Goal: Task Accomplishment & Management: Manage account settings

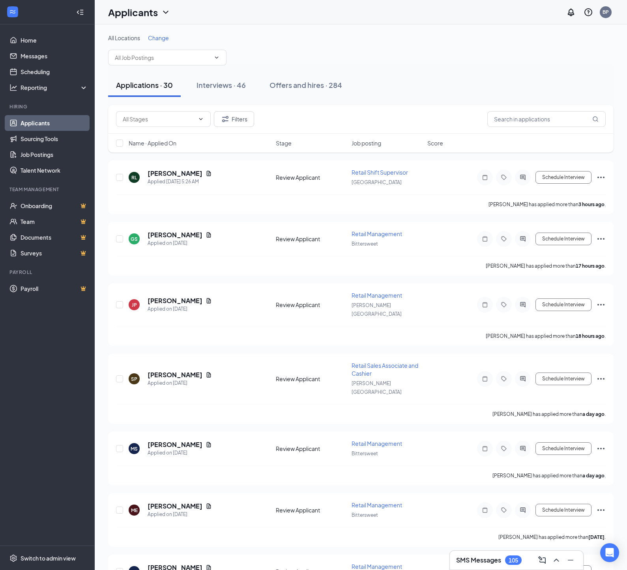
click at [394, 65] on div "All Locations Change" at bounding box center [360, 50] width 505 height 32
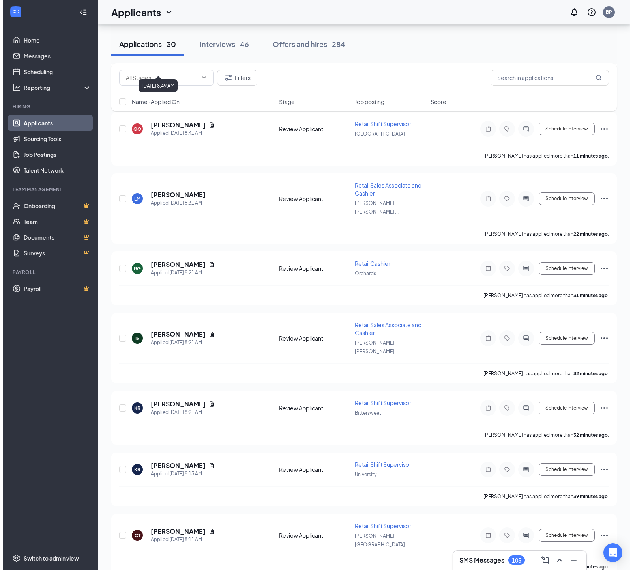
scroll to position [110, 0]
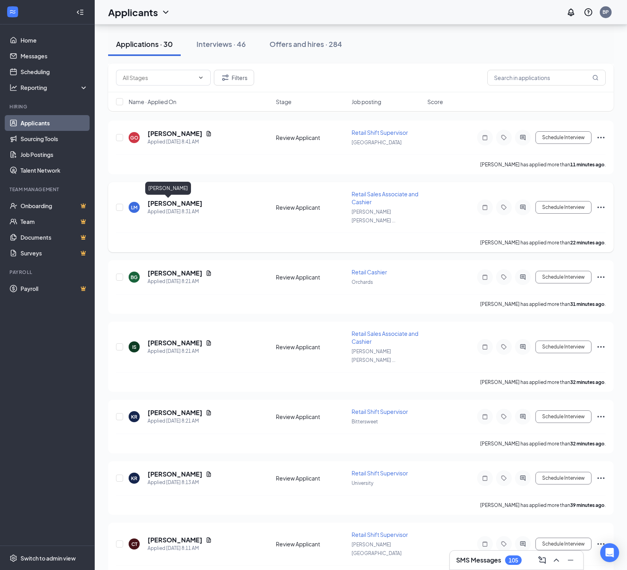
click at [175, 207] on h5 "[PERSON_NAME]" at bounding box center [175, 203] width 55 height 9
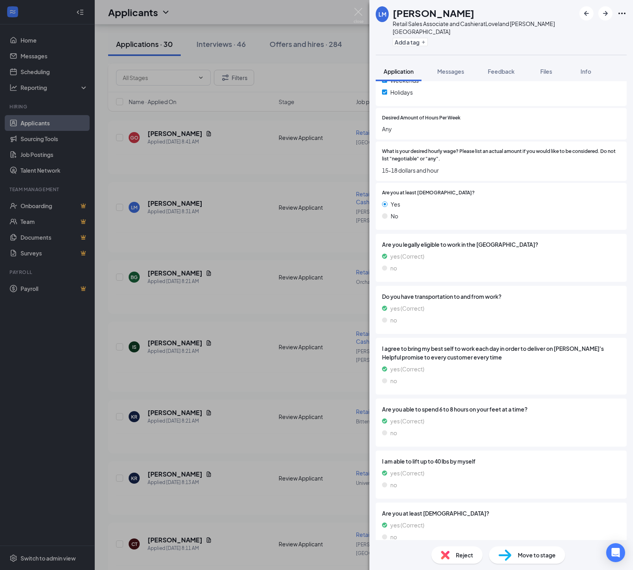
scroll to position [432, 0]
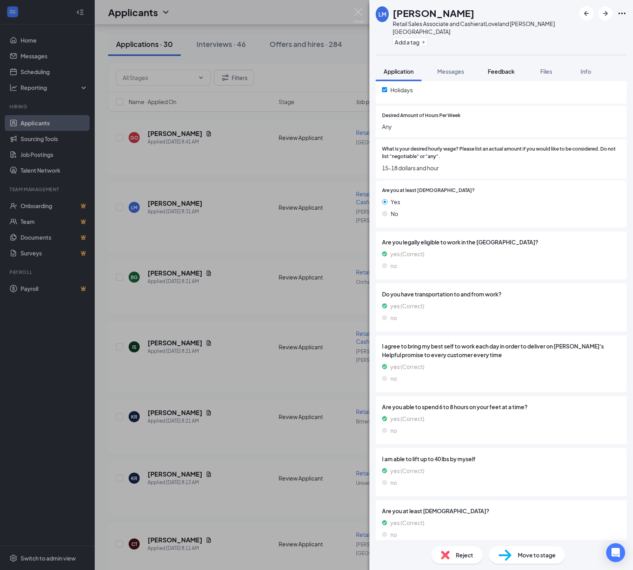
click at [514, 71] on span "Feedback" at bounding box center [501, 71] width 27 height 7
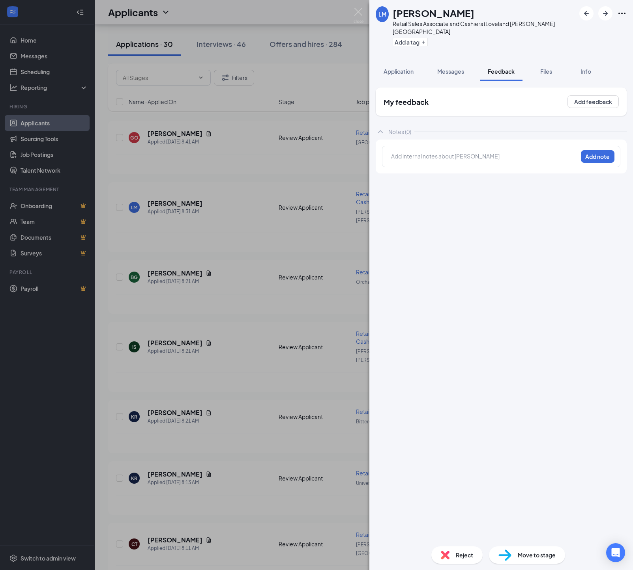
click at [404, 155] on div at bounding box center [484, 156] width 186 height 8
click at [594, 163] on button "Add note" at bounding box center [598, 156] width 34 height 13
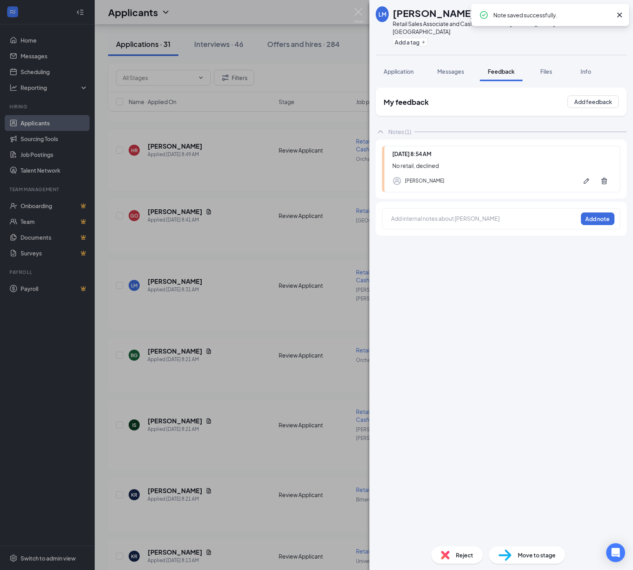
click at [446, 553] on div "Reject" at bounding box center [456, 555] width 51 height 17
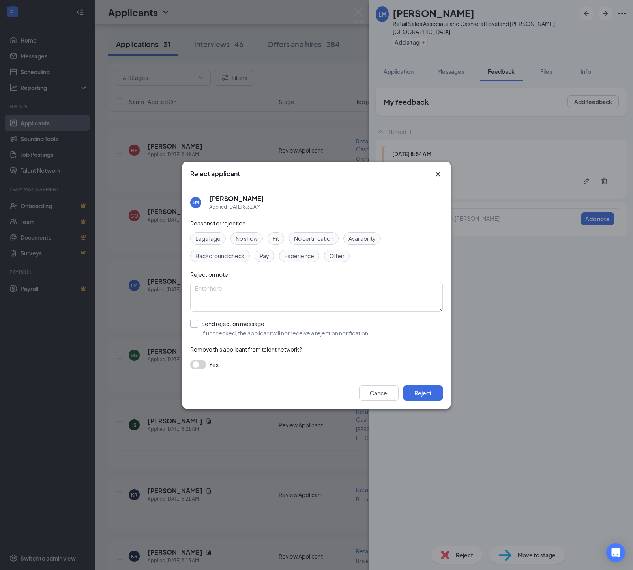
click at [246, 328] on div "Send rejection message" at bounding box center [285, 324] width 168 height 8
click at [246, 330] on input "Send rejection message If unchecked, the applicant will not receive a rejection…" at bounding box center [279, 328] width 179 height 17
checkbox input "true"
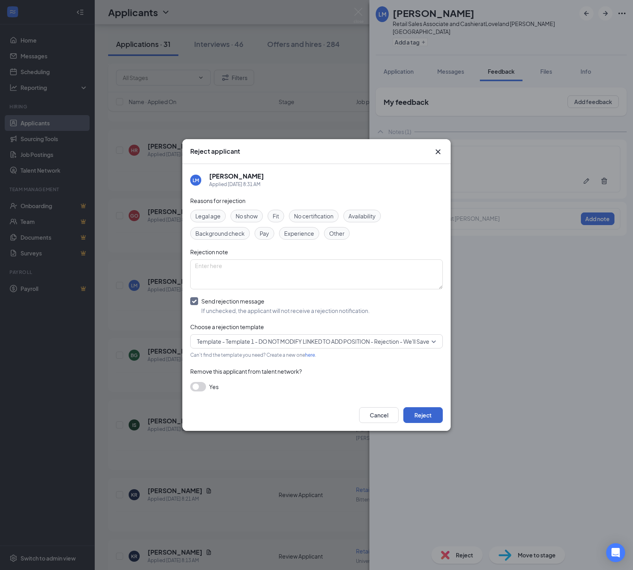
click at [417, 420] on button "Reject" at bounding box center [422, 415] width 39 height 16
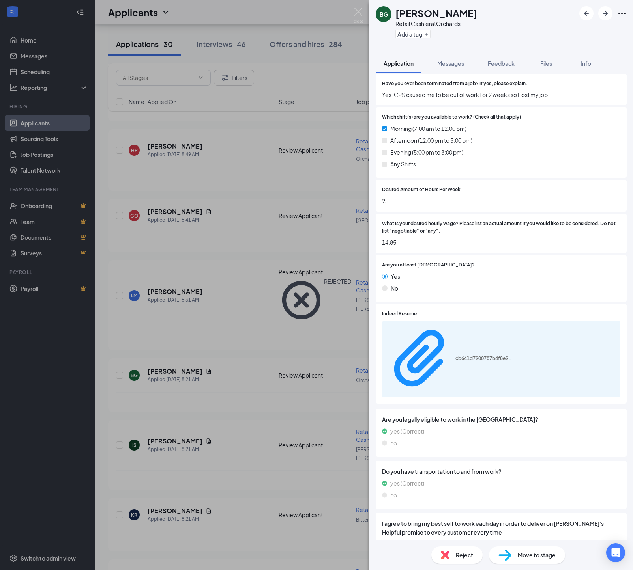
scroll to position [297, 0]
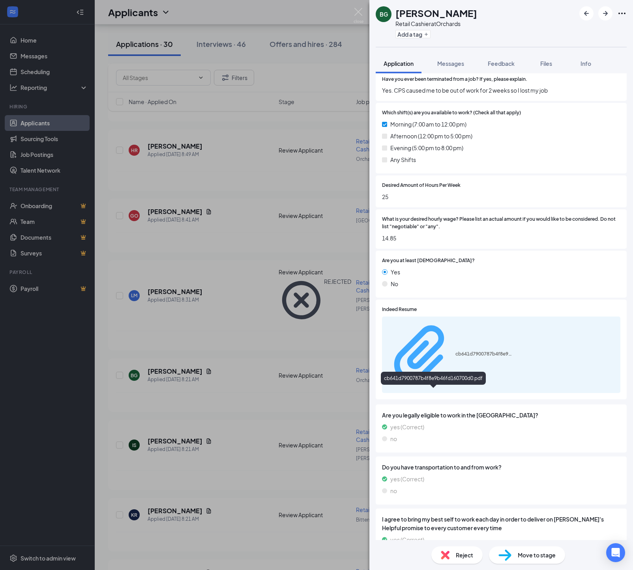
click at [455, 357] on div "cb641d7900787b4f8e9b46fd160700d0.pdf" at bounding box center [484, 354] width 59 height 6
drag, startPoint x: 507, startPoint y: 61, endPoint x: 506, endPoint y: 79, distance: 18.2
click at [507, 62] on span "Feedback" at bounding box center [501, 63] width 27 height 7
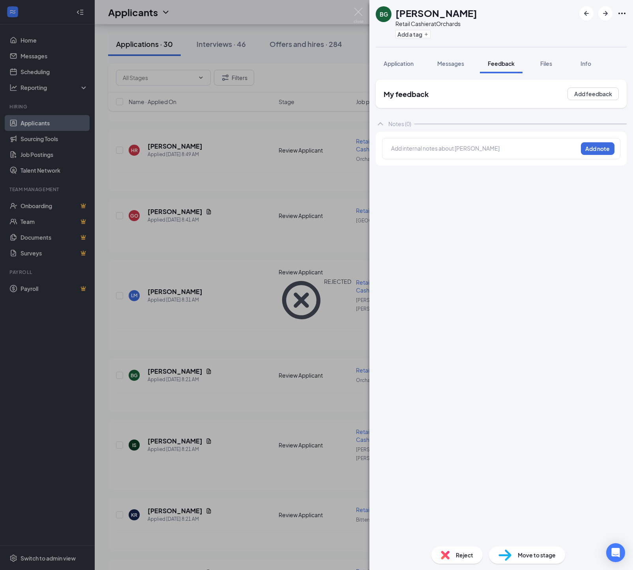
click at [401, 153] on div at bounding box center [484, 148] width 186 height 8
drag, startPoint x: 598, startPoint y: 151, endPoint x: 593, endPoint y: 211, distance: 60.6
click at [598, 152] on button "Add note" at bounding box center [598, 148] width 34 height 13
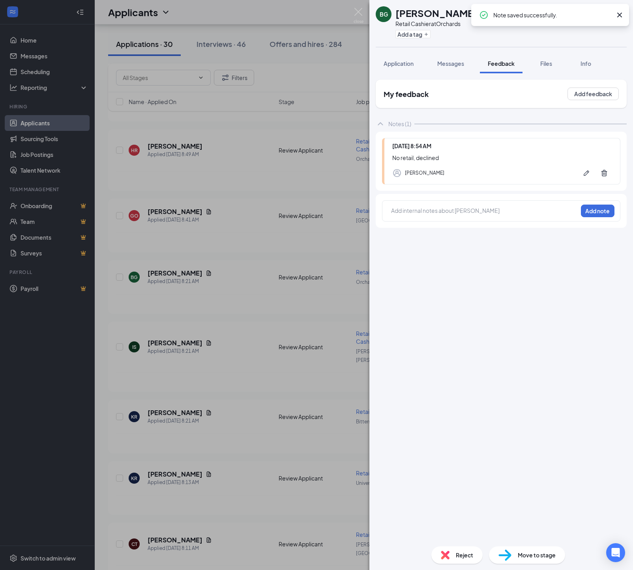
click at [443, 557] on img at bounding box center [445, 555] width 9 height 9
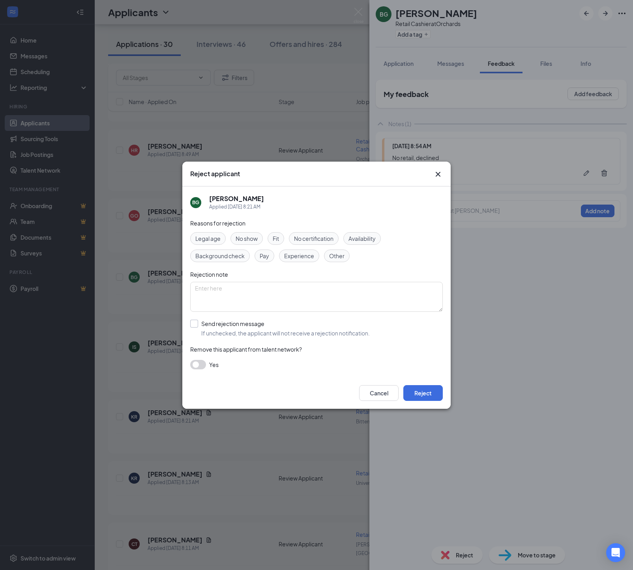
click at [214, 324] on div "Send rejection message" at bounding box center [285, 324] width 168 height 8
click at [214, 324] on input "Send rejection message If unchecked, the applicant will not receive a rejection…" at bounding box center [279, 328] width 179 height 17
checkbox input "true"
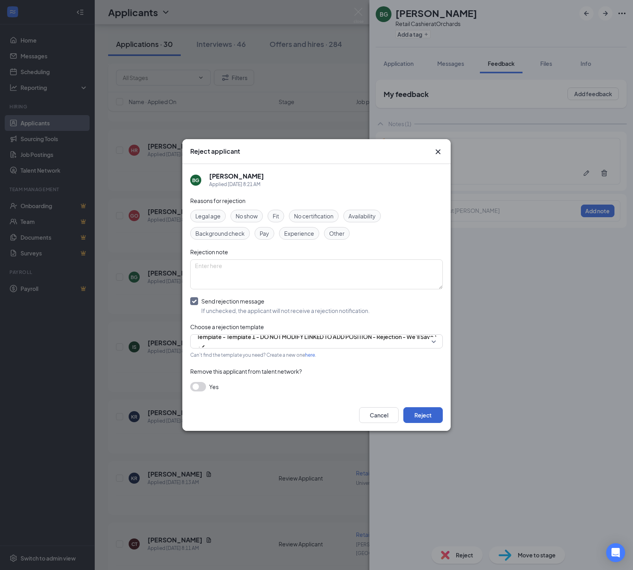
drag, startPoint x: 419, startPoint y: 421, endPoint x: 413, endPoint y: 420, distance: 5.4
click at [419, 421] on button "Reject" at bounding box center [422, 415] width 39 height 16
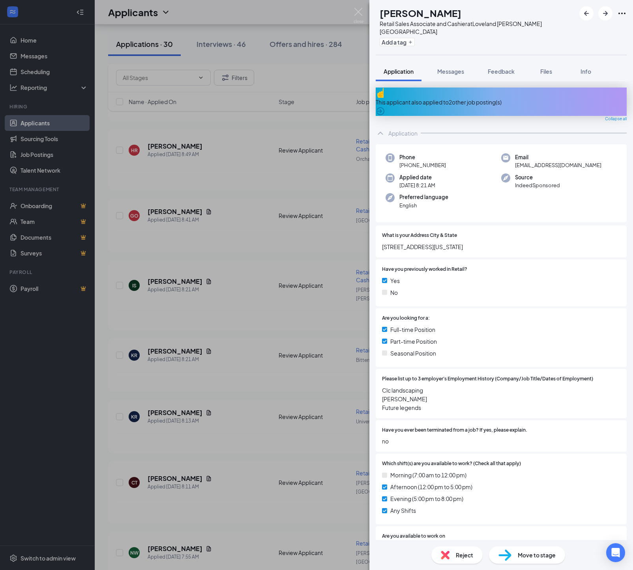
click at [430, 98] on div "This applicant also applied to 2 other job posting(s)" at bounding box center [501, 102] width 251 height 9
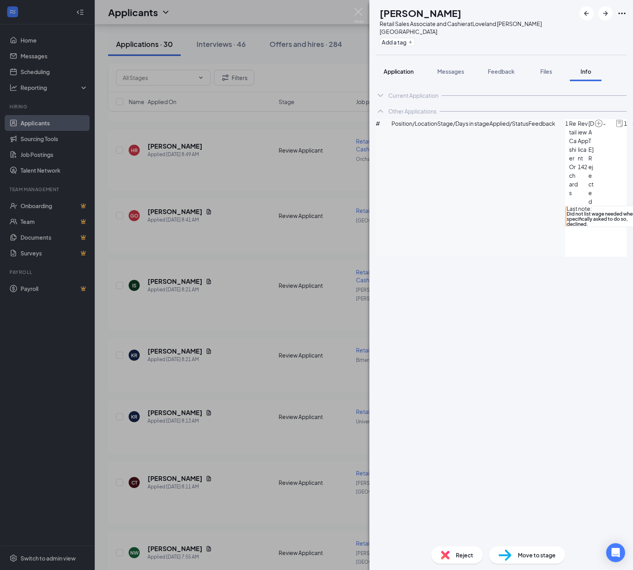
click at [412, 71] on span "Application" at bounding box center [398, 71] width 30 height 7
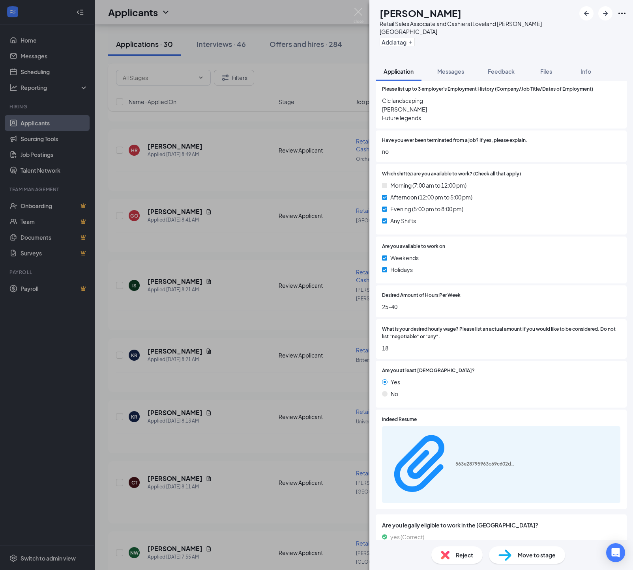
scroll to position [293, 0]
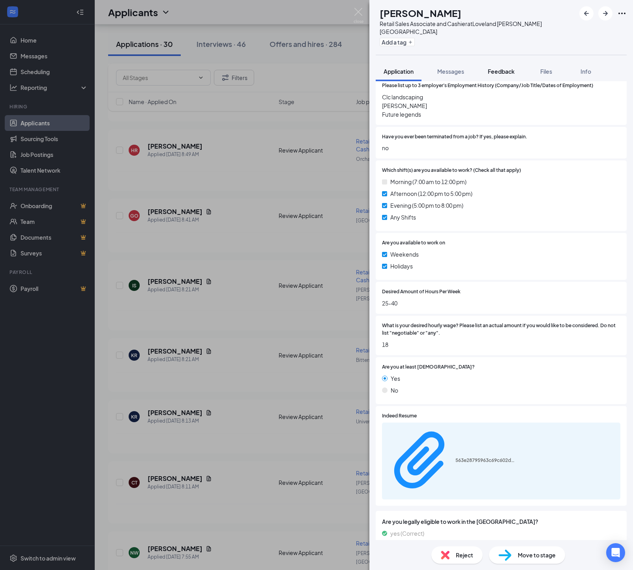
click at [512, 73] on span "Feedback" at bounding box center [501, 71] width 27 height 7
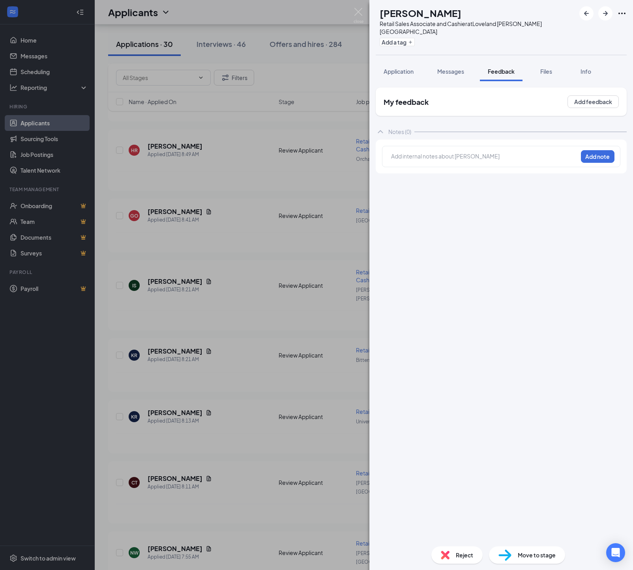
drag, startPoint x: 408, startPoint y: 72, endPoint x: 409, endPoint y: 97, distance: 24.9
click at [408, 73] on span "Application" at bounding box center [398, 71] width 30 height 7
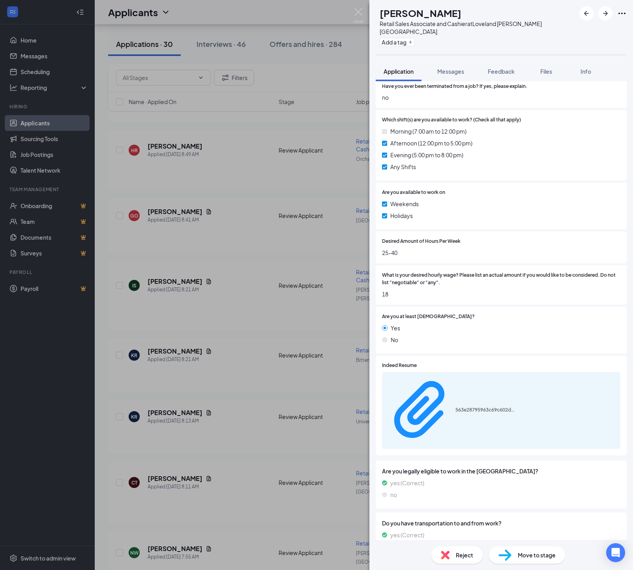
scroll to position [375, 0]
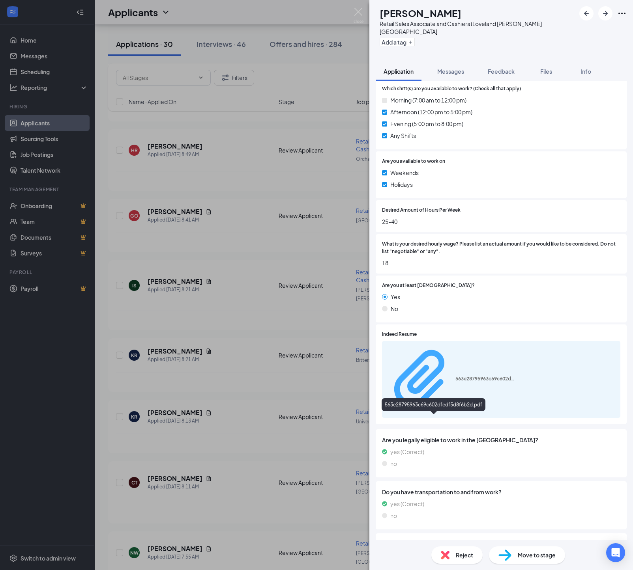
click at [455, 382] on div "563e28795963c69c602dfedf5d8f6b2d.pdf" at bounding box center [484, 379] width 59 height 6
click at [503, 75] on span "Feedback" at bounding box center [501, 71] width 27 height 7
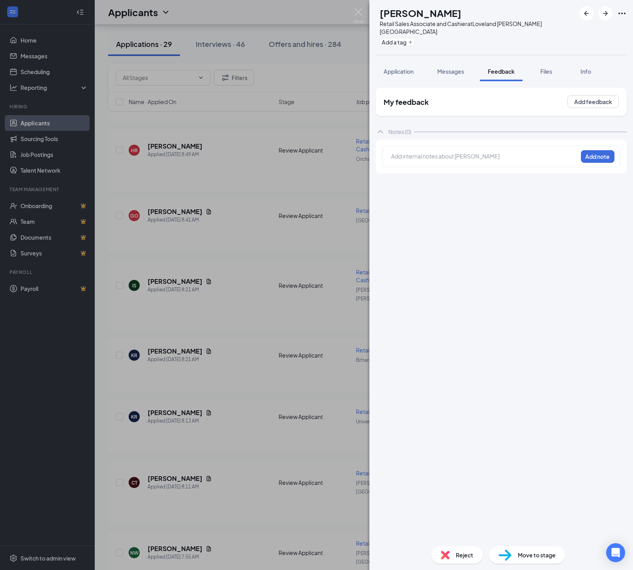
click at [399, 161] on div at bounding box center [484, 156] width 186 height 8
drag, startPoint x: 585, startPoint y: 161, endPoint x: 571, endPoint y: 224, distance: 65.3
click at [583, 162] on button "Add note" at bounding box center [598, 156] width 34 height 13
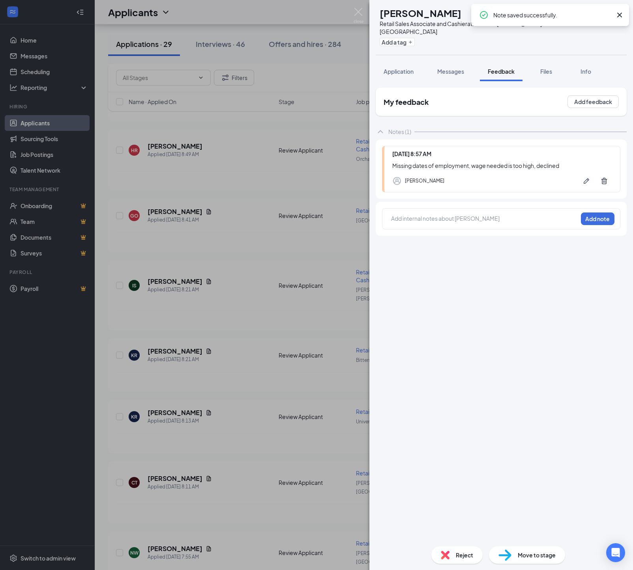
click at [444, 553] on img at bounding box center [445, 555] width 9 height 9
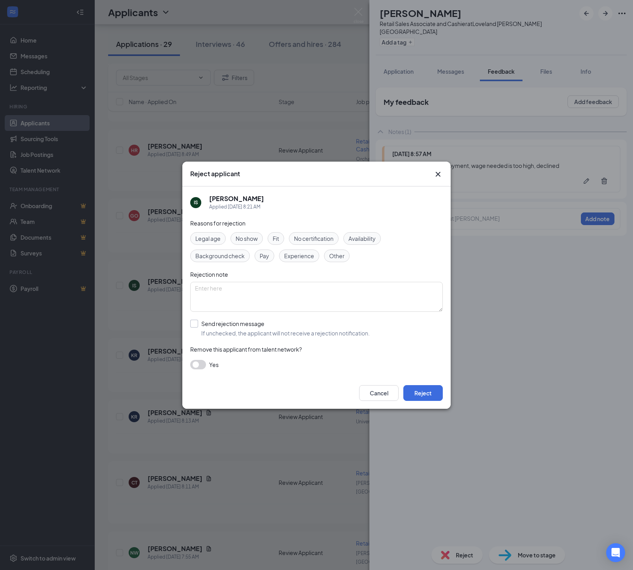
click at [237, 336] on span "If unchecked, the applicant will not receive a rejection notification." at bounding box center [285, 333] width 168 height 8
click at [237, 336] on input "Send rejection message If unchecked, the applicant will not receive a rejection…" at bounding box center [279, 328] width 179 height 17
checkbox input "true"
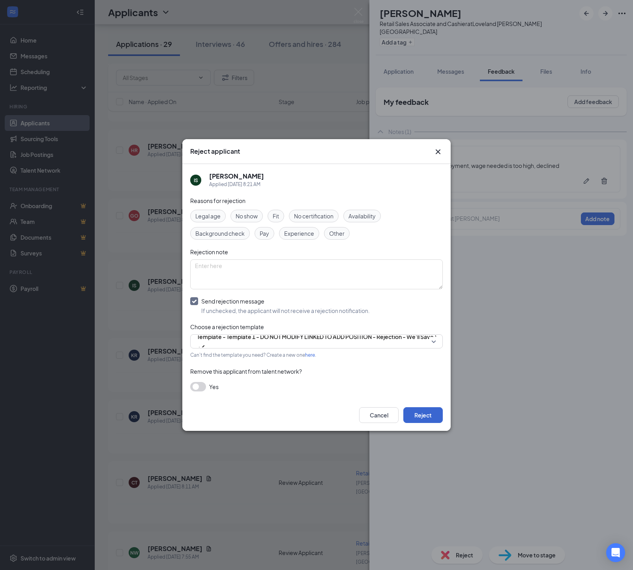
drag, startPoint x: 429, startPoint y: 423, endPoint x: 420, endPoint y: 420, distance: 9.6
click at [429, 423] on button "Reject" at bounding box center [422, 415] width 39 height 16
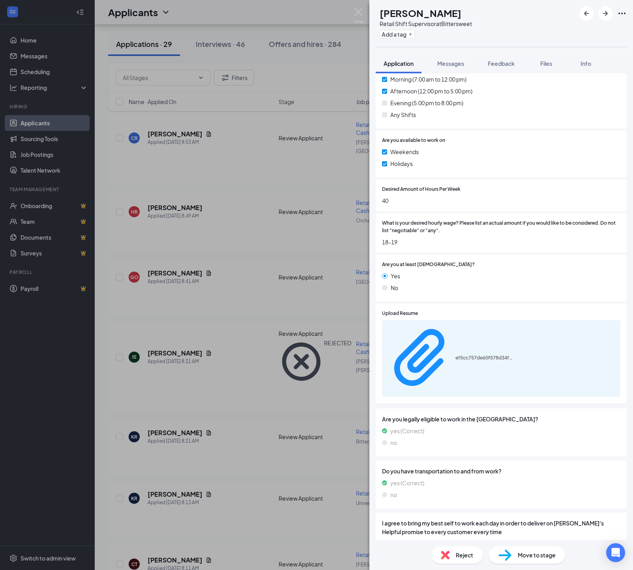
scroll to position [396, 0]
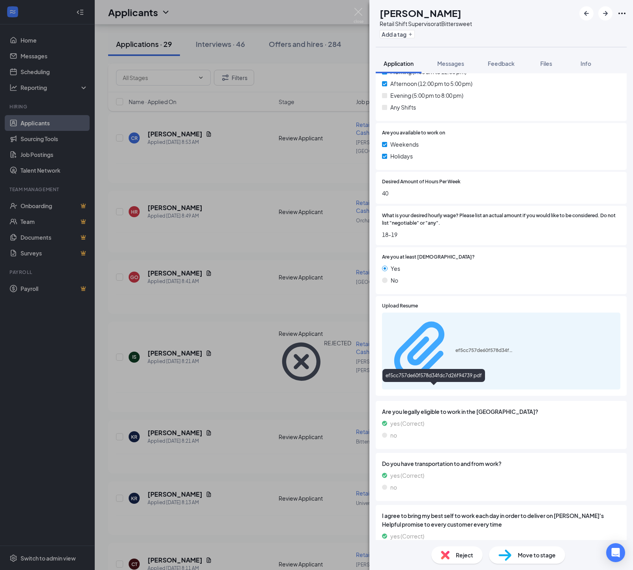
click at [455, 354] on div "ef5cc757de60f578d34fdc7d26f94739.pdf" at bounding box center [484, 351] width 59 height 6
click at [514, 63] on span "Feedback" at bounding box center [501, 63] width 27 height 7
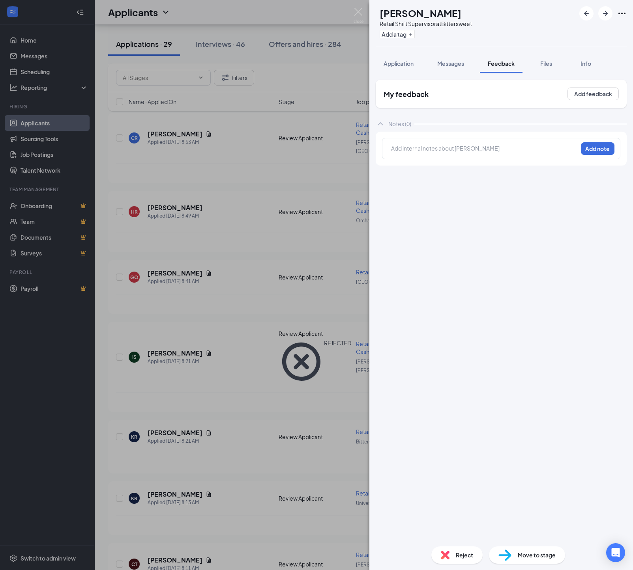
click at [404, 152] on div at bounding box center [484, 148] width 186 height 8
drag, startPoint x: 595, startPoint y: 151, endPoint x: 585, endPoint y: 232, distance: 82.0
click at [595, 152] on button "Add note" at bounding box center [598, 148] width 34 height 13
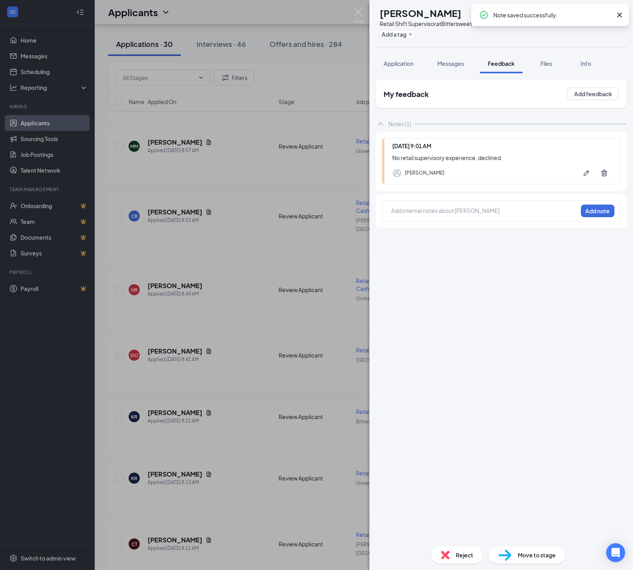
click at [446, 559] on div "Reject" at bounding box center [456, 555] width 51 height 17
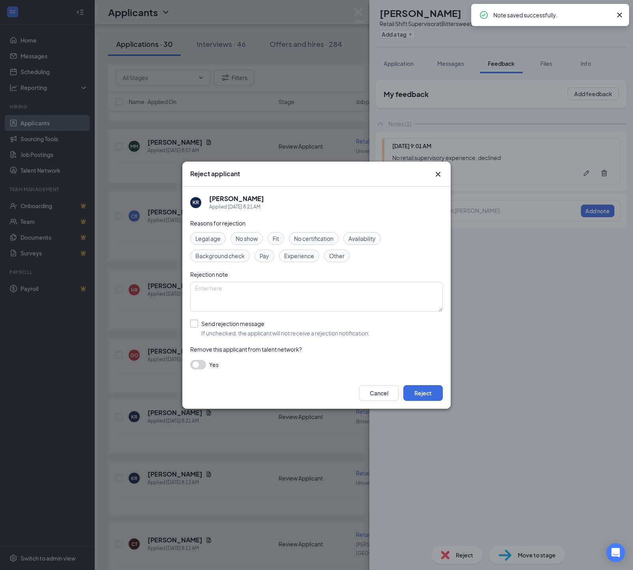
click at [209, 328] on div "Send rejection message" at bounding box center [285, 324] width 168 height 8
click at [209, 329] on input "Send rejection message If unchecked, the applicant will not receive a rejection…" at bounding box center [279, 328] width 179 height 17
checkbox input "true"
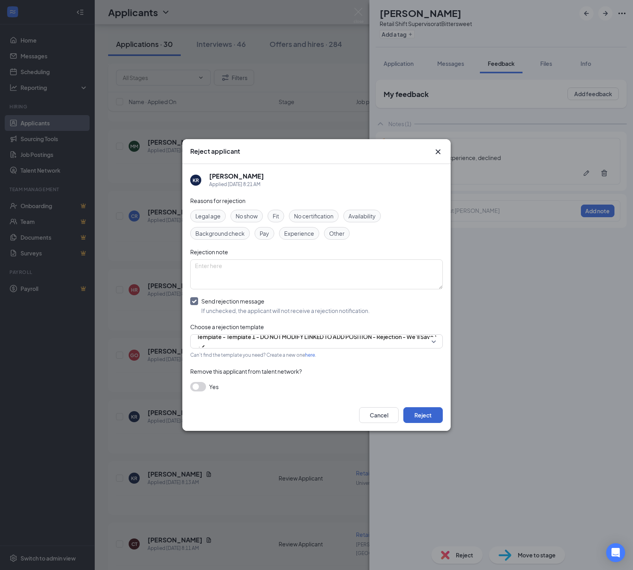
drag, startPoint x: 425, startPoint y: 423, endPoint x: 409, endPoint y: 419, distance: 15.9
click at [425, 423] on button "Reject" at bounding box center [422, 415] width 39 height 16
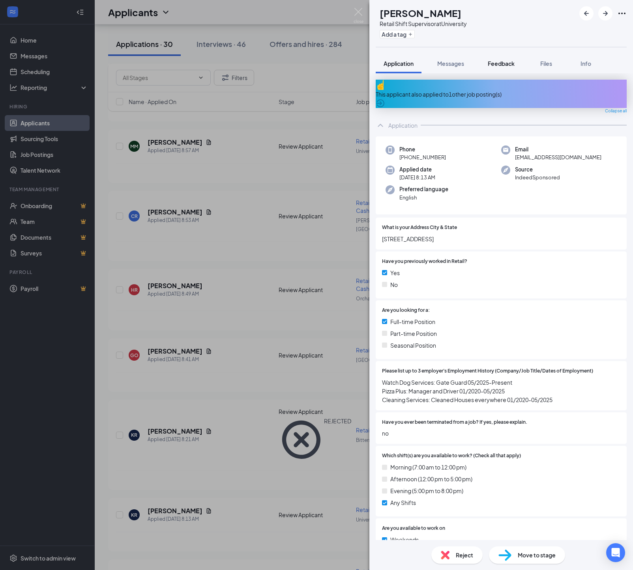
click at [514, 65] on span "Feedback" at bounding box center [501, 63] width 27 height 7
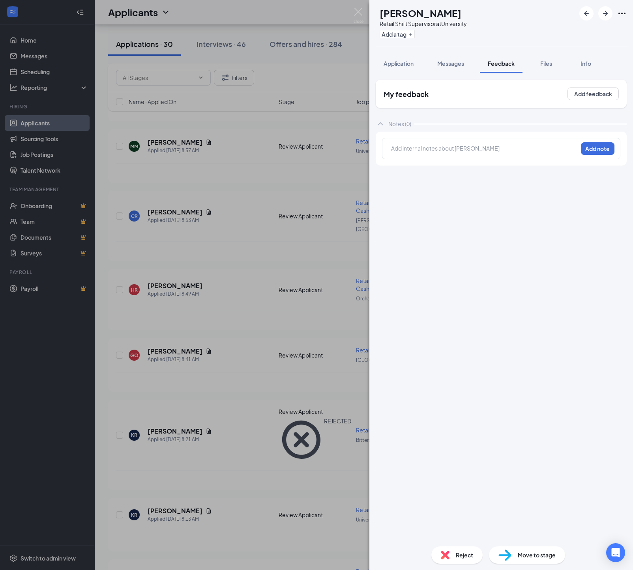
click at [417, 152] on div at bounding box center [484, 148] width 186 height 8
drag, startPoint x: 613, startPoint y: 148, endPoint x: 593, endPoint y: 183, distance: 40.3
click at [613, 149] on button "Add note" at bounding box center [598, 148] width 34 height 13
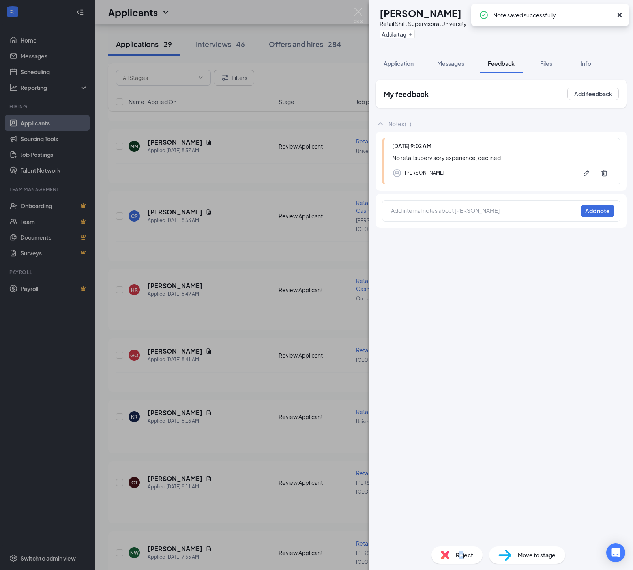
click at [457, 559] on span "Reject" at bounding box center [464, 555] width 17 height 9
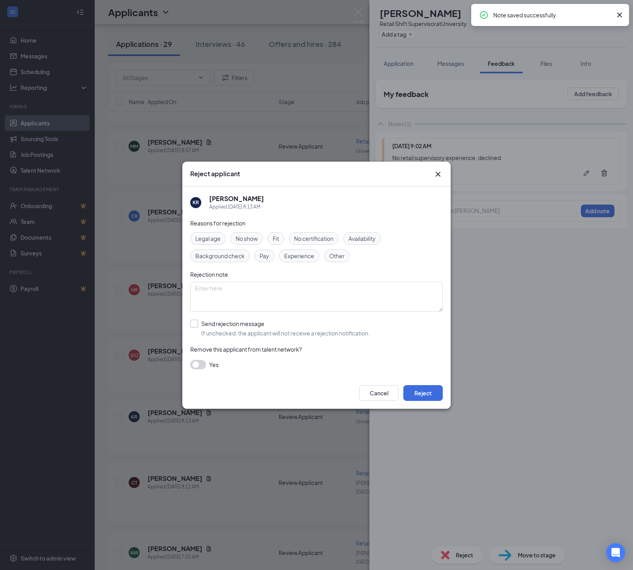
click at [232, 335] on span "If unchecked, the applicant will not receive a rejection notification." at bounding box center [285, 333] width 168 height 8
click at [232, 335] on input "Send rejection message If unchecked, the applicant will not receive a rejection…" at bounding box center [279, 328] width 179 height 17
checkbox input "true"
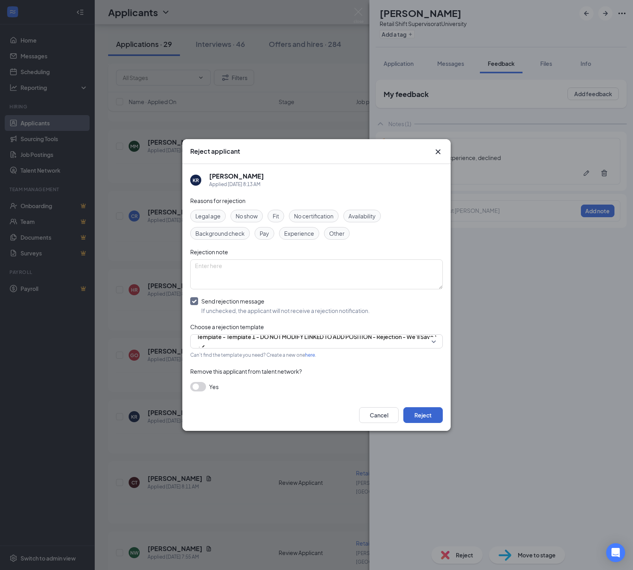
click at [407, 420] on button "Reject" at bounding box center [422, 415] width 39 height 16
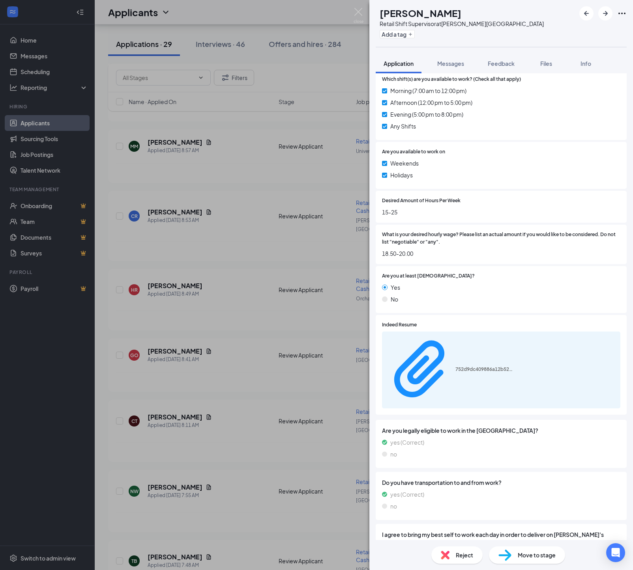
scroll to position [359, 0]
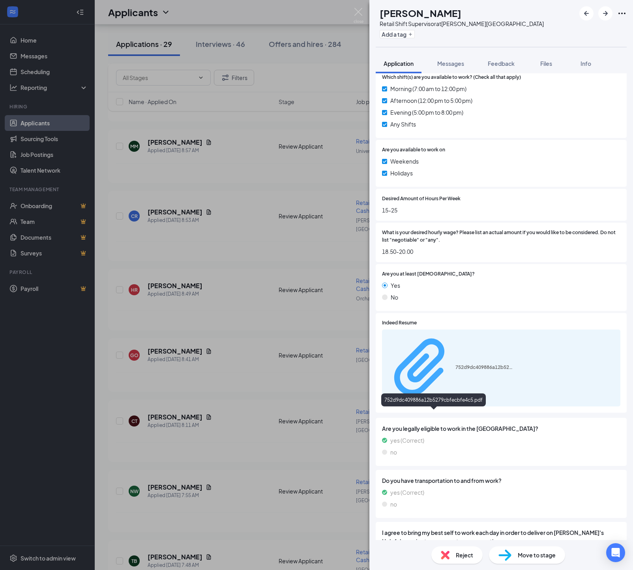
click at [455, 371] on div "752d9dc409886a12b5279cbfecbfe4c5.pdf" at bounding box center [484, 367] width 59 height 6
click at [512, 62] on span "Feedback" at bounding box center [501, 63] width 27 height 7
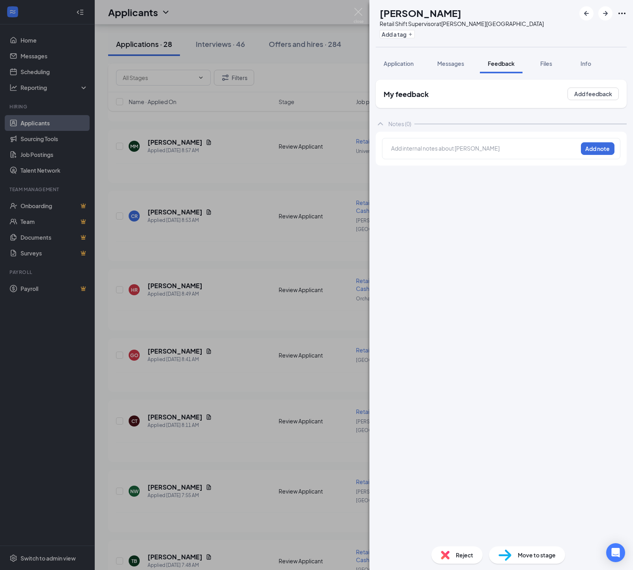
click at [394, 153] on div at bounding box center [484, 148] width 186 height 8
click at [583, 147] on button "Add note" at bounding box center [598, 148] width 34 height 13
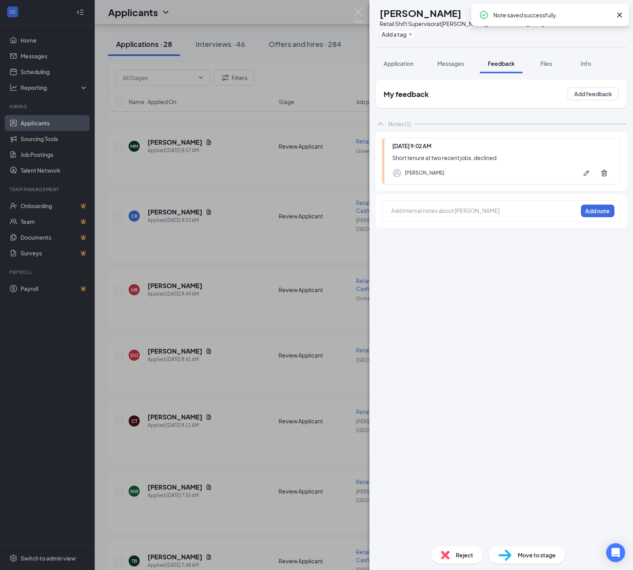
click at [444, 553] on img at bounding box center [445, 555] width 9 height 9
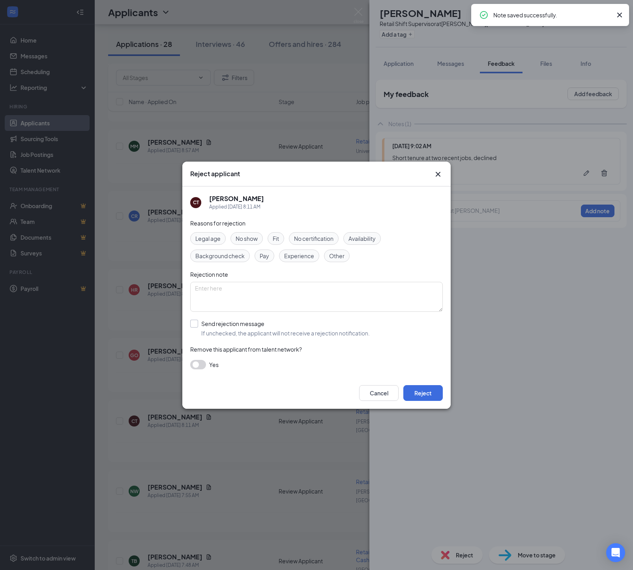
click at [226, 335] on span "If unchecked, the applicant will not receive a rejection notification." at bounding box center [285, 333] width 168 height 8
click at [226, 335] on input "Send rejection message If unchecked, the applicant will not receive a rejection…" at bounding box center [279, 328] width 179 height 17
checkbox input "true"
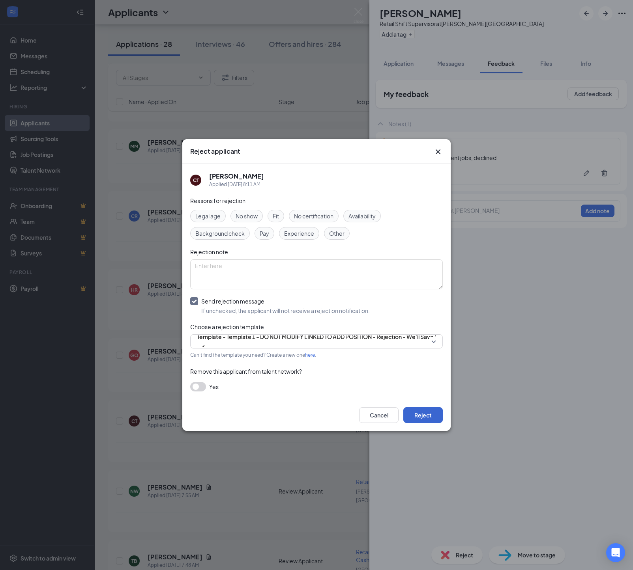
click at [423, 423] on button "Reject" at bounding box center [422, 415] width 39 height 16
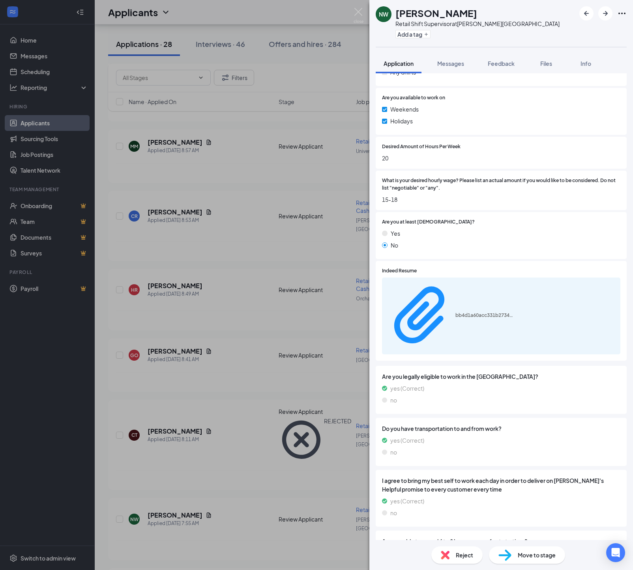
scroll to position [424, 0]
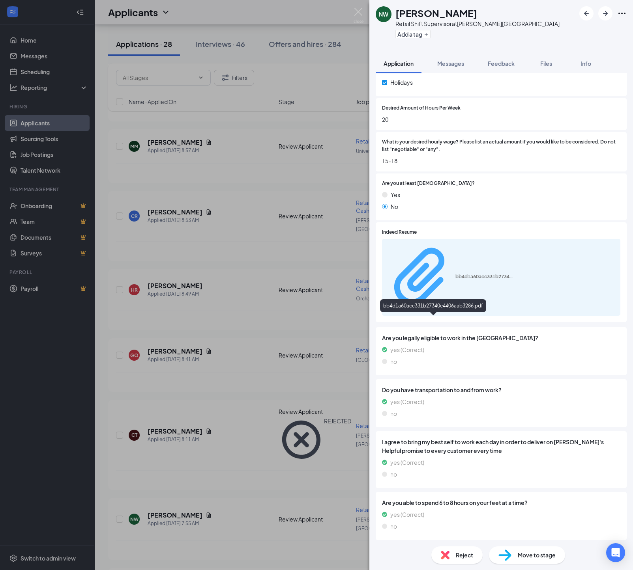
click at [455, 280] on div "bb4d1a60acc331b27340e4406aab3286.pdf" at bounding box center [484, 277] width 59 height 6
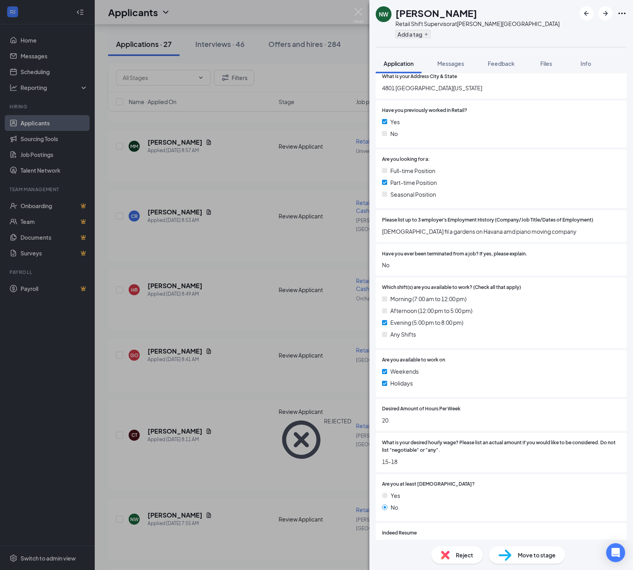
scroll to position [110, 0]
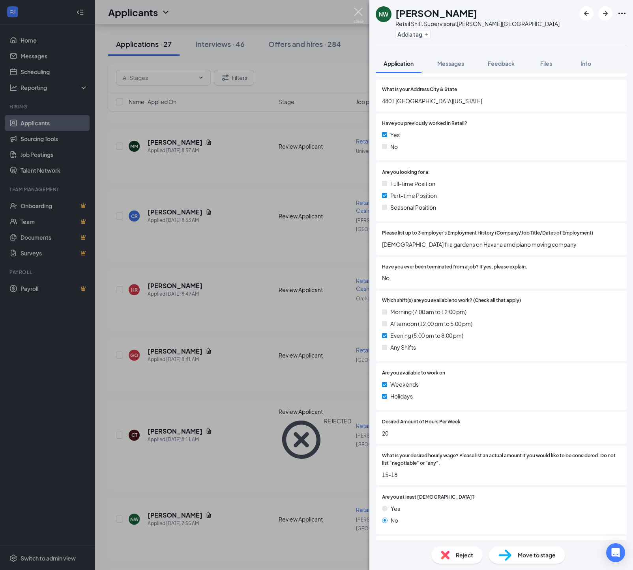
drag, startPoint x: 359, startPoint y: 11, endPoint x: 360, endPoint y: 17, distance: 6.0
click at [359, 12] on img at bounding box center [358, 15] width 10 height 15
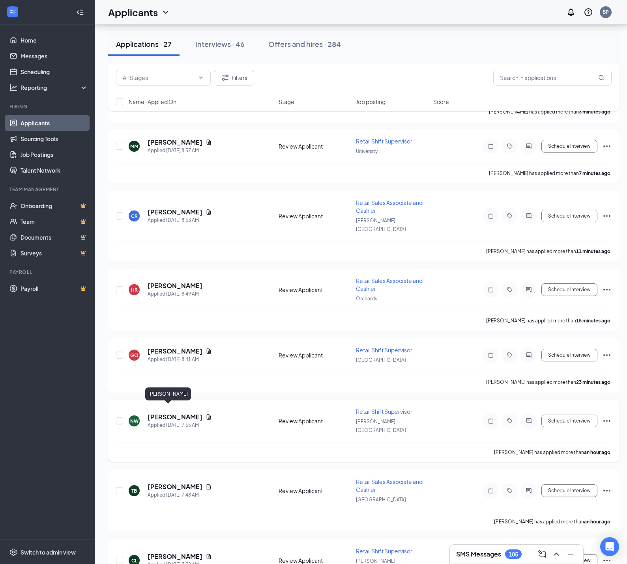
click at [164, 413] on h5 "[PERSON_NAME]" at bounding box center [175, 417] width 55 height 9
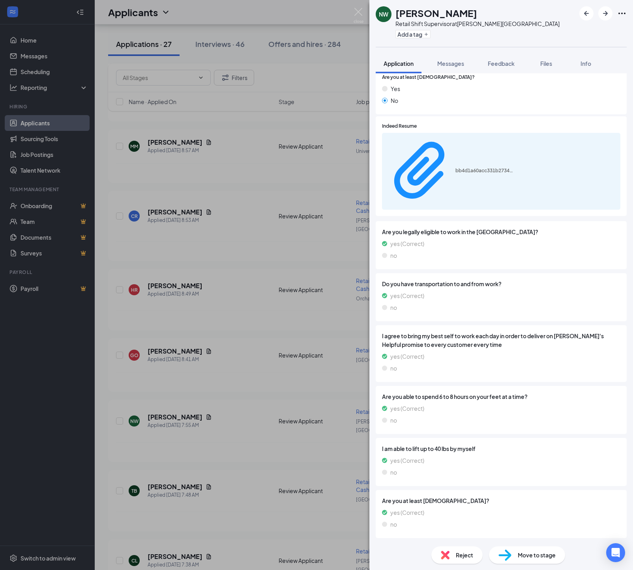
scroll to position [568, 0]
click at [455, 174] on div "bb4d1a60acc331b27340e4406aab3286.pdf" at bounding box center [484, 171] width 59 height 6
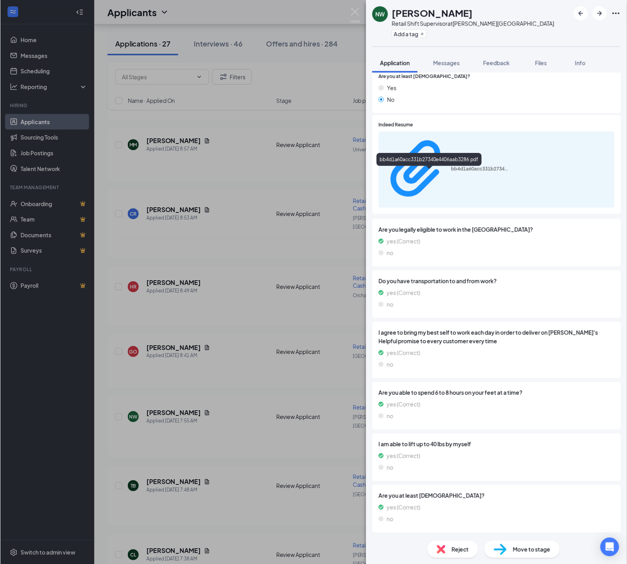
scroll to position [565, 0]
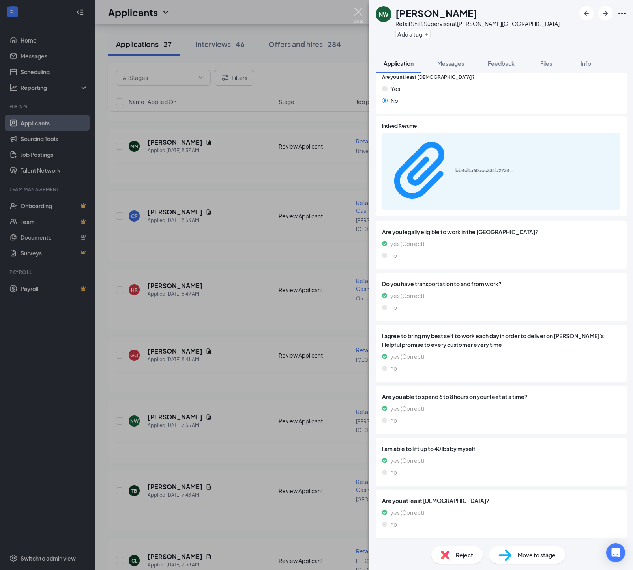
click at [360, 13] on img at bounding box center [358, 15] width 10 height 15
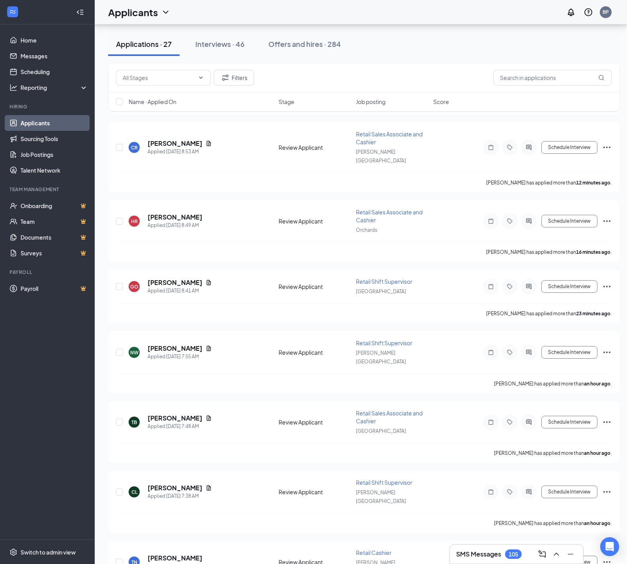
scroll to position [196, 0]
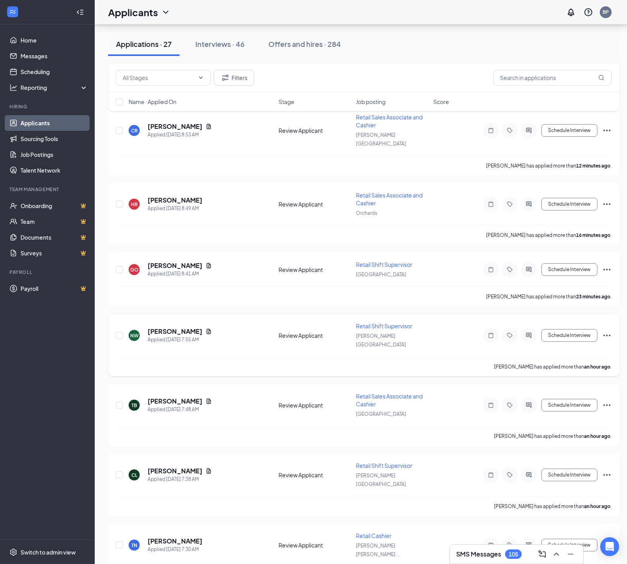
click at [607, 331] on icon "Ellipses" at bounding box center [606, 335] width 9 height 9
click at [557, 404] on p "Move to another position" at bounding box center [571, 400] width 71 height 8
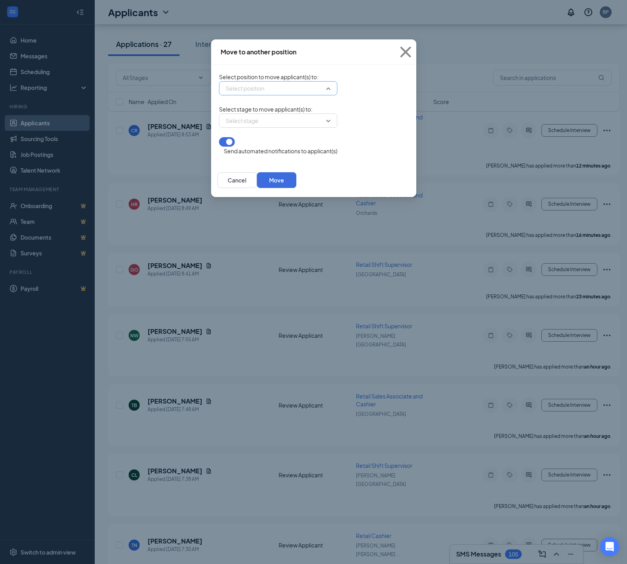
click at [230, 92] on input "search" at bounding box center [275, 88] width 103 height 13
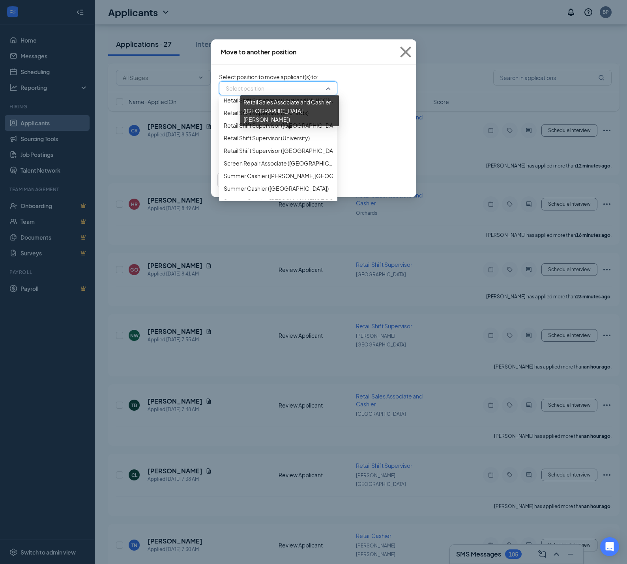
scroll to position [687, 0]
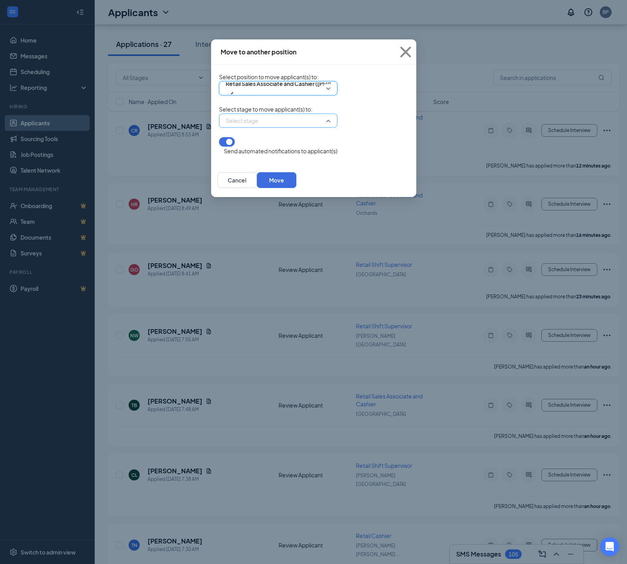
click at [224, 127] on input "search" at bounding box center [275, 120] width 103 height 13
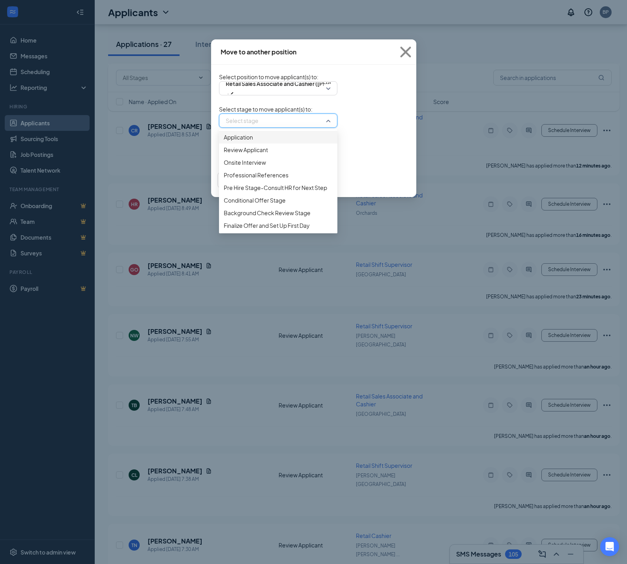
drag, startPoint x: 215, startPoint y: 153, endPoint x: 214, endPoint y: 162, distance: 8.8
click at [224, 142] on span "Application" at bounding box center [278, 137] width 109 height 9
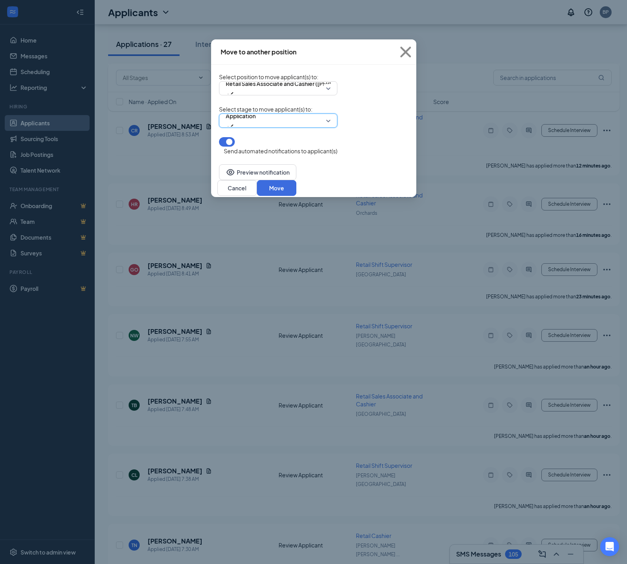
click at [219, 147] on button "button" at bounding box center [227, 141] width 16 height 9
click at [296, 181] on button "Move" at bounding box center [276, 188] width 39 height 16
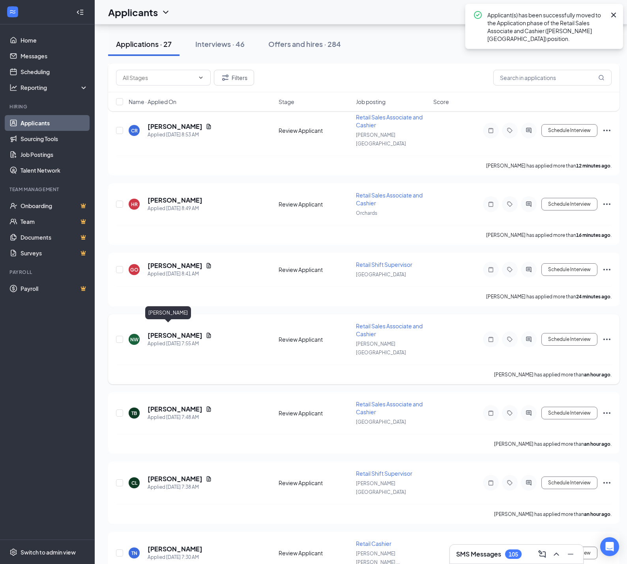
click at [181, 331] on h5 "[PERSON_NAME]" at bounding box center [175, 335] width 55 height 9
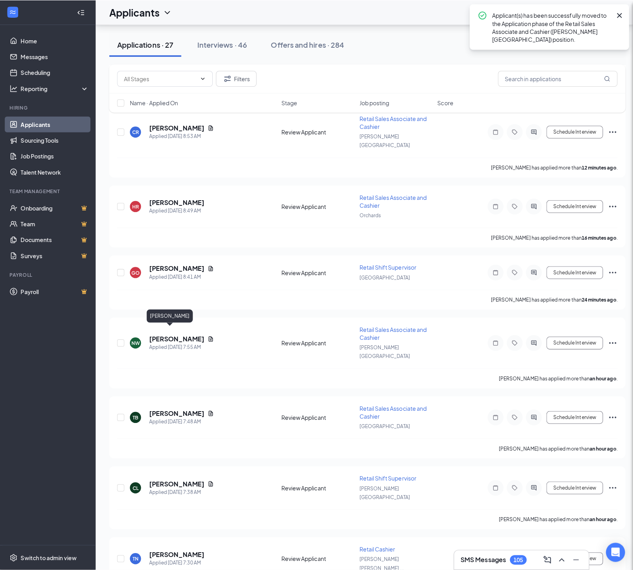
scroll to position [196, 0]
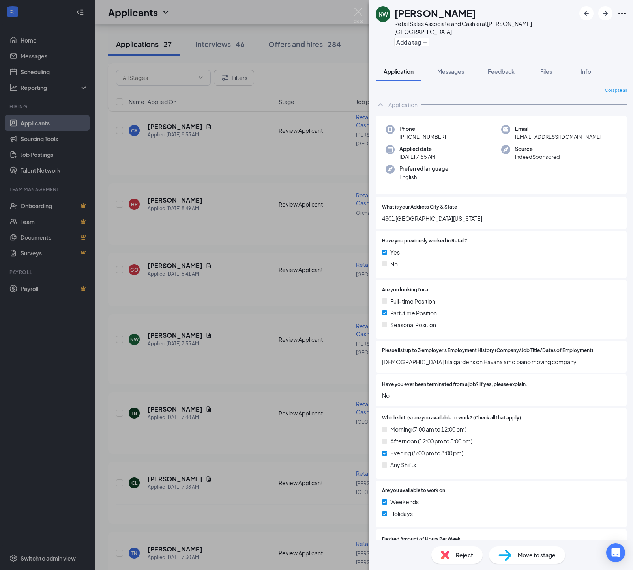
click at [511, 555] on div "Move to stage" at bounding box center [527, 555] width 76 height 17
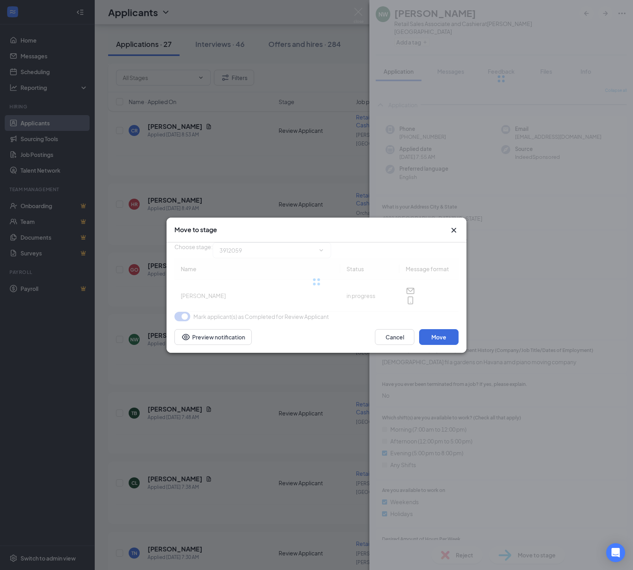
type input "Onsite Interview (next stage)"
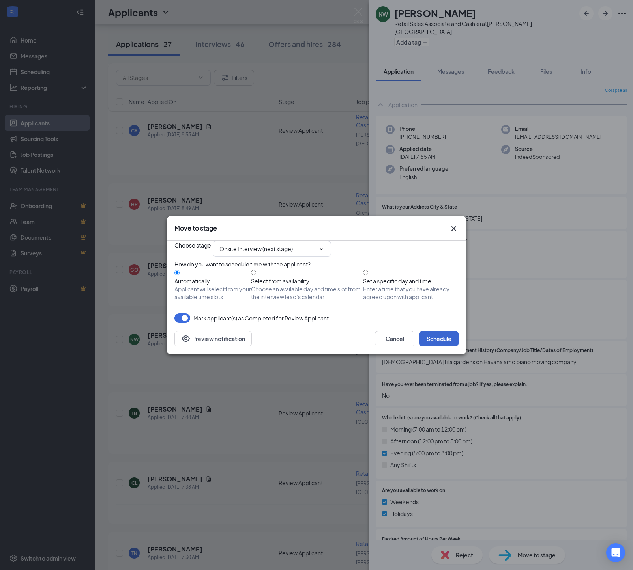
click at [431, 347] on button "Schedule" at bounding box center [438, 339] width 39 height 16
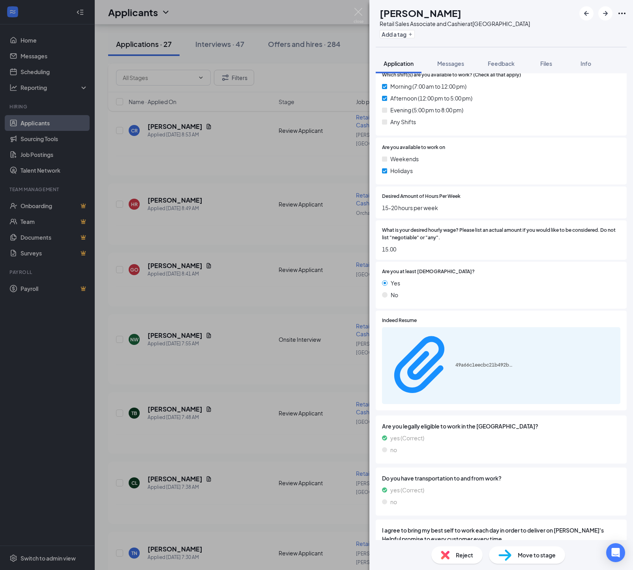
scroll to position [356, 0]
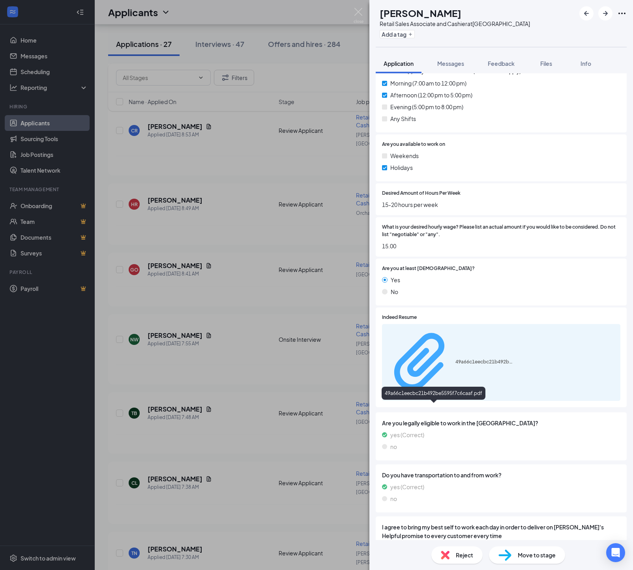
click at [455, 365] on div "49a66c1eecbc21b492be5595f7c6caaf.pdf" at bounding box center [484, 362] width 59 height 6
click at [510, 65] on span "Feedback" at bounding box center [501, 63] width 27 height 7
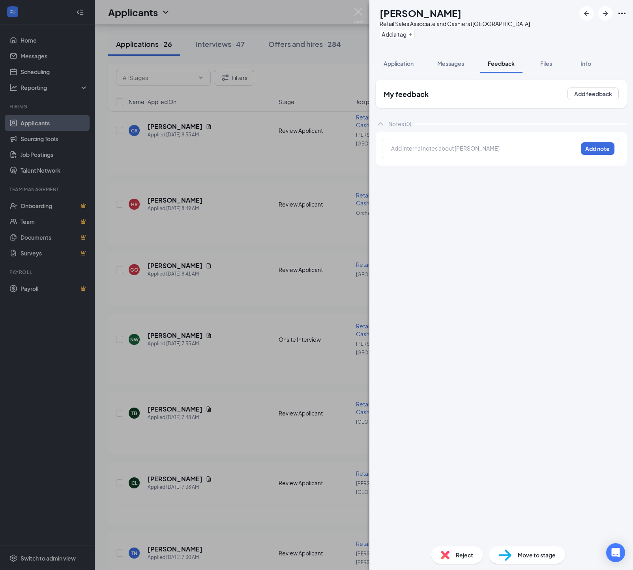
click at [404, 152] on div at bounding box center [484, 148] width 186 height 8
drag, startPoint x: 585, startPoint y: 152, endPoint x: 572, endPoint y: 211, distance: 60.6
click at [585, 152] on button "Add note" at bounding box center [598, 148] width 34 height 13
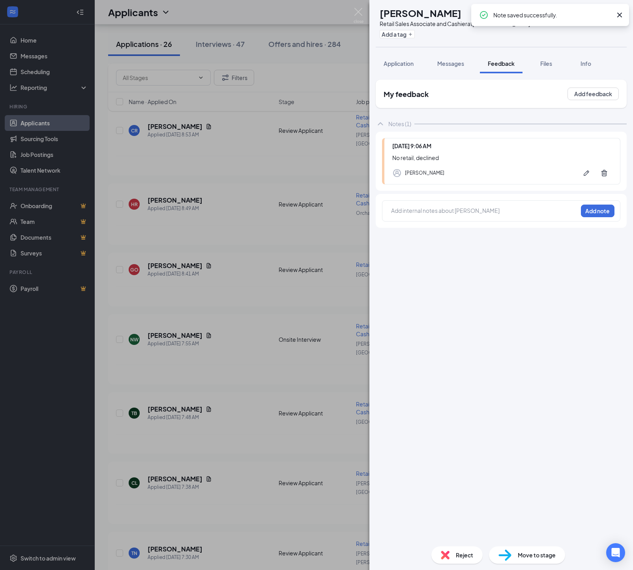
click at [456, 555] on span "Reject" at bounding box center [464, 555] width 17 height 9
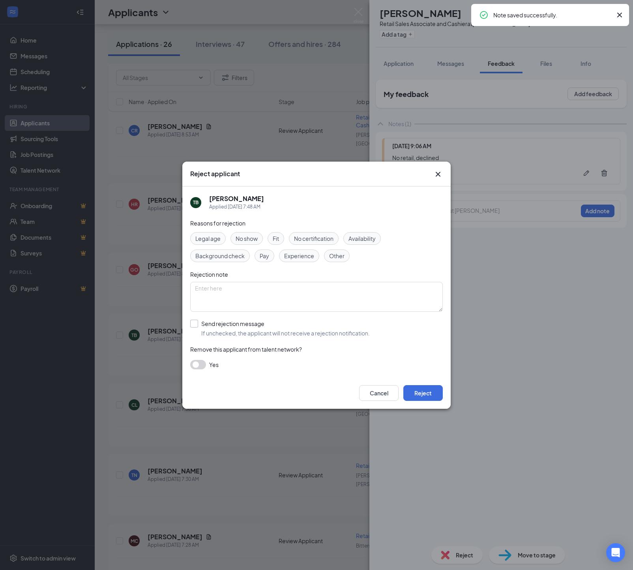
click at [221, 334] on span "If unchecked, the applicant will not receive a rejection notification." at bounding box center [285, 333] width 168 height 8
click at [221, 334] on input "Send rejection message If unchecked, the applicant will not receive a rejection…" at bounding box center [279, 328] width 179 height 17
checkbox input "true"
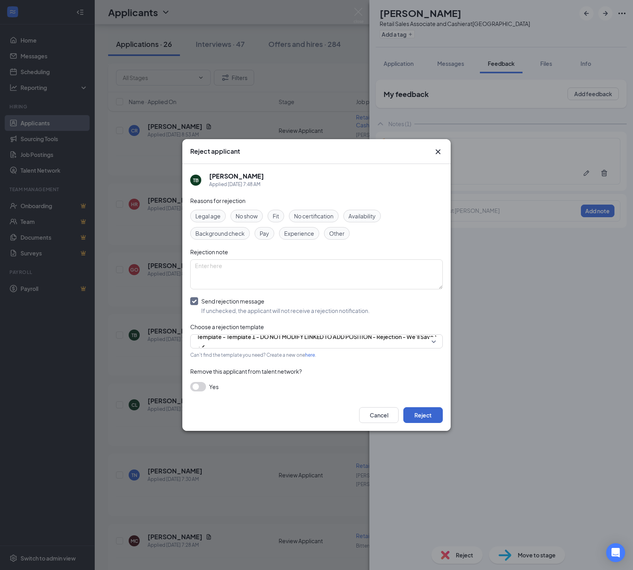
click at [423, 423] on button "Reject" at bounding box center [422, 415] width 39 height 16
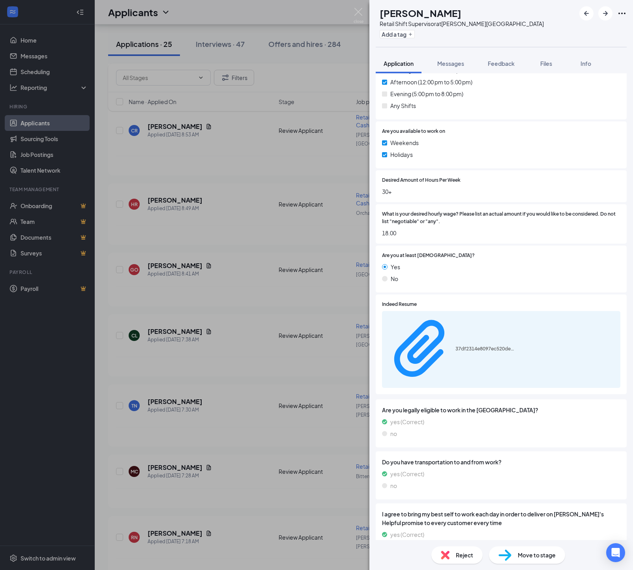
scroll to position [370, 0]
click at [455, 351] on div "37df2314e8097ec520de08fdb335376c.pdf" at bounding box center [484, 348] width 59 height 6
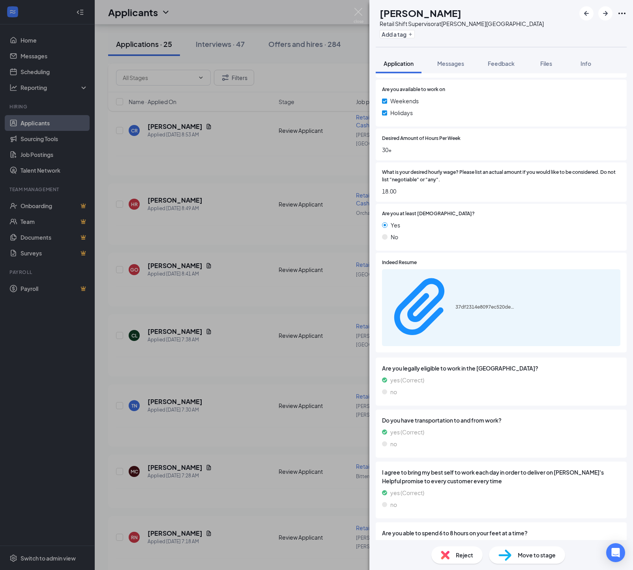
scroll to position [411, 0]
click at [505, 65] on span "Feedback" at bounding box center [501, 63] width 27 height 7
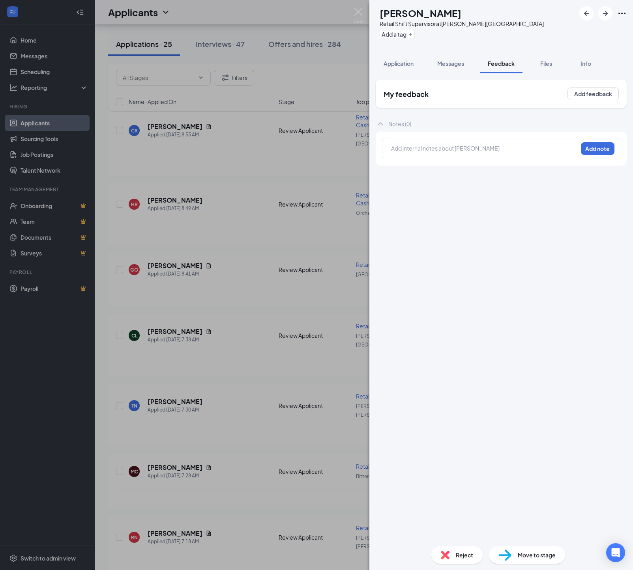
click at [421, 155] on div at bounding box center [484, 149] width 186 height 10
click at [593, 150] on button "Add note" at bounding box center [598, 148] width 34 height 13
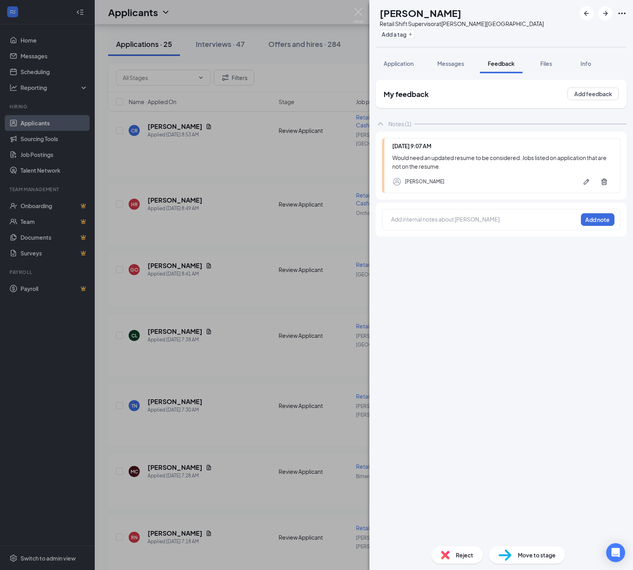
click at [506, 555] on img at bounding box center [504, 555] width 13 height 11
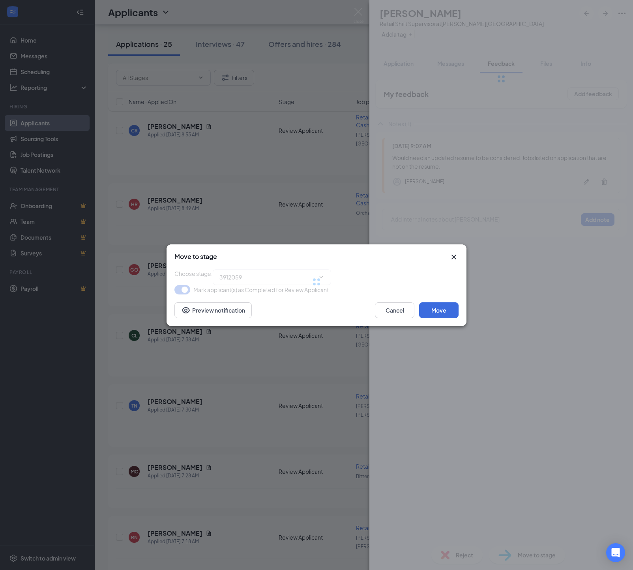
type input "Onsite Interview (next stage)"
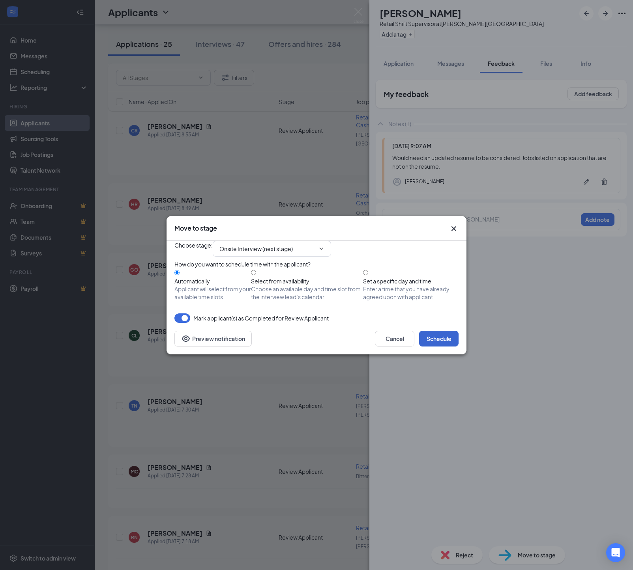
click at [428, 347] on button "Schedule" at bounding box center [438, 339] width 39 height 16
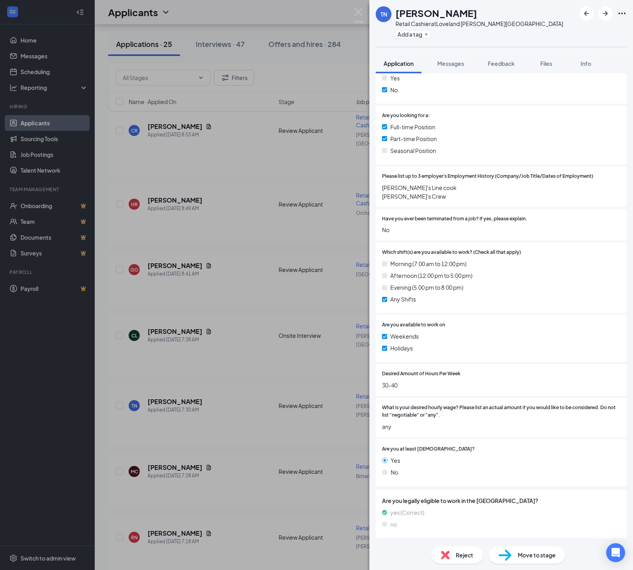
scroll to position [158, 0]
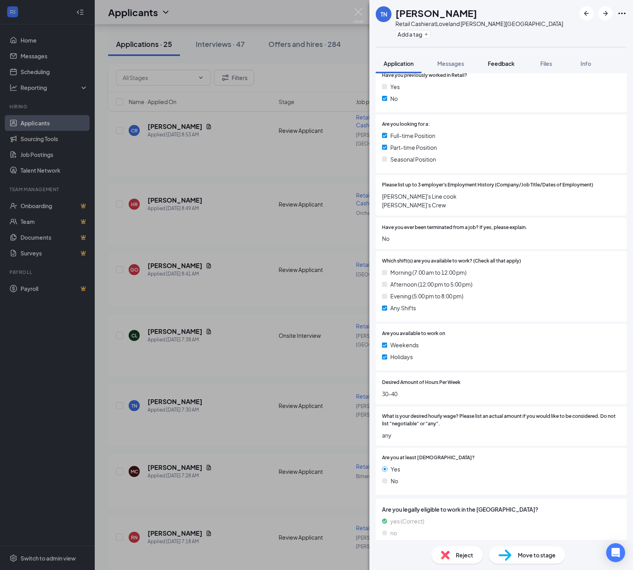
click at [512, 63] on span "Feedback" at bounding box center [501, 63] width 27 height 7
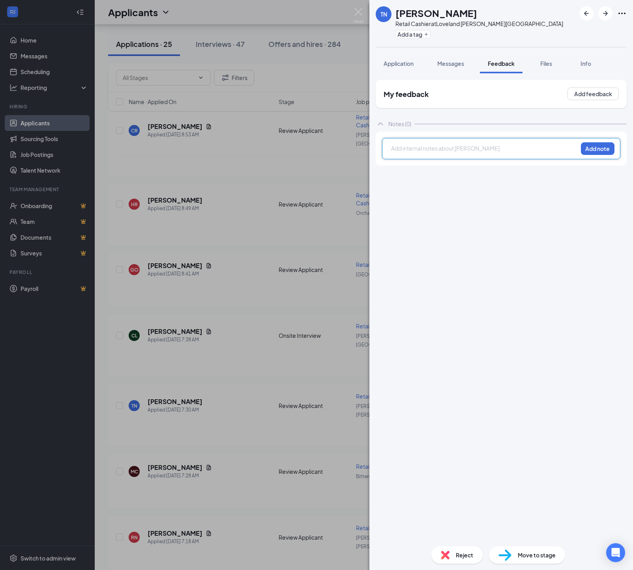
click at [414, 150] on div at bounding box center [484, 148] width 186 height 8
drag, startPoint x: 591, startPoint y: 147, endPoint x: 576, endPoint y: 181, distance: 37.1
click at [591, 147] on button "Add note" at bounding box center [598, 148] width 34 height 13
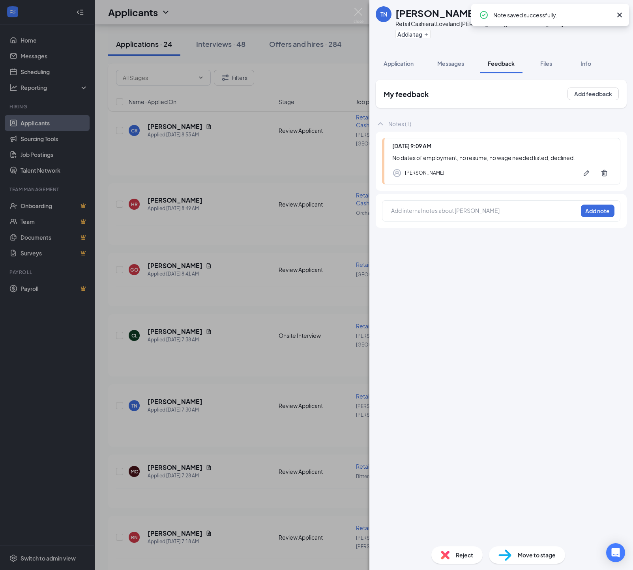
click at [448, 561] on div "Reject" at bounding box center [456, 555] width 51 height 17
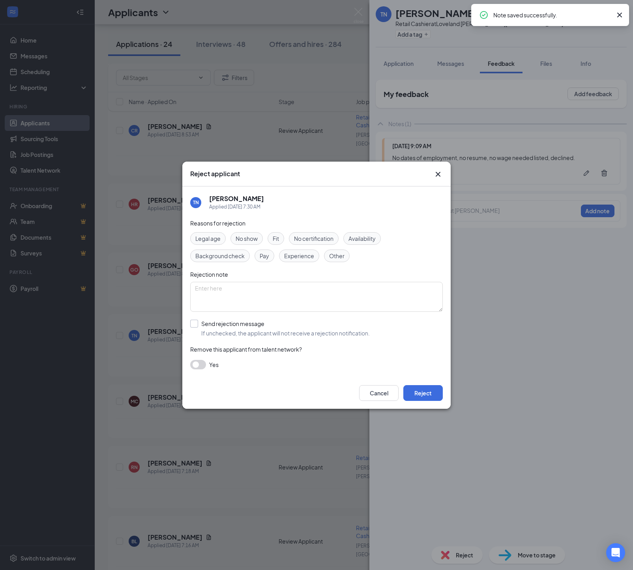
click at [241, 328] on div "Send rejection message" at bounding box center [285, 324] width 168 height 8
click at [241, 329] on input "Send rejection message If unchecked, the applicant will not receive a rejection…" at bounding box center [279, 328] width 179 height 17
checkbox input "true"
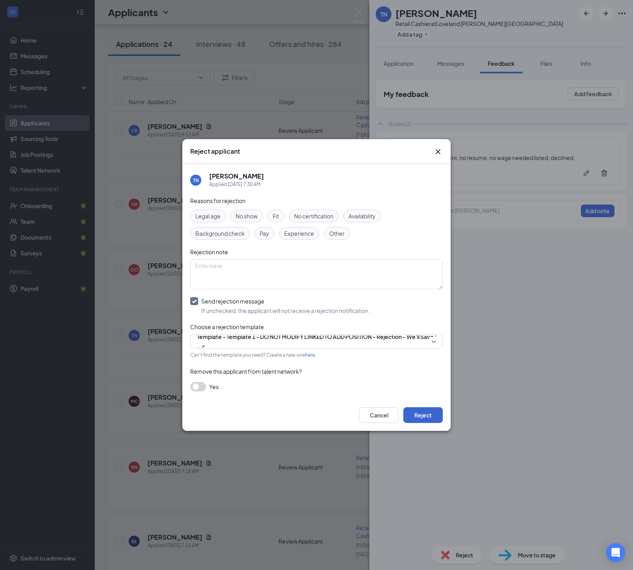
drag, startPoint x: 424, startPoint y: 422, endPoint x: 415, endPoint y: 420, distance: 10.1
click at [424, 422] on button "Reject" at bounding box center [422, 415] width 39 height 16
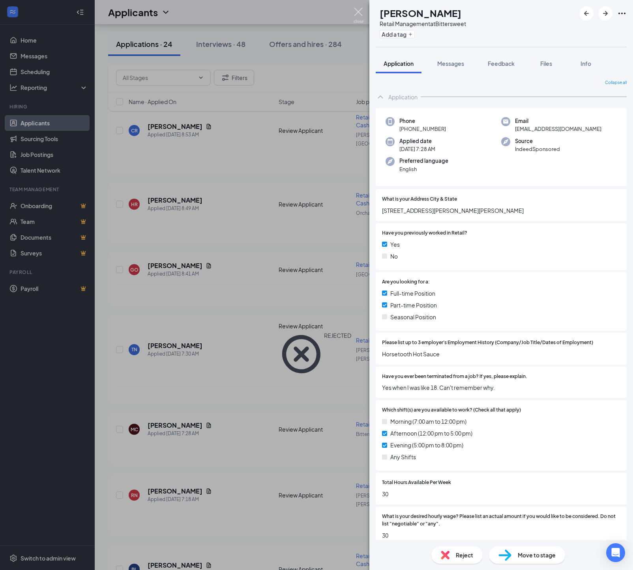
click at [357, 13] on img at bounding box center [358, 15] width 10 height 15
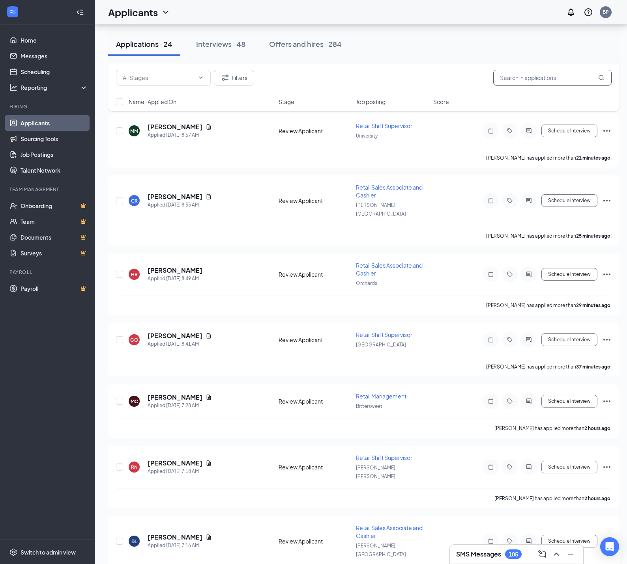
click at [531, 75] on input "text" at bounding box center [552, 78] width 118 height 16
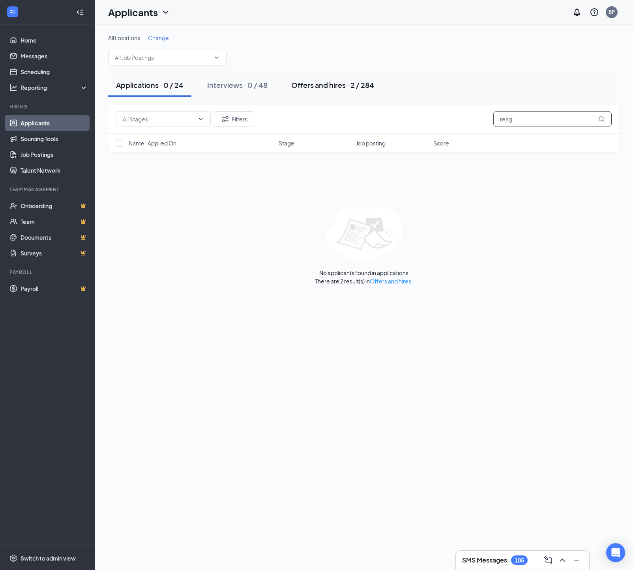
type input "reag"
click at [321, 84] on div "Offers and hires · 2 / 284" at bounding box center [332, 85] width 83 height 10
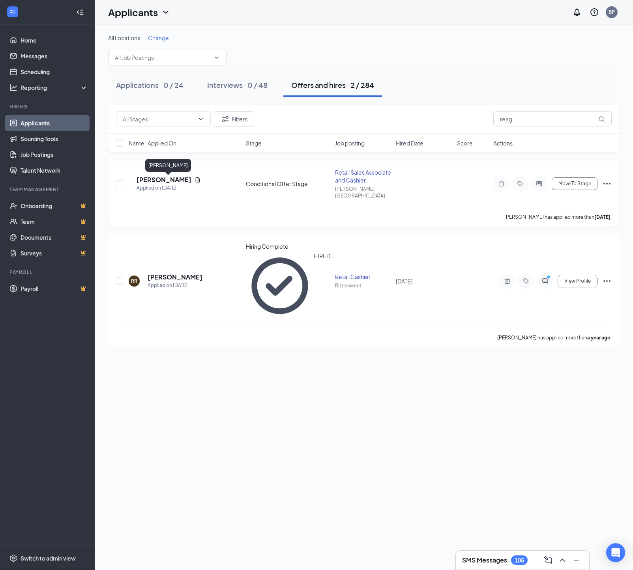
click at [172, 183] on h5 "[PERSON_NAME]" at bounding box center [163, 180] width 55 height 9
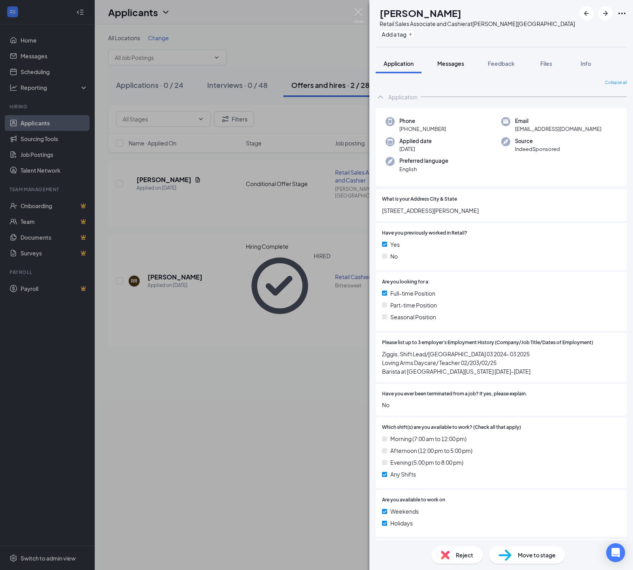
drag, startPoint x: 458, startPoint y: 65, endPoint x: 458, endPoint y: 72, distance: 6.7
click at [458, 67] on span "Messages" at bounding box center [450, 63] width 27 height 7
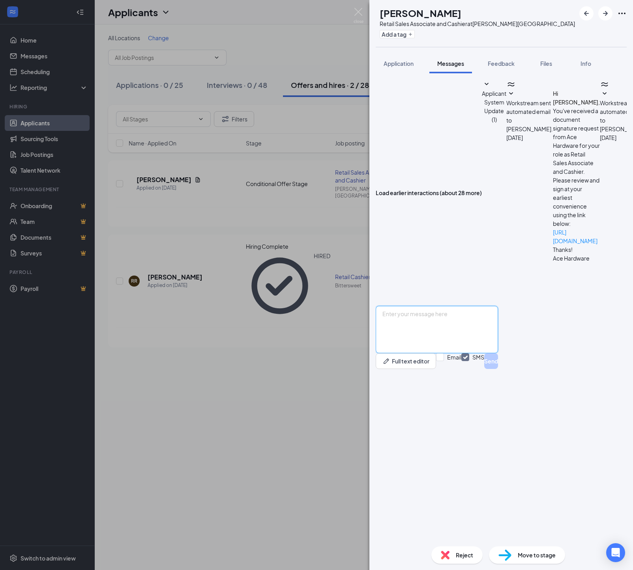
click at [412, 353] on textarea at bounding box center [437, 329] width 122 height 47
type textarea "[PERSON_NAME], I have left messages for [PERSON_NAME] and have not received a c…"
click at [498, 369] on button "Send" at bounding box center [491, 361] width 14 height 16
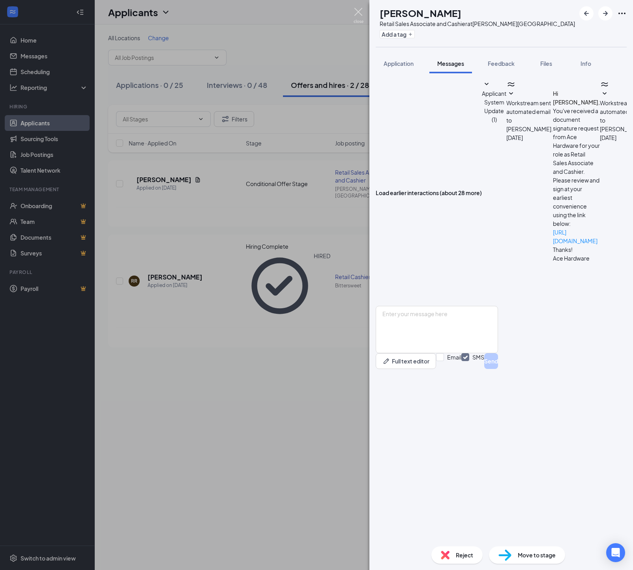
click at [361, 13] on img at bounding box center [358, 15] width 10 height 15
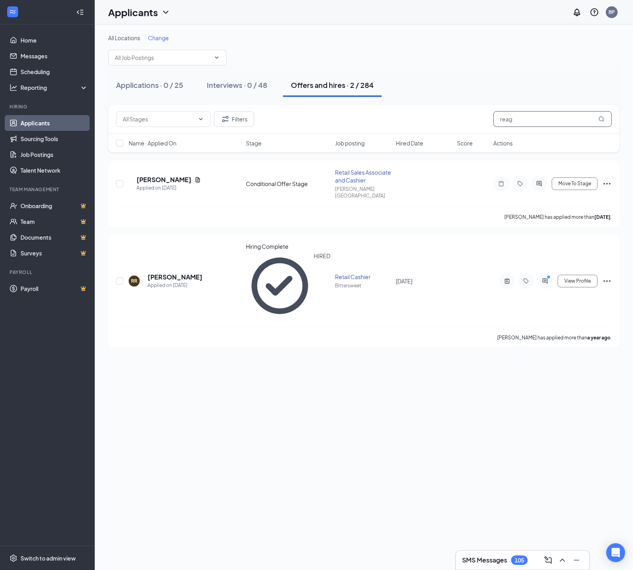
drag, startPoint x: 524, startPoint y: 121, endPoint x: 445, endPoint y: 116, distance: 79.1
click at [445, 116] on div "Filters reag" at bounding box center [363, 119] width 495 height 16
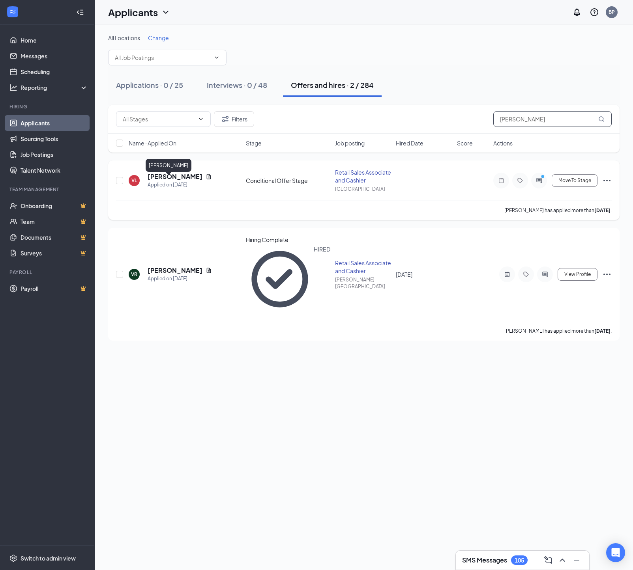
type input "[PERSON_NAME]"
click at [168, 181] on h5 "[PERSON_NAME]" at bounding box center [175, 176] width 55 height 9
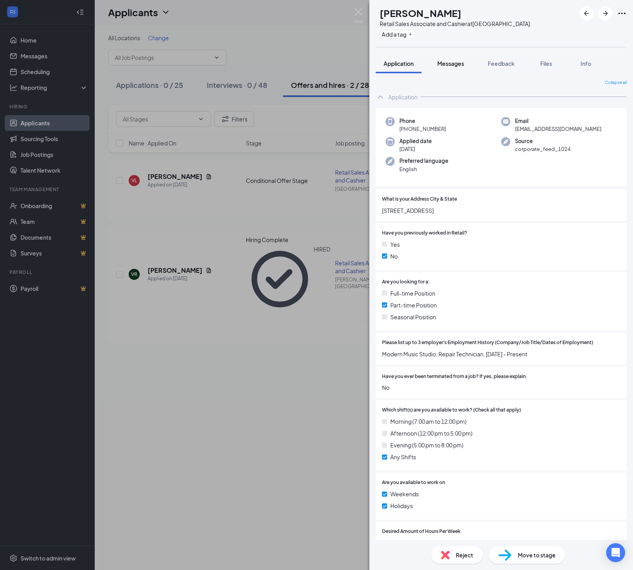
click at [454, 62] on span "Messages" at bounding box center [450, 63] width 27 height 7
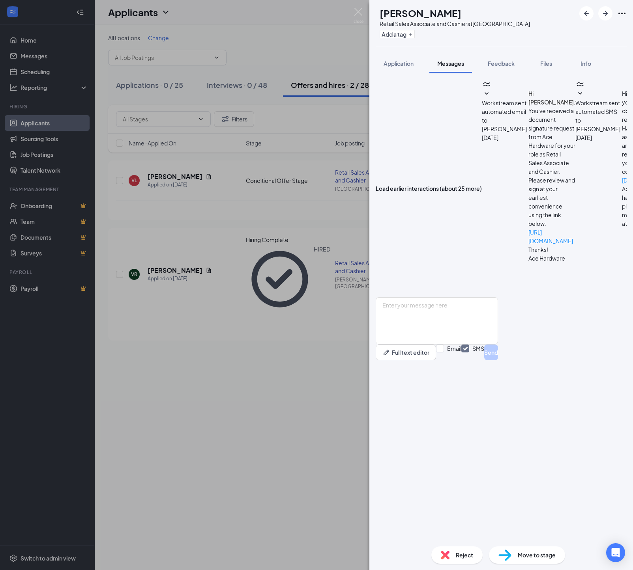
scroll to position [15, 0]
click at [435, 345] on textarea at bounding box center [437, 320] width 122 height 47
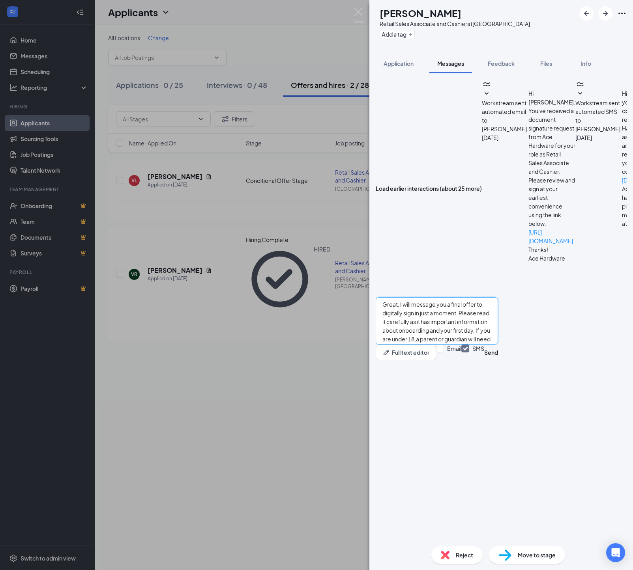
scroll to position [6, 0]
type textarea "Great, I will message you a final offer to digitally sign in just a moment. Ple…"
click at [498, 361] on button "Send" at bounding box center [491, 353] width 14 height 16
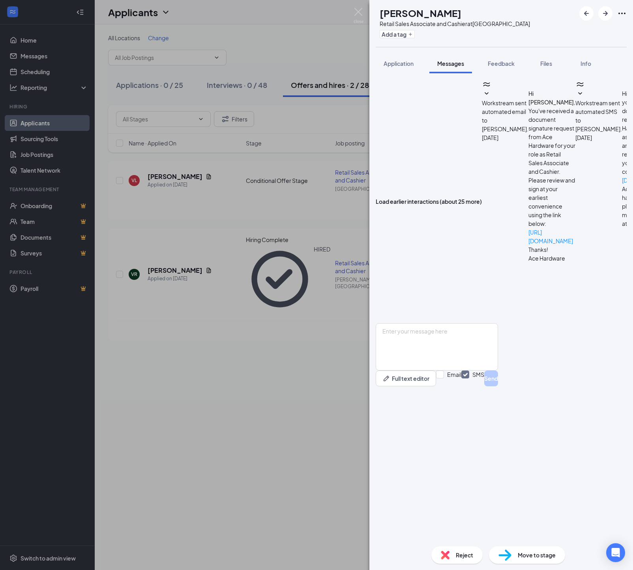
scroll to position [119, 0]
click at [518, 559] on span "Move to stage" at bounding box center [537, 555] width 38 height 9
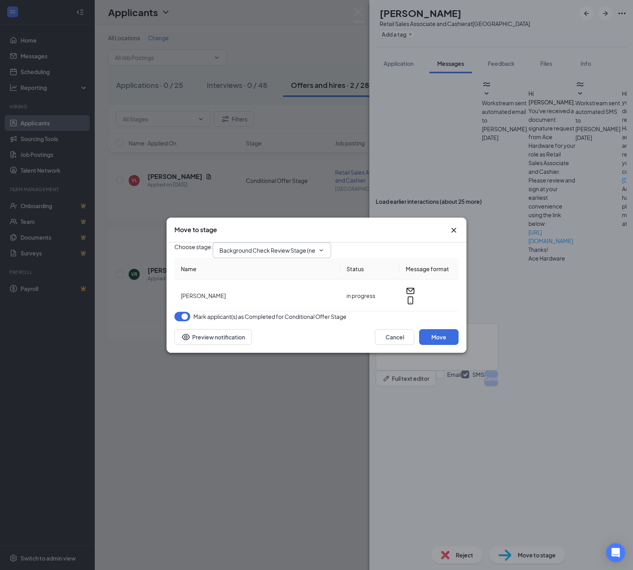
click at [293, 246] on input "Background Check Review Stage (next stage)" at bounding box center [266, 250] width 95 height 9
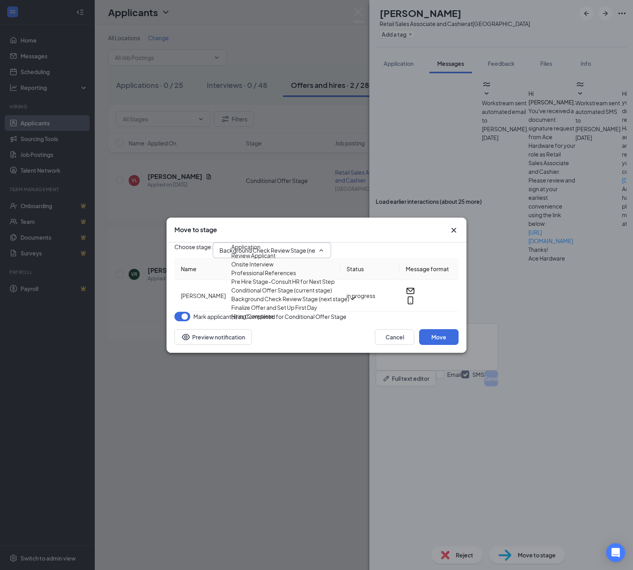
scroll to position [85, 0]
drag, startPoint x: 273, startPoint y: 310, endPoint x: 267, endPoint y: 310, distance: 5.9
click at [273, 310] on div "Finalize Offer and Set Up First Day" at bounding box center [274, 307] width 86 height 9
type input "Finalize Offer and Set Up First Day"
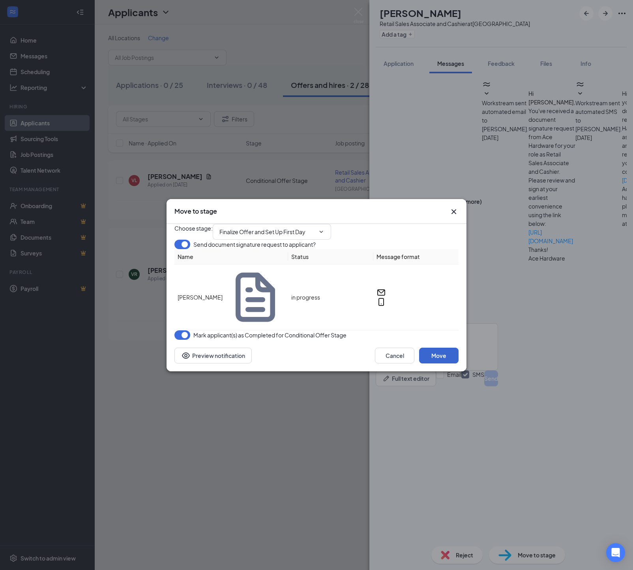
click at [435, 359] on button "Move" at bounding box center [438, 356] width 39 height 16
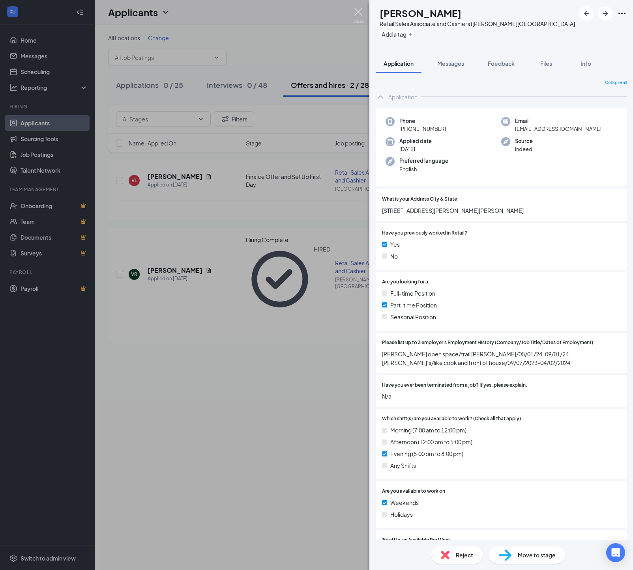
click at [357, 13] on img at bounding box center [358, 15] width 10 height 15
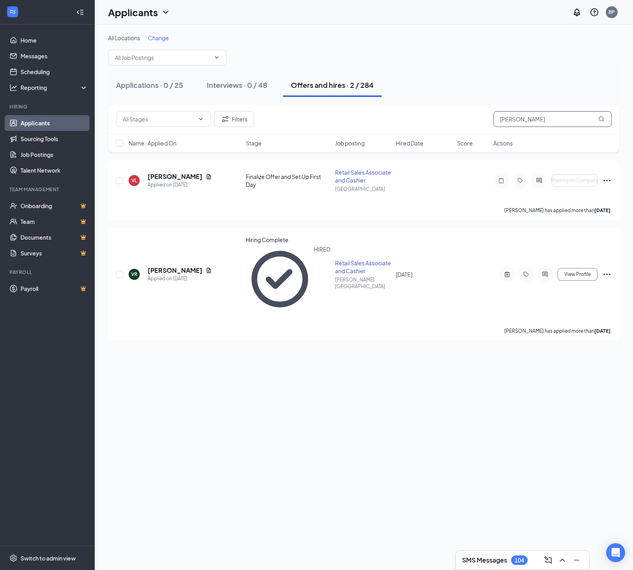
drag, startPoint x: 450, startPoint y: 117, endPoint x: 426, endPoint y: 117, distance: 23.3
click at [426, 117] on div "Filters [PERSON_NAME]" at bounding box center [363, 119] width 495 height 16
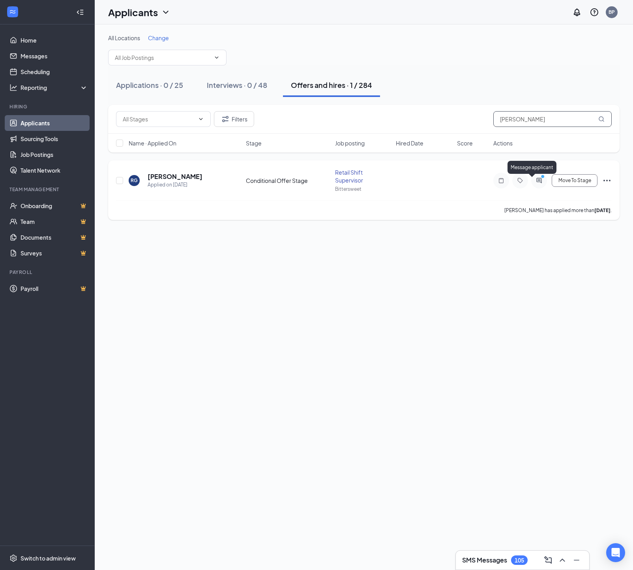
type input "[PERSON_NAME]"
click at [538, 183] on icon "ActiveChat" at bounding box center [538, 180] width 5 height 5
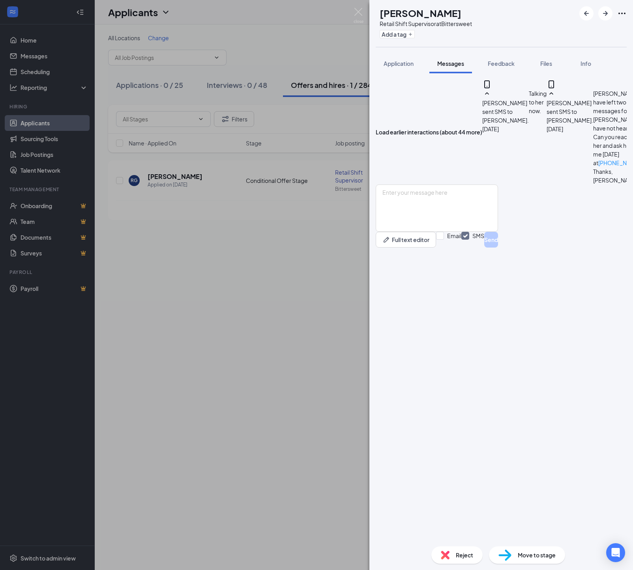
scroll to position [207, 0]
click at [417, 232] on textarea at bounding box center [437, 208] width 122 height 47
type textarea "[PERSON_NAME], Can you start [DATE], Se"
click at [484, 232] on textarea "[PERSON_NAME], Can you start [DATE], Se" at bounding box center [437, 208] width 122 height 47
type textarea "[PERSON_NAME], Can you start [DATE][DATE] 9:00 am? Thanks, [PERSON_NAME]"
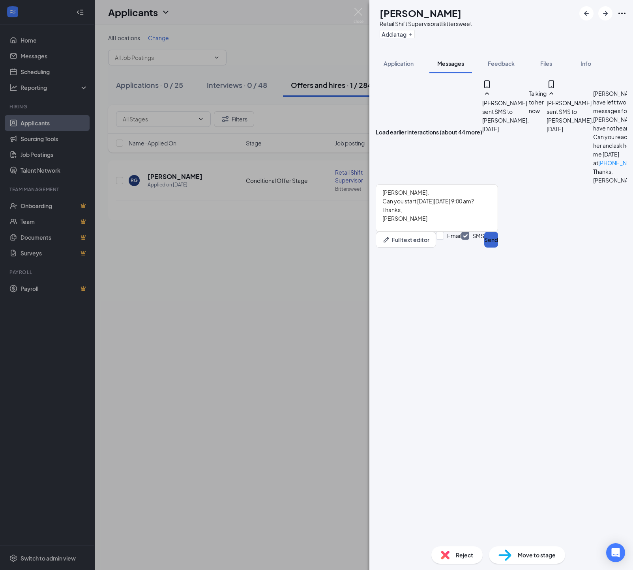
click at [498, 248] on button "Send" at bounding box center [491, 240] width 14 height 16
click at [358, 12] on img at bounding box center [358, 15] width 10 height 15
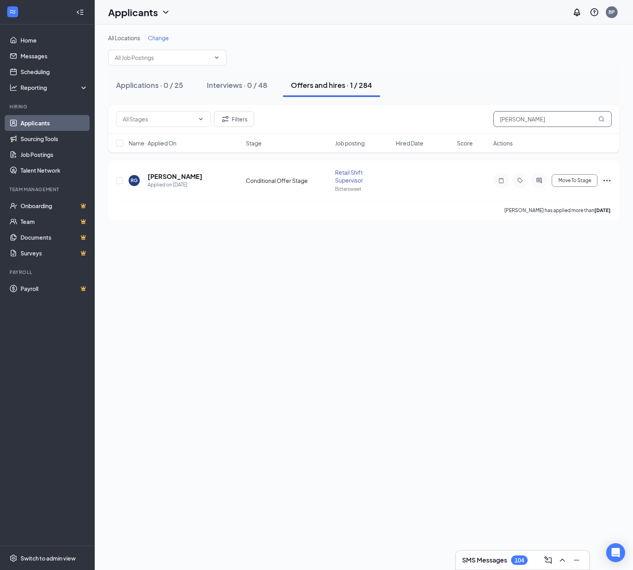
drag, startPoint x: 454, startPoint y: 112, endPoint x: 441, endPoint y: 111, distance: 13.0
click at [441, 111] on div "Filters [PERSON_NAME]" at bounding box center [363, 119] width 511 height 29
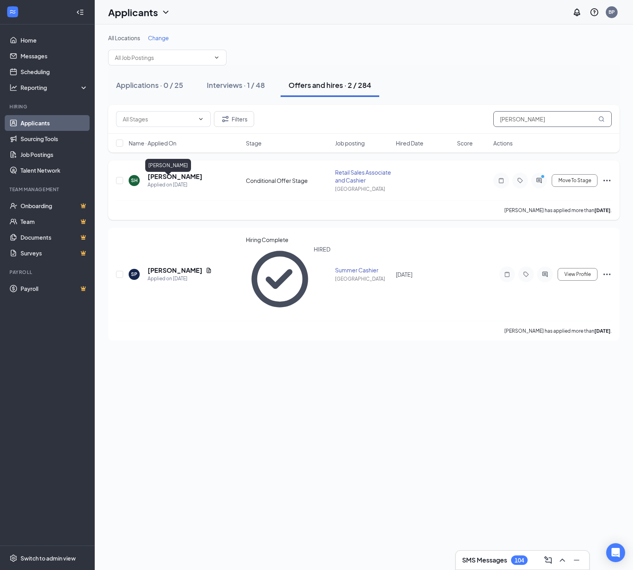
type input "[PERSON_NAME]"
click at [192, 181] on h5 "[PERSON_NAME]" at bounding box center [175, 176] width 55 height 9
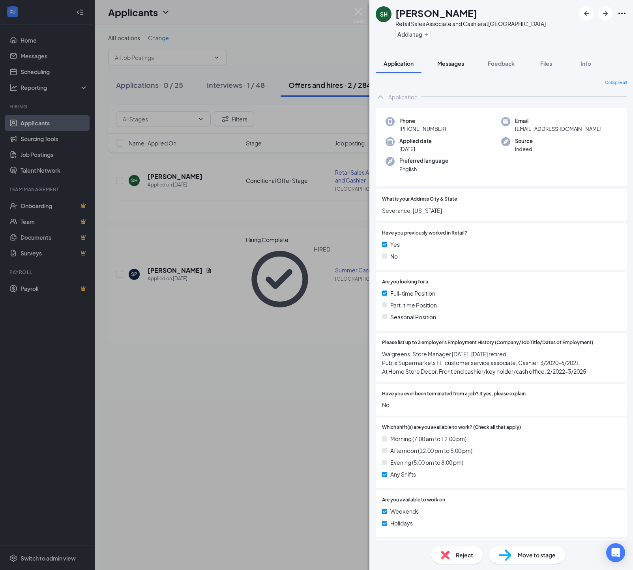
drag, startPoint x: 467, startPoint y: 64, endPoint x: 468, endPoint y: 70, distance: 6.0
click at [464, 64] on span "Messages" at bounding box center [450, 63] width 27 height 7
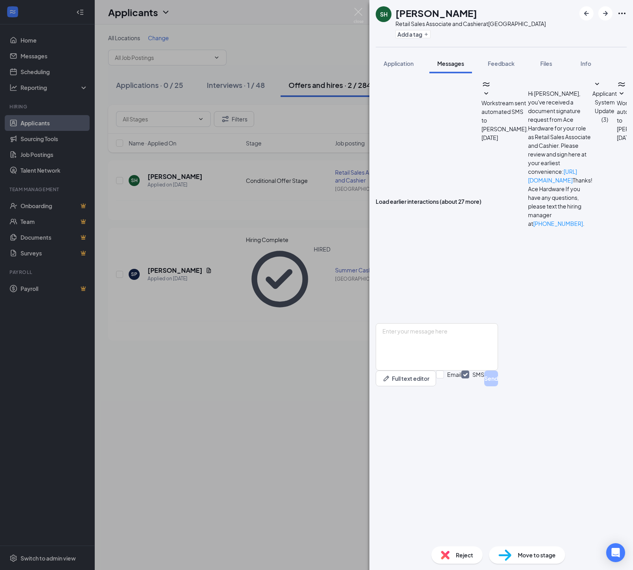
scroll to position [30, 0]
click at [432, 371] on textarea at bounding box center [437, 346] width 122 height 47
type textarea "Thanks, I had left her a message [DATE] as well so I was getting a bit concerne…"
click at [498, 387] on button "Send" at bounding box center [491, 379] width 14 height 16
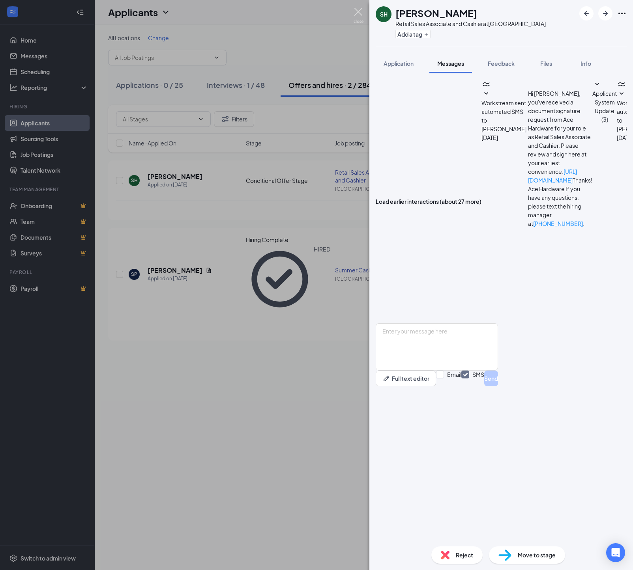
click at [354, 11] on img at bounding box center [358, 15] width 10 height 15
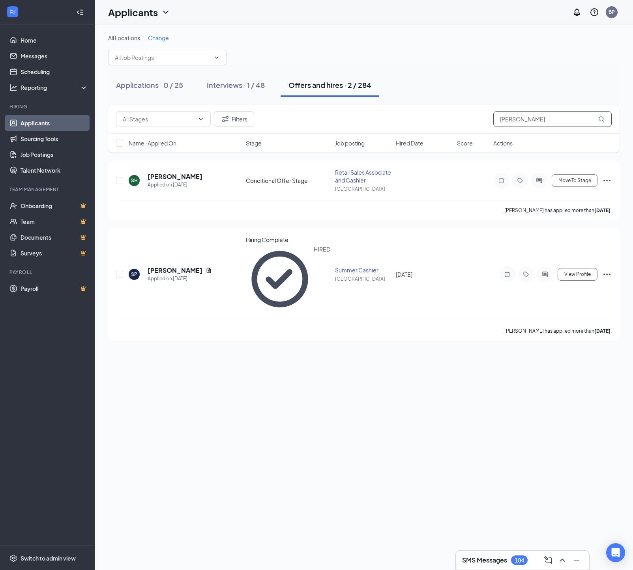
drag, startPoint x: 469, startPoint y: 112, endPoint x: 457, endPoint y: 112, distance: 11.4
click at [457, 112] on div "Filters [PERSON_NAME]" at bounding box center [363, 119] width 495 height 16
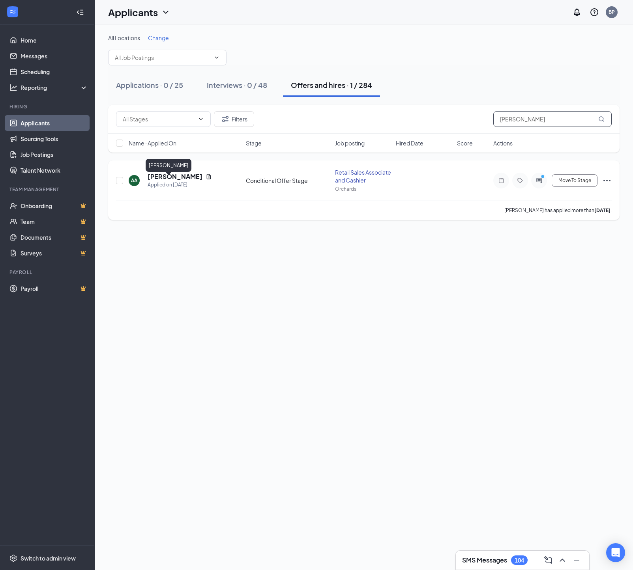
type input "[PERSON_NAME]"
click at [194, 181] on h5 "[PERSON_NAME]" at bounding box center [175, 176] width 55 height 9
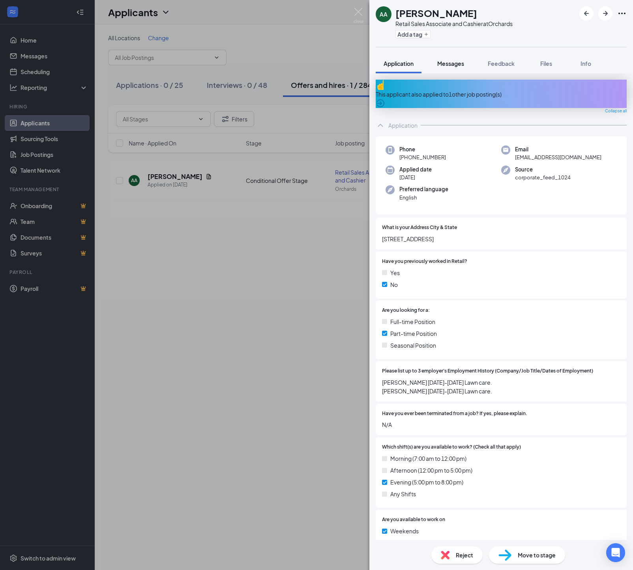
drag, startPoint x: 450, startPoint y: 66, endPoint x: 450, endPoint y: 71, distance: 4.7
click at [450, 66] on span "Messages" at bounding box center [450, 63] width 27 height 7
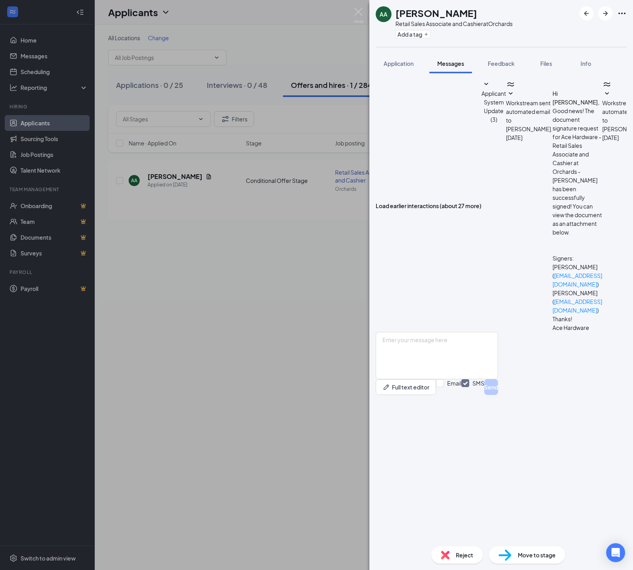
scroll to position [35, 0]
click at [416, 379] on textarea at bounding box center [437, 355] width 122 height 47
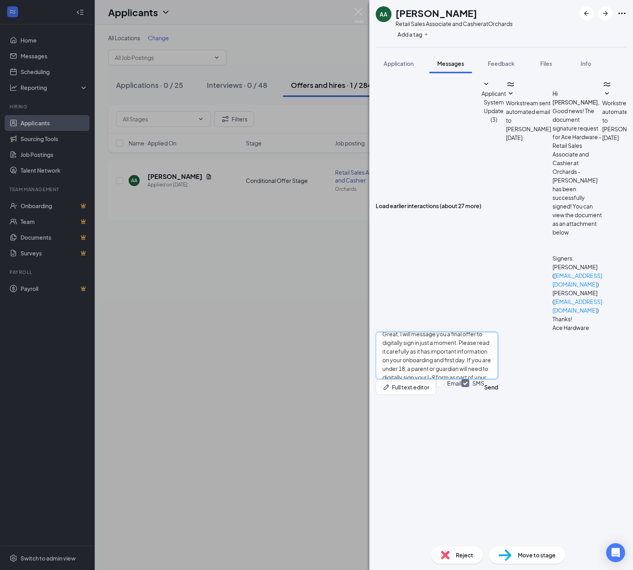
scroll to position [3, 0]
type textarea "Great, I will message you a final offer to digitally sign in just a moment. Ple…"
click at [498, 395] on button "Send" at bounding box center [491, 387] width 14 height 16
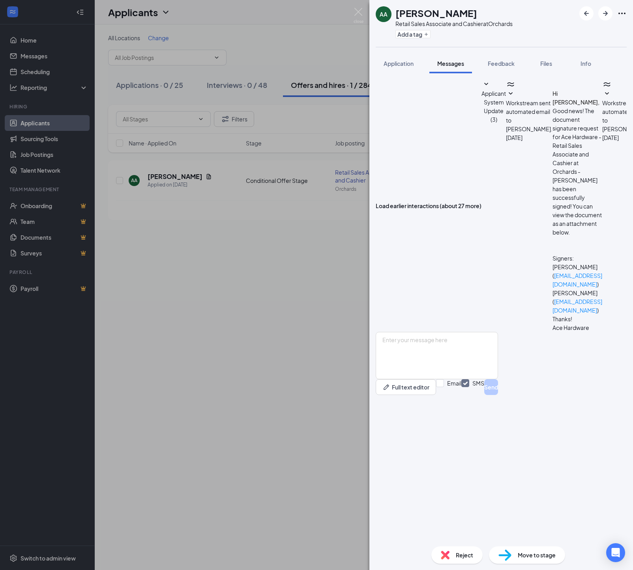
scroll to position [138, 0]
click at [507, 552] on img at bounding box center [504, 555] width 13 height 11
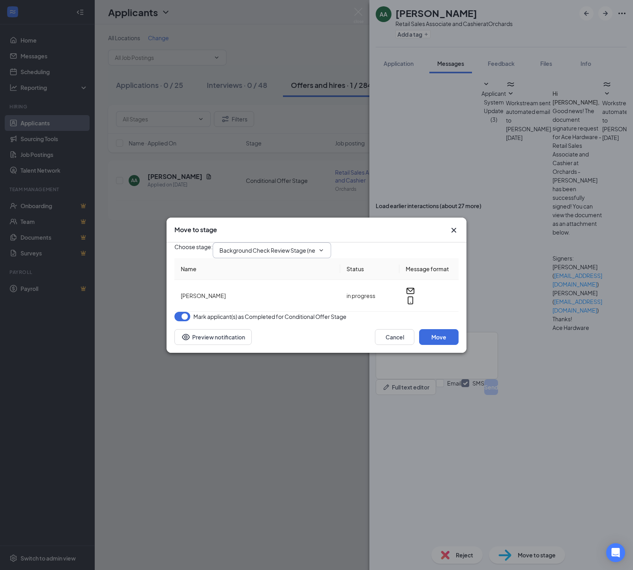
click at [248, 246] on input "Background Check Review Stage (next stage)" at bounding box center [266, 250] width 95 height 9
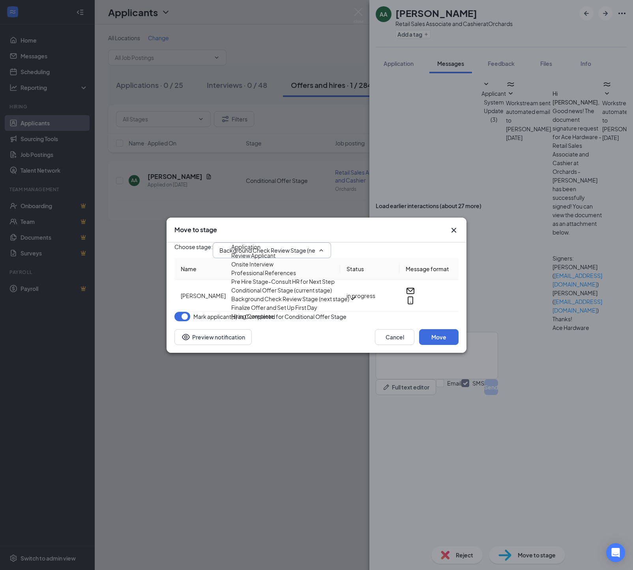
scroll to position [85, 0]
click at [265, 310] on div "Finalize Offer and Set Up First Day" at bounding box center [274, 307] width 86 height 9
type input "Finalize Offer and Set Up First Day"
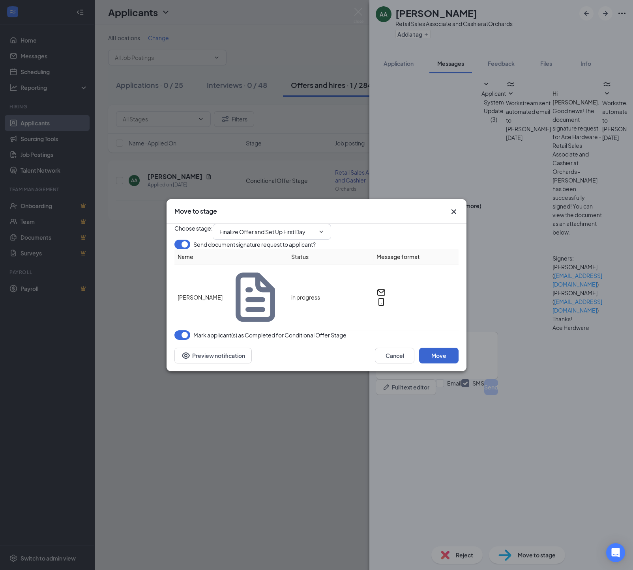
click at [431, 361] on button "Move" at bounding box center [438, 356] width 39 height 16
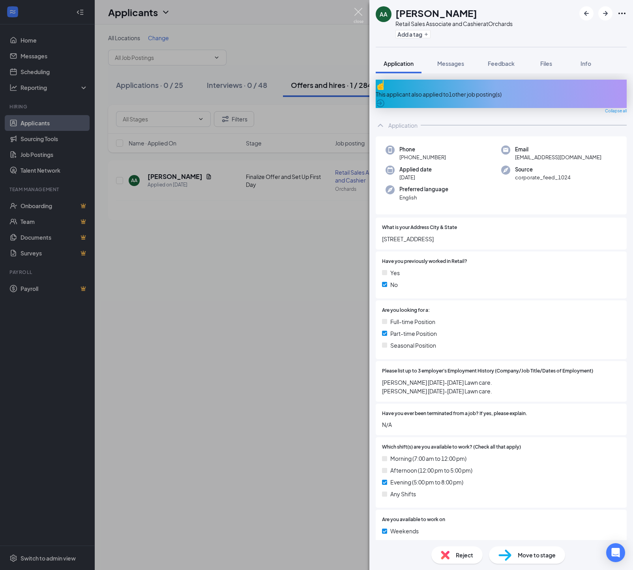
click at [358, 12] on img at bounding box center [358, 15] width 10 height 15
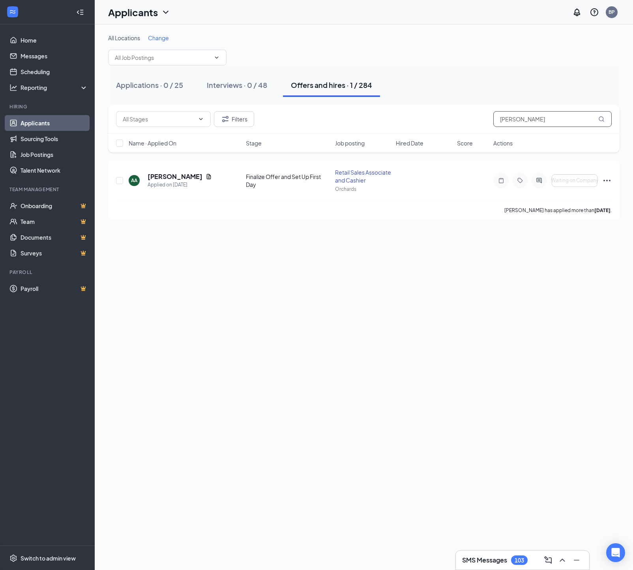
drag, startPoint x: 447, startPoint y: 120, endPoint x: 399, endPoint y: 118, distance: 47.4
click at [399, 118] on div "Filters [PERSON_NAME]" at bounding box center [363, 119] width 495 height 16
type input "[PERSON_NAME]"
click at [178, 176] on h5 "[PERSON_NAME]" at bounding box center [175, 176] width 55 height 9
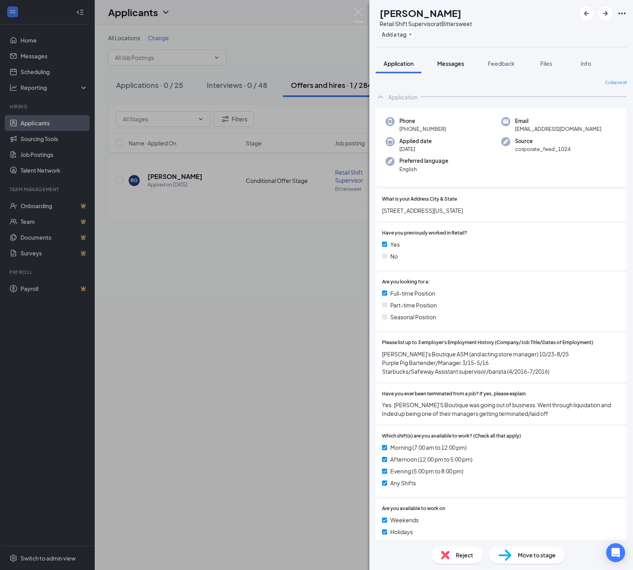
click at [450, 65] on span "Messages" at bounding box center [450, 63] width 27 height 7
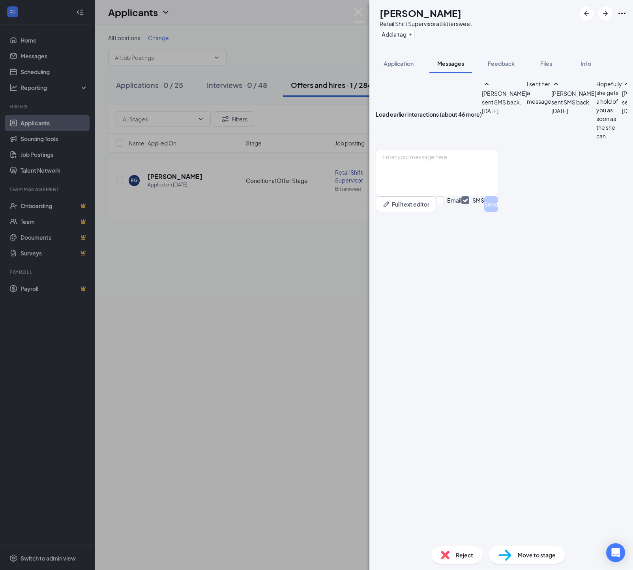
scroll to position [187, 0]
click at [439, 196] on textarea at bounding box center [437, 172] width 122 height 47
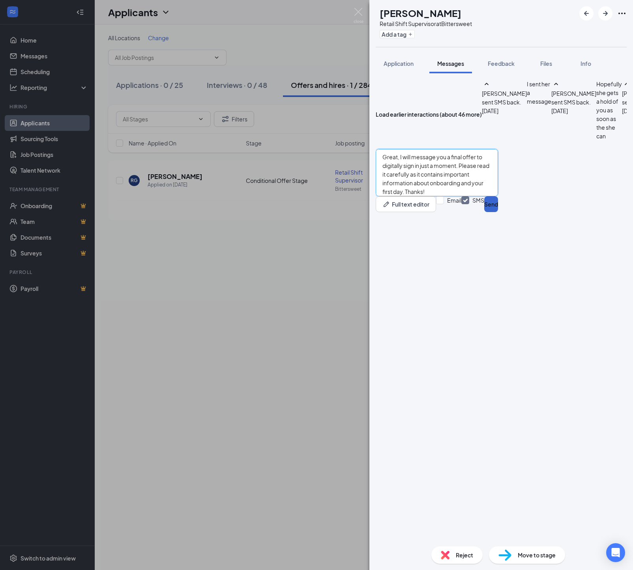
type textarea "Great, I will message you a final offer to digitally sign in just a moment. Ple…"
click at [498, 212] on button "Send" at bounding box center [491, 204] width 14 height 16
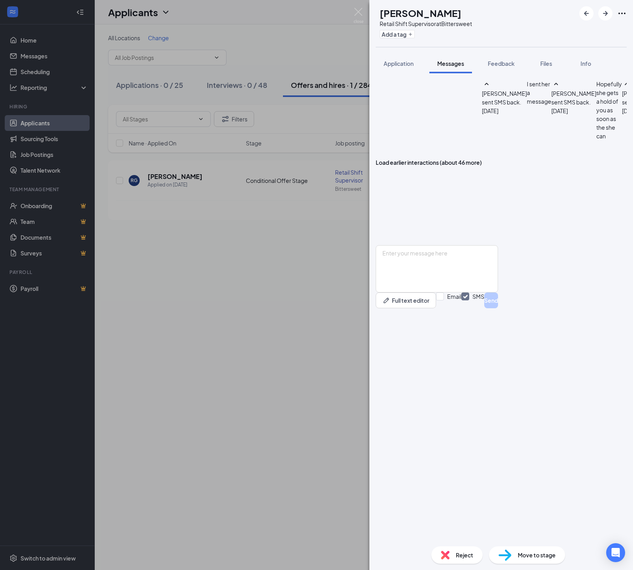
scroll to position [271, 0]
click at [514, 556] on div "Move to stage" at bounding box center [527, 555] width 76 height 17
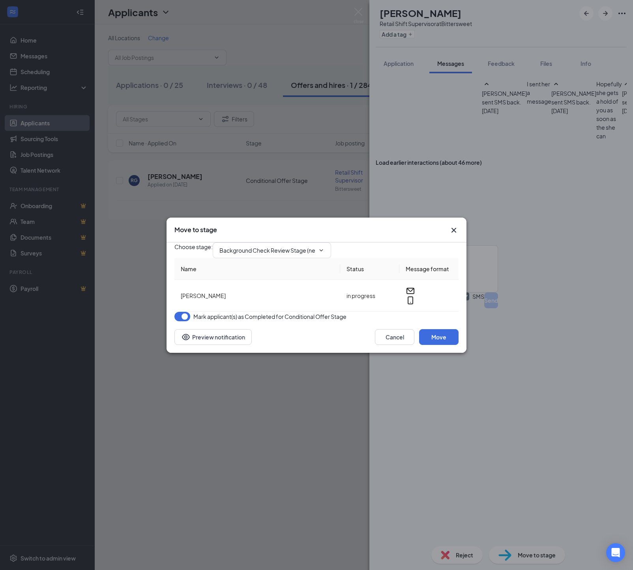
drag, startPoint x: 288, startPoint y: 238, endPoint x: 289, endPoint y: 253, distance: 15.0
click at [288, 246] on input "Background Check Review Stage (next stage)" at bounding box center [266, 250] width 95 height 9
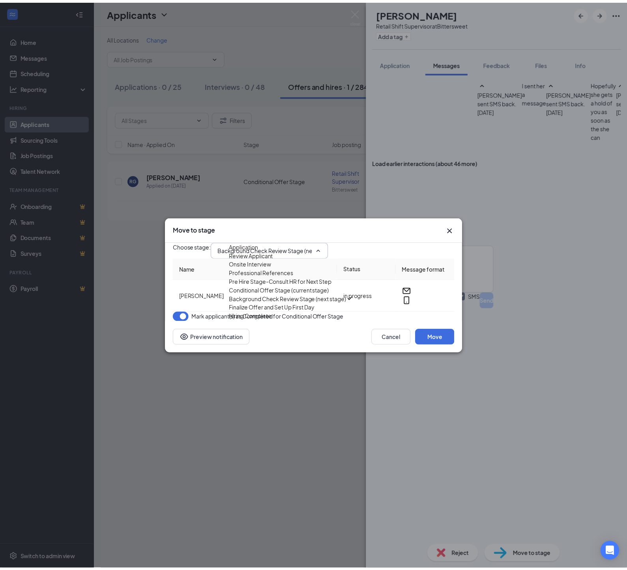
scroll to position [85, 0]
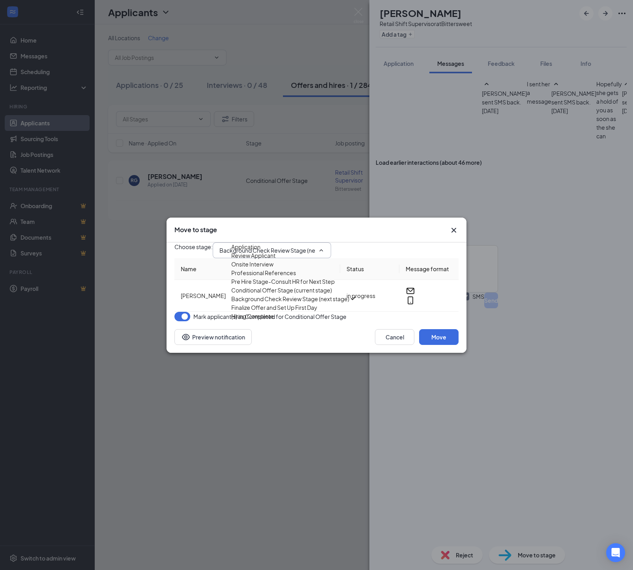
click at [290, 312] on div "Finalize Offer and Set Up First Day" at bounding box center [274, 307] width 86 height 9
type input "Finalize Offer and Set Up First Day"
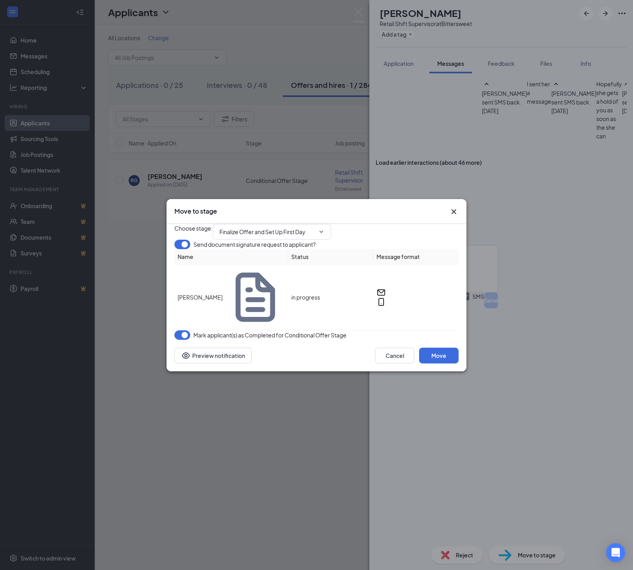
drag, startPoint x: 428, startPoint y: 361, endPoint x: 302, endPoint y: 326, distance: 131.3
click at [426, 360] on button "Move" at bounding box center [438, 356] width 39 height 16
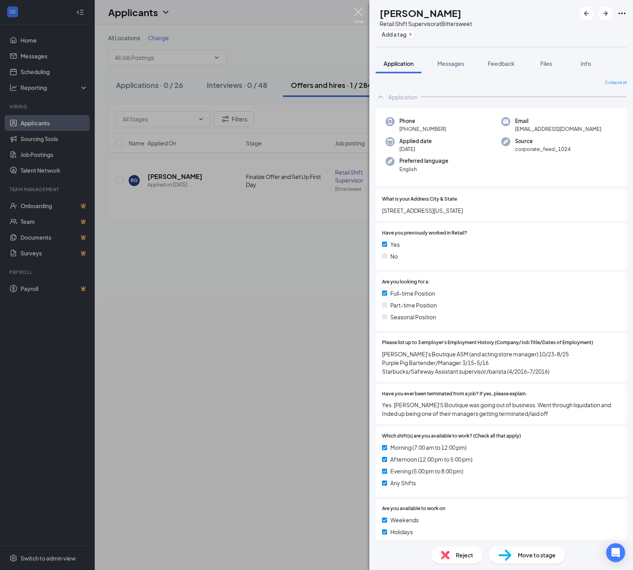
click at [357, 12] on img at bounding box center [358, 15] width 10 height 15
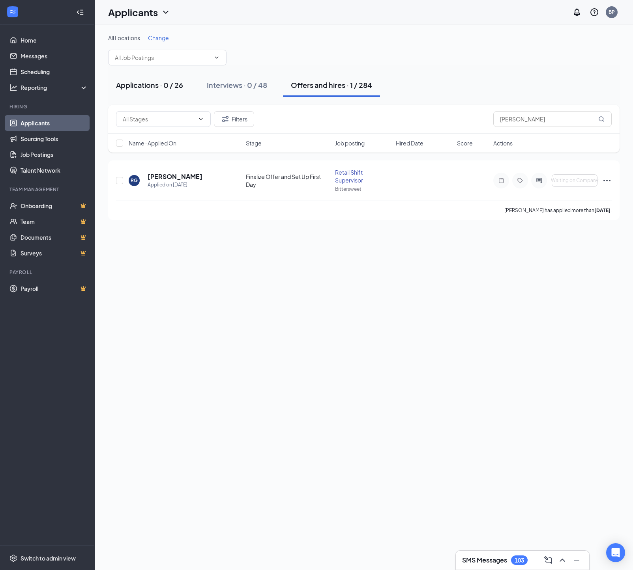
click at [153, 87] on div "Applications · 0 / 26" at bounding box center [149, 85] width 67 height 10
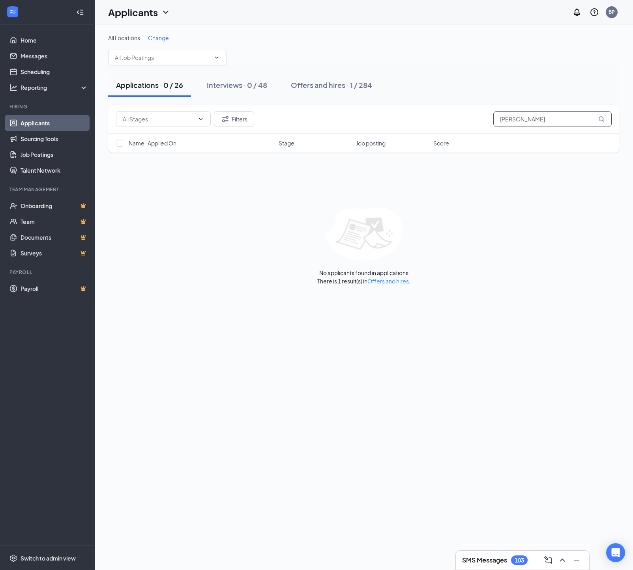
drag, startPoint x: 445, startPoint y: 121, endPoint x: 409, endPoint y: 121, distance: 36.3
click at [409, 121] on div "Filters [PERSON_NAME]" at bounding box center [363, 119] width 495 height 16
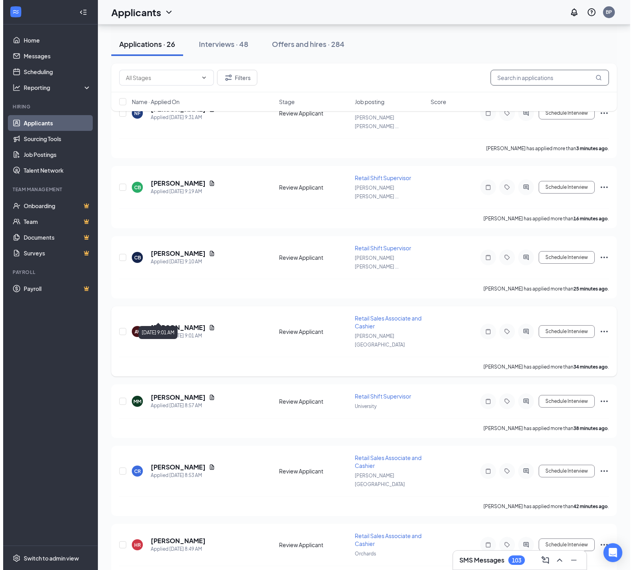
scroll to position [74, 0]
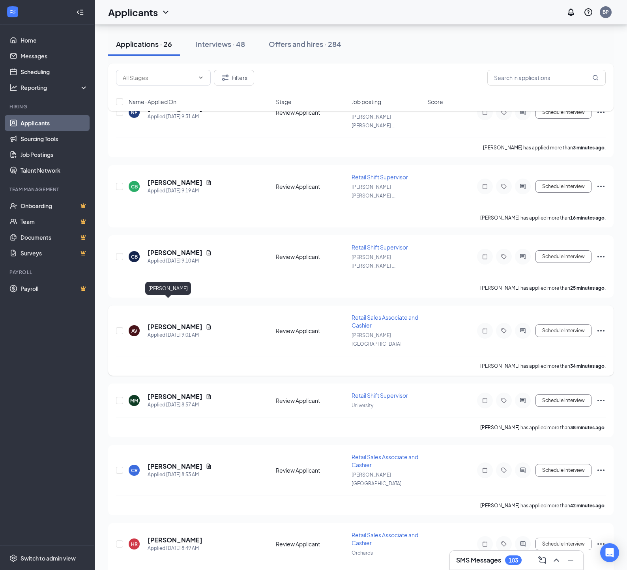
click at [170, 323] on h5 "[PERSON_NAME]" at bounding box center [175, 327] width 55 height 9
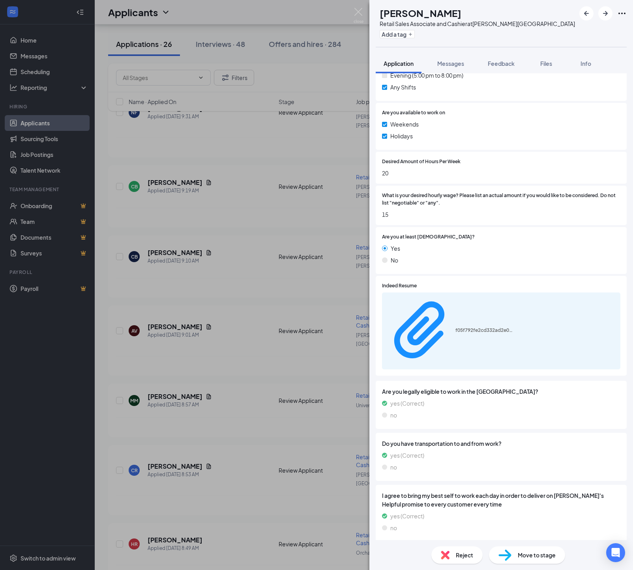
scroll to position [428, 0]
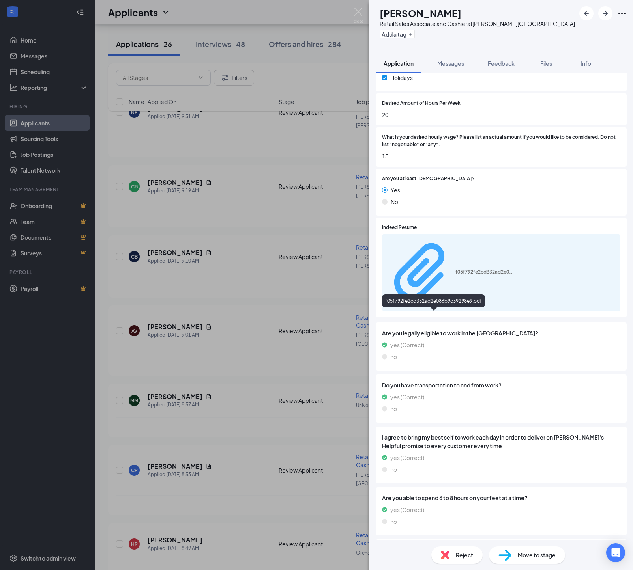
click at [455, 275] on div "f05f792fe2cd332ad2e086b9c39298e9.pdf" at bounding box center [484, 272] width 59 height 6
click at [518, 555] on span "Move to stage" at bounding box center [537, 555] width 38 height 9
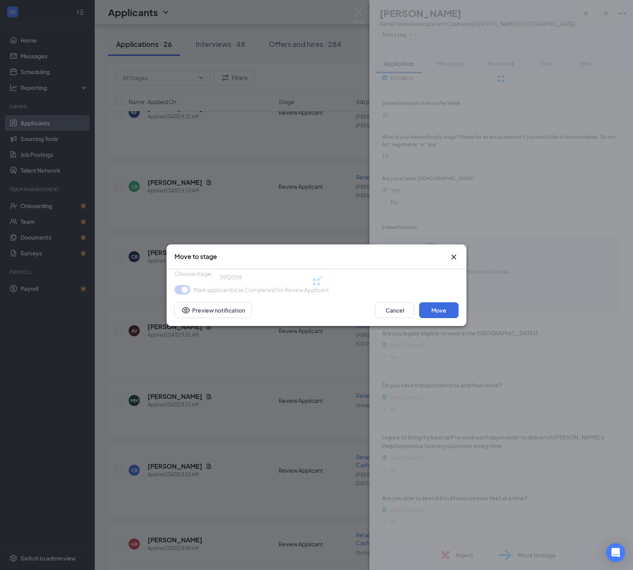
type input "Onsite Interview (next stage)"
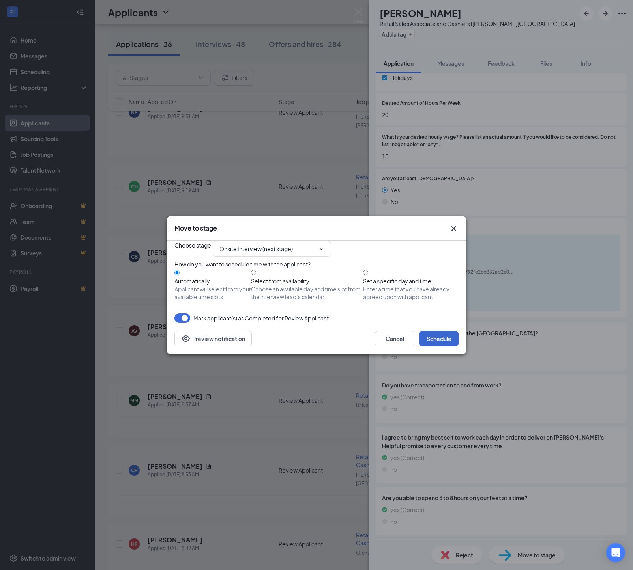
click at [425, 347] on button "Schedule" at bounding box center [438, 339] width 39 height 16
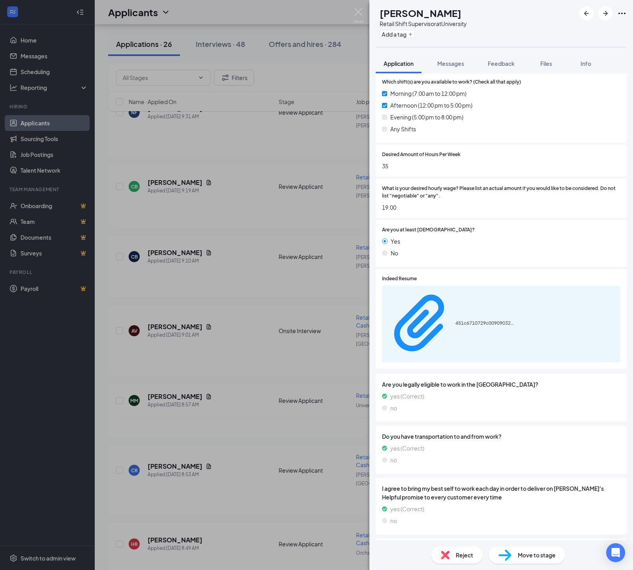
scroll to position [346, 0]
click at [455, 326] on div "451c6710729c00909032bdc29dd668f1.pdf" at bounding box center [484, 323] width 59 height 6
click at [518, 559] on span "Move to stage" at bounding box center [537, 555] width 38 height 9
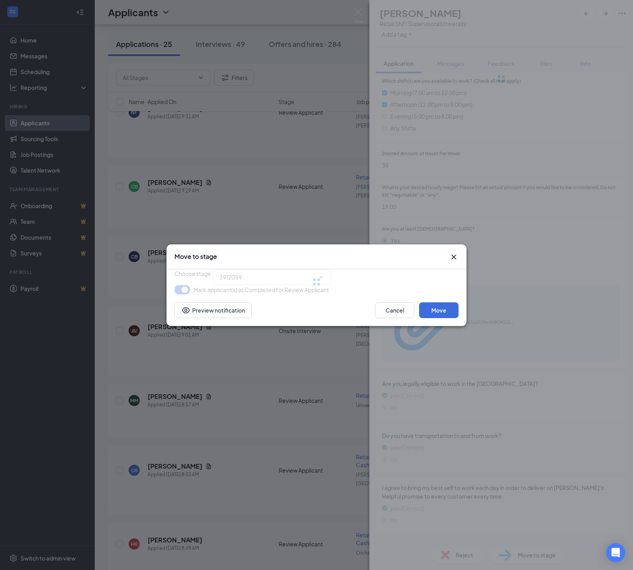
type input "Onsite Interview (next stage)"
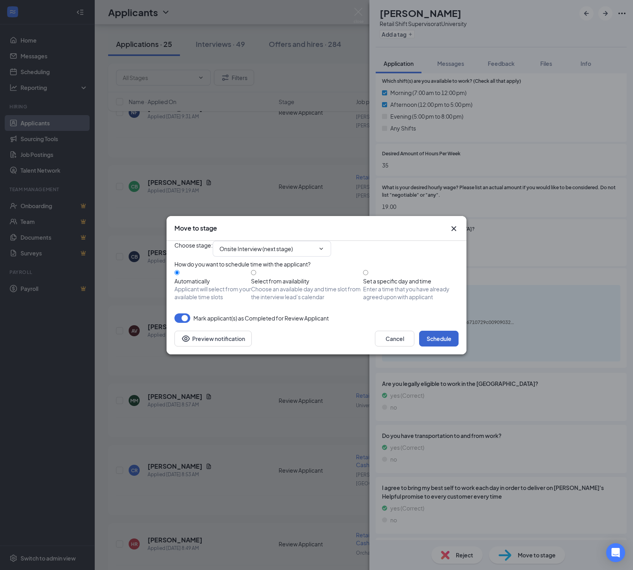
click at [439, 347] on button "Schedule" at bounding box center [438, 339] width 39 height 16
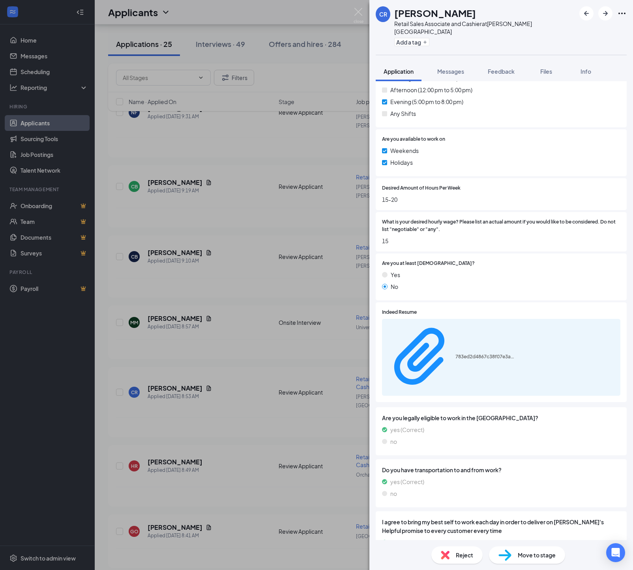
scroll to position [369, 0]
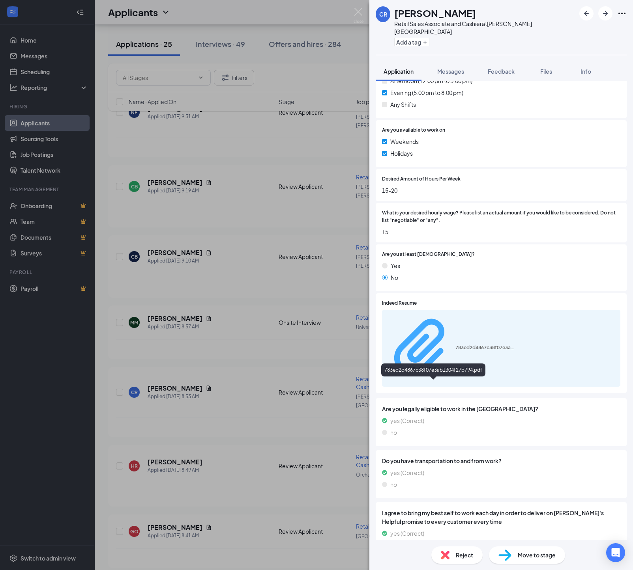
click at [477, 351] on div "783ed2d4867c38f07e3ab1304f27b794.pdf" at bounding box center [484, 348] width 59 height 6
click at [538, 557] on span "Move to stage" at bounding box center [537, 555] width 38 height 9
type input "Onsite Interview (next stage)"
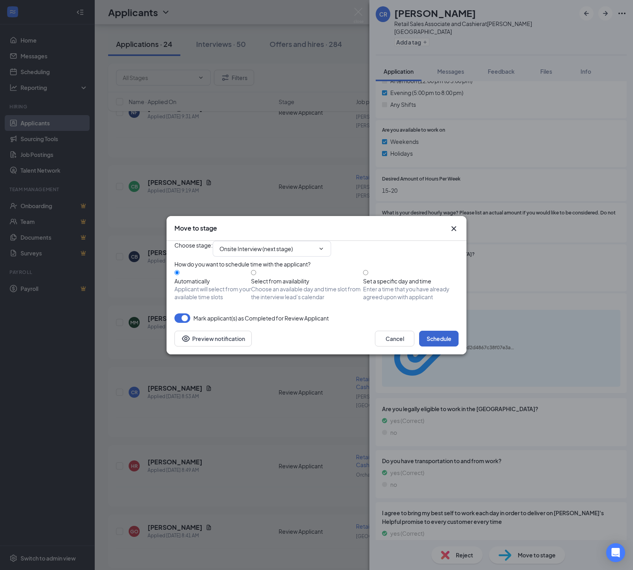
click at [437, 347] on button "Schedule" at bounding box center [438, 339] width 39 height 16
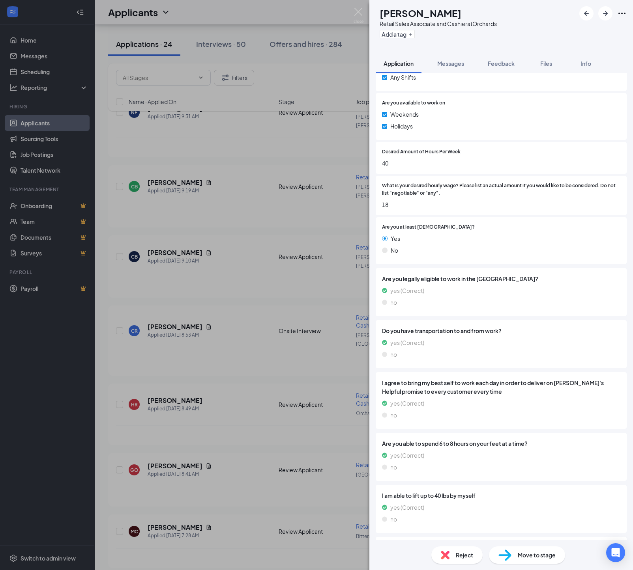
scroll to position [406, 0]
click at [508, 64] on span "Feedback" at bounding box center [501, 63] width 27 height 7
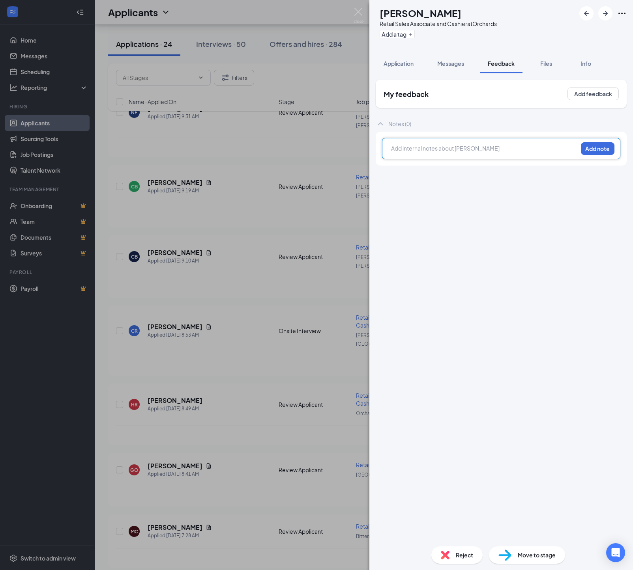
click at [394, 150] on div at bounding box center [484, 148] width 186 height 8
drag, startPoint x: 585, startPoint y: 153, endPoint x: 584, endPoint y: 201, distance: 48.5
click at [585, 155] on button "Add note" at bounding box center [598, 148] width 34 height 13
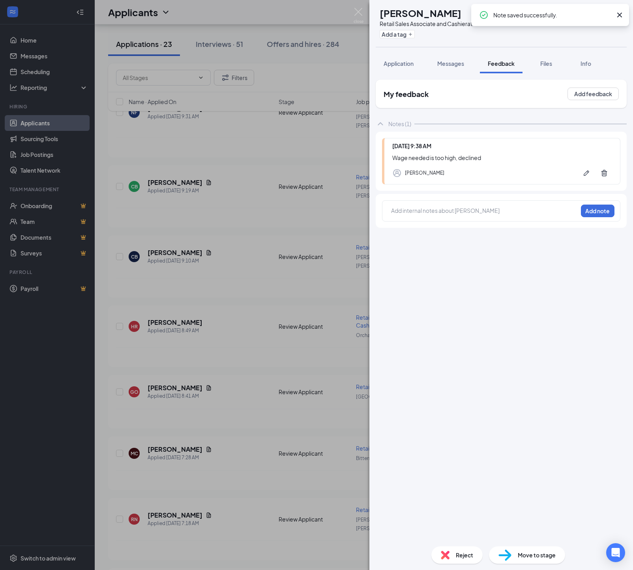
click at [450, 553] on div "Reject" at bounding box center [456, 555] width 51 height 17
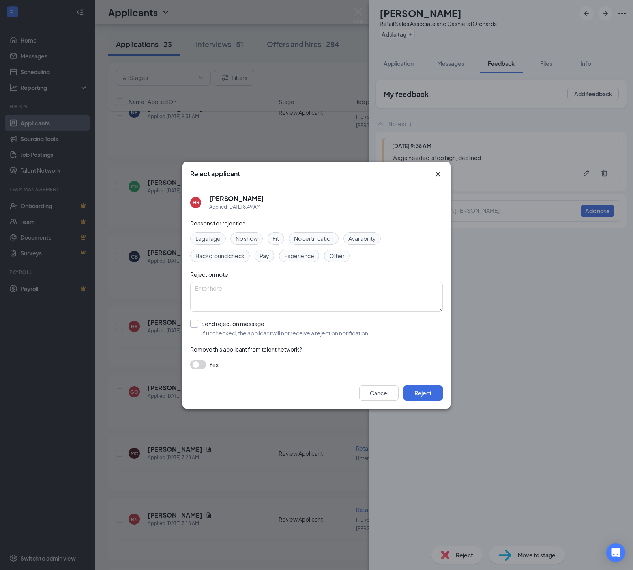
click at [207, 328] on div "Send rejection message" at bounding box center [285, 324] width 168 height 8
click at [207, 330] on input "Send rejection message If unchecked, the applicant will not receive a rejection…" at bounding box center [279, 328] width 179 height 17
checkbox input "true"
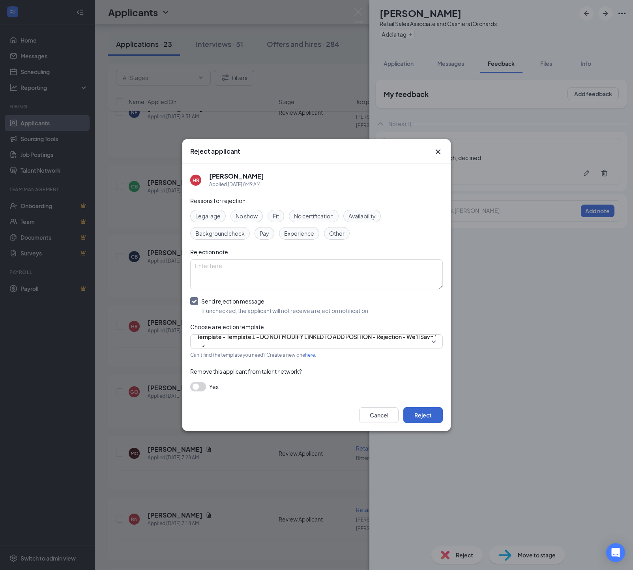
click at [427, 422] on button "Reject" at bounding box center [422, 415] width 39 height 16
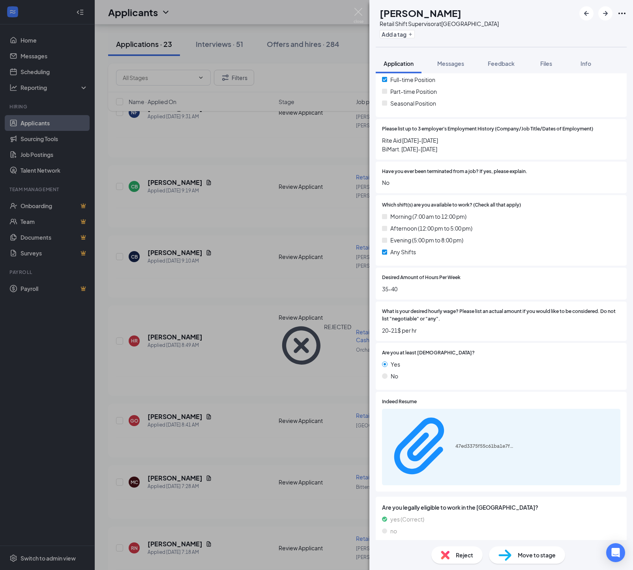
scroll to position [215, 0]
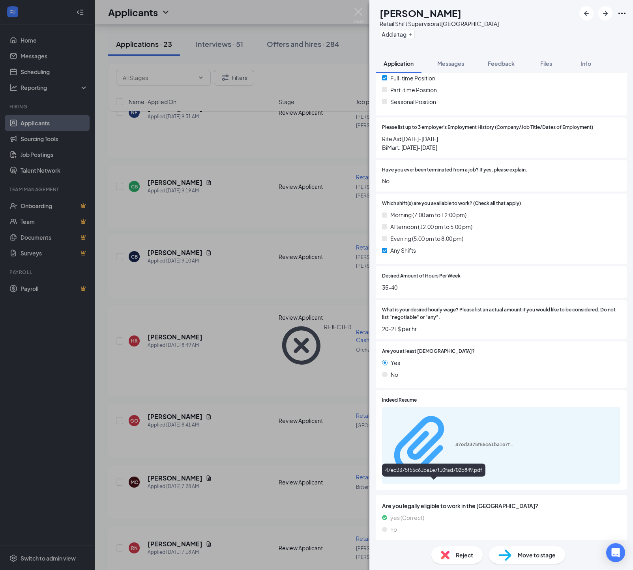
click at [455, 448] on div "47ed3375f55c61ba1e7f10fad702b849.pdf" at bounding box center [484, 445] width 59 height 6
drag, startPoint x: 505, startPoint y: 65, endPoint x: 499, endPoint y: 84, distance: 19.1
click at [505, 67] on span "Feedback" at bounding box center [501, 63] width 27 height 7
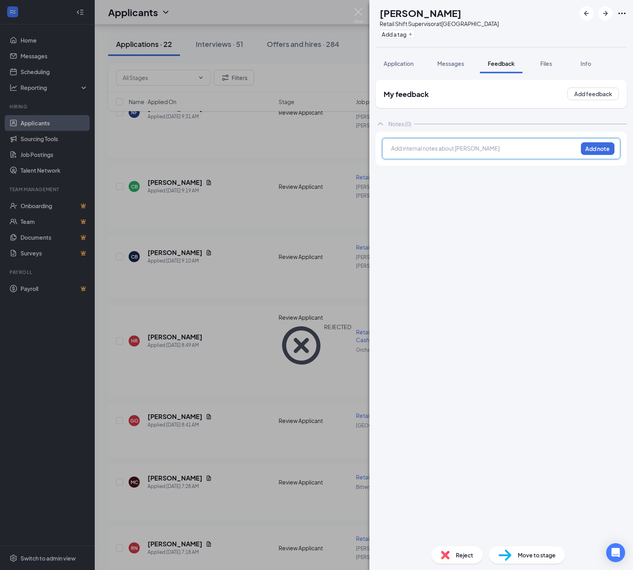
click at [394, 150] on div at bounding box center [484, 148] width 186 height 8
drag, startPoint x: 583, startPoint y: 151, endPoint x: 573, endPoint y: 204, distance: 54.5
click at [583, 151] on button "Add note" at bounding box center [598, 148] width 34 height 13
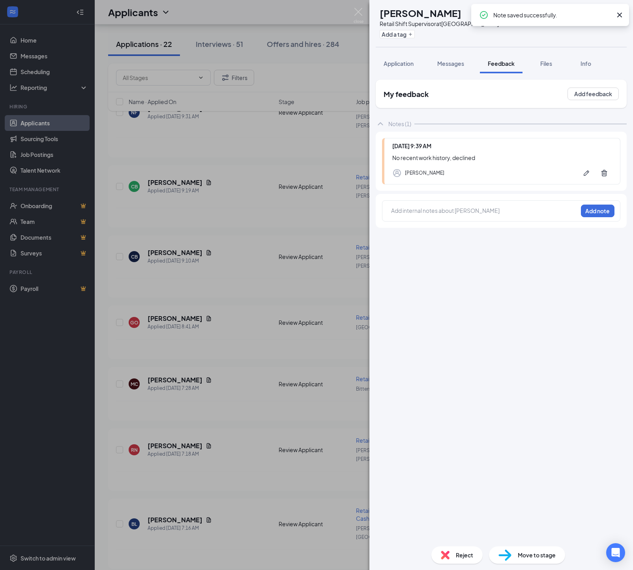
click at [450, 551] on div "Reject" at bounding box center [456, 555] width 51 height 17
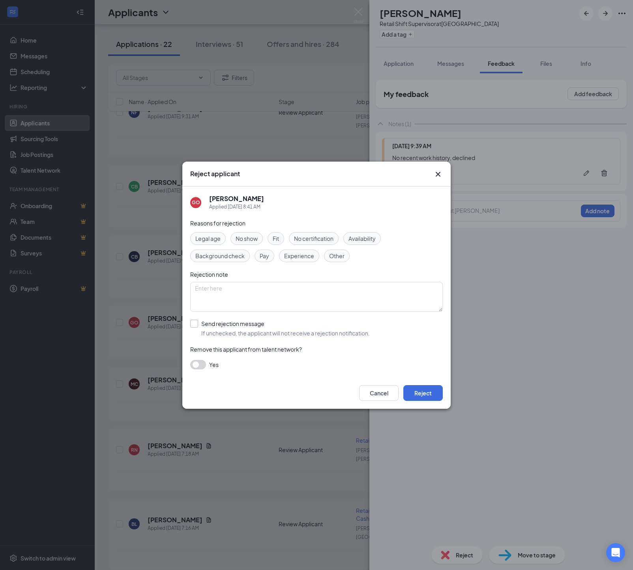
click at [214, 327] on div "Send rejection message" at bounding box center [285, 324] width 168 height 8
click at [214, 327] on input "Send rejection message If unchecked, the applicant will not receive a rejection…" at bounding box center [279, 328] width 179 height 17
checkbox input "true"
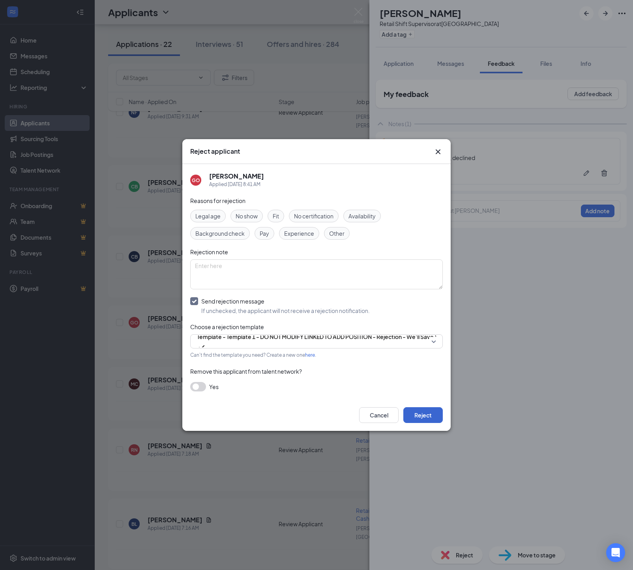
click at [414, 423] on button "Reject" at bounding box center [422, 415] width 39 height 16
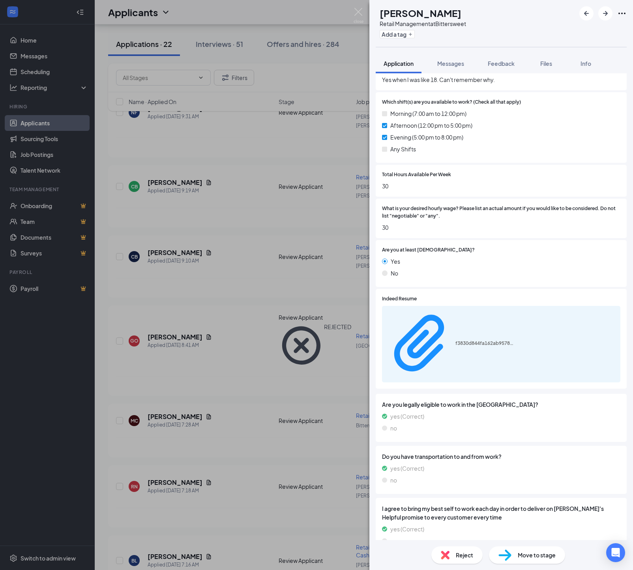
scroll to position [317, 0]
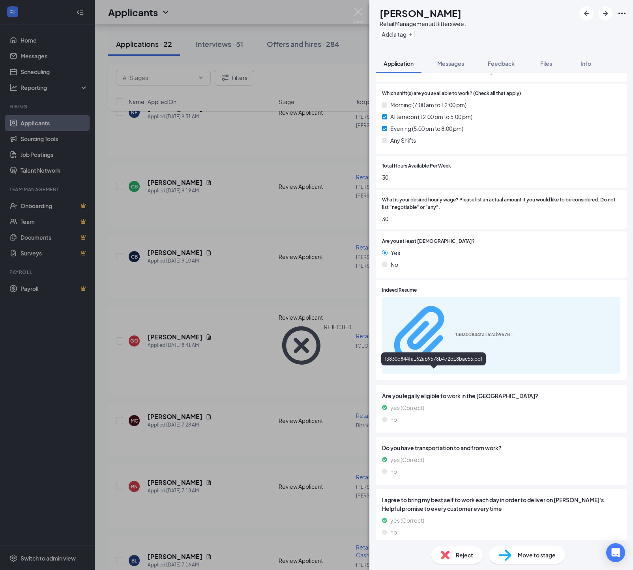
click at [455, 338] on div "f3830d844fa162ab9578b472d18bac55.pdf" at bounding box center [484, 335] width 59 height 6
click at [501, 66] on span "Feedback" at bounding box center [501, 63] width 27 height 7
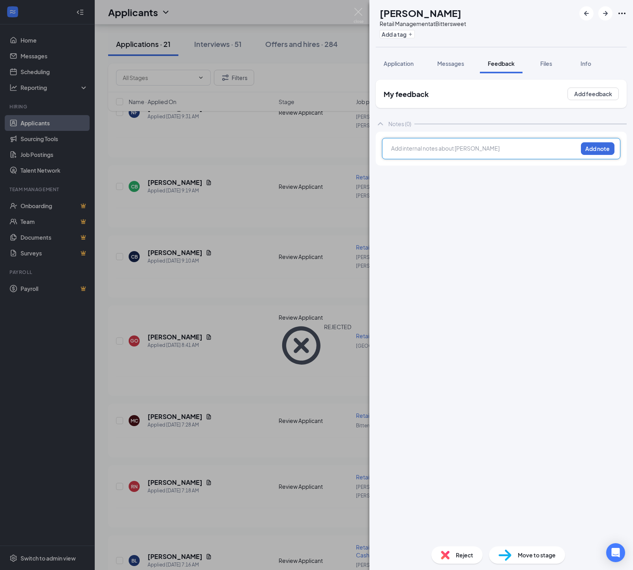
click at [420, 147] on div at bounding box center [484, 148] width 186 height 8
drag, startPoint x: 419, startPoint y: 147, endPoint x: 605, endPoint y: 154, distance: 185.9
click at [605, 153] on button "Add note" at bounding box center [598, 148] width 34 height 13
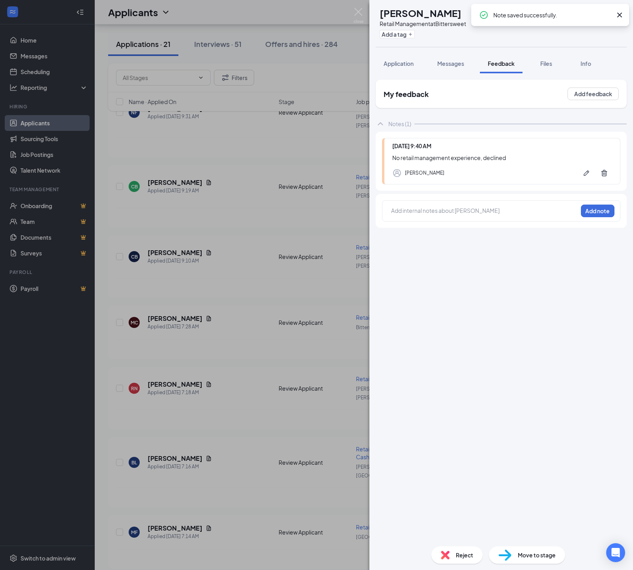
click at [456, 557] on span "Reject" at bounding box center [464, 555] width 17 height 9
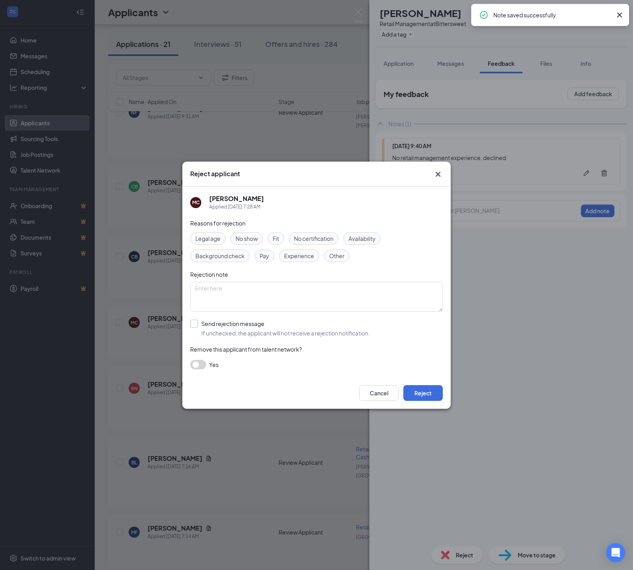
click at [208, 333] on span "If unchecked, the applicant will not receive a rejection notification." at bounding box center [285, 333] width 168 height 8
click at [208, 333] on input "Send rejection message If unchecked, the applicant will not receive a rejection…" at bounding box center [279, 328] width 179 height 17
checkbox input "true"
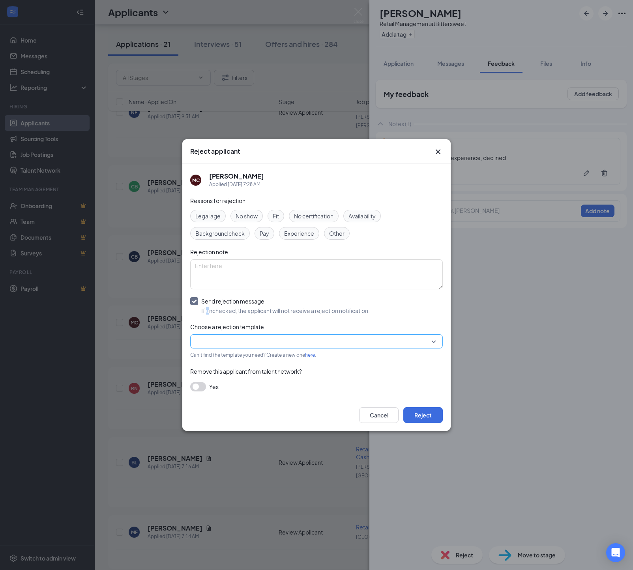
click at [318, 348] on input "search" at bounding box center [313, 341] width 237 height 13
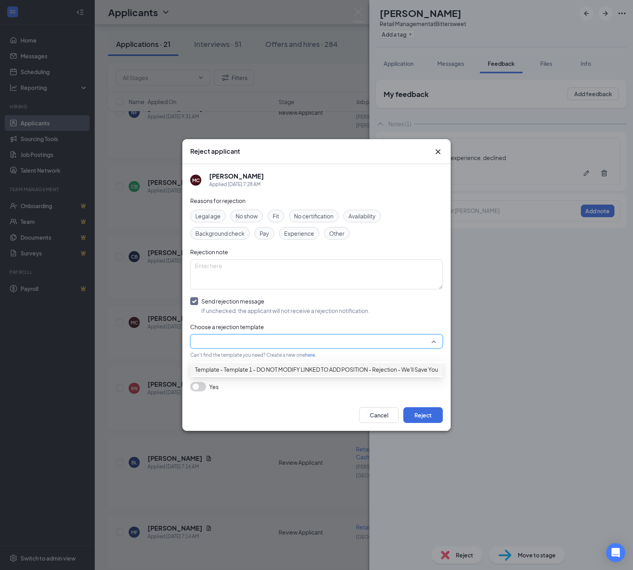
drag, startPoint x: 308, startPoint y: 365, endPoint x: 342, endPoint y: 375, distance: 34.6
click at [309, 365] on span "Template - Template 1 - DO NOT MODIFY LINKED TO ADD POSITION - Rejection - We'l…" at bounding box center [332, 369] width 275 height 9
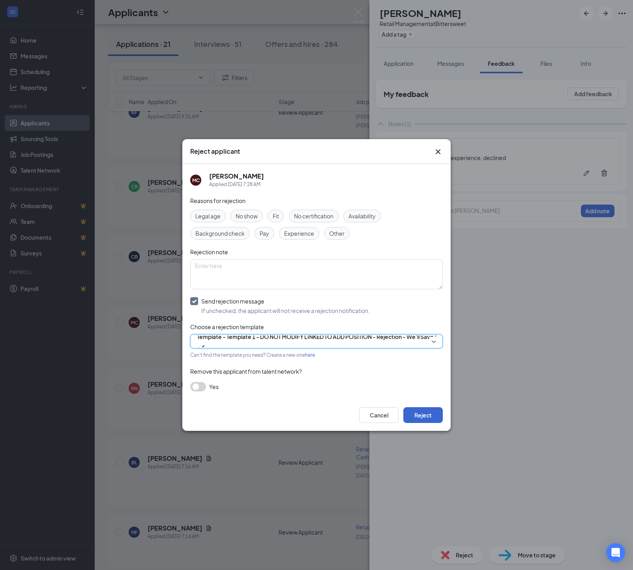
click at [432, 422] on button "Reject" at bounding box center [422, 415] width 39 height 16
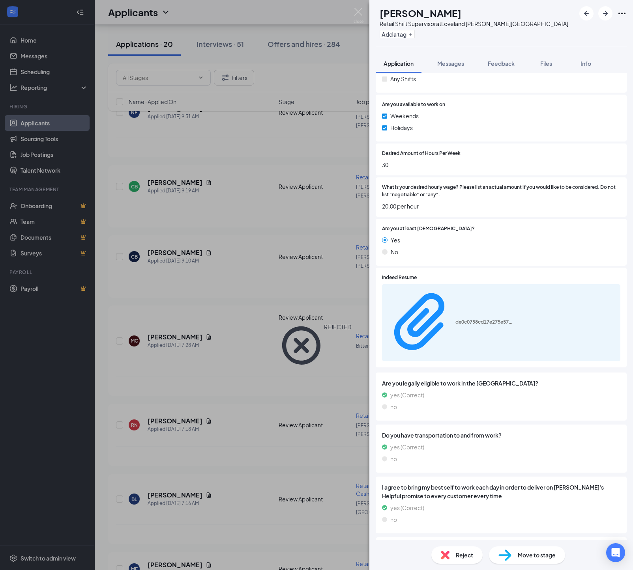
scroll to position [428, 0]
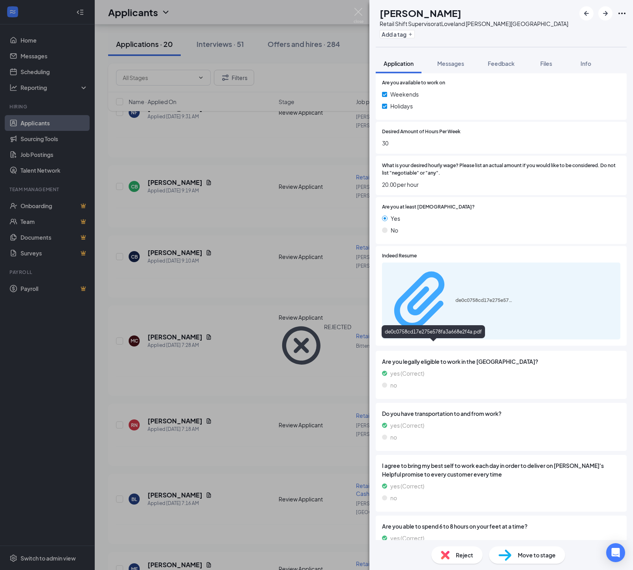
click at [455, 304] on div "de0c0758cd17e275e578fa3a668e2f4a.pdf" at bounding box center [484, 300] width 59 height 6
drag, startPoint x: 503, startPoint y: 73, endPoint x: 501, endPoint y: 90, distance: 16.4
click at [503, 67] on span "Feedback" at bounding box center [501, 63] width 27 height 7
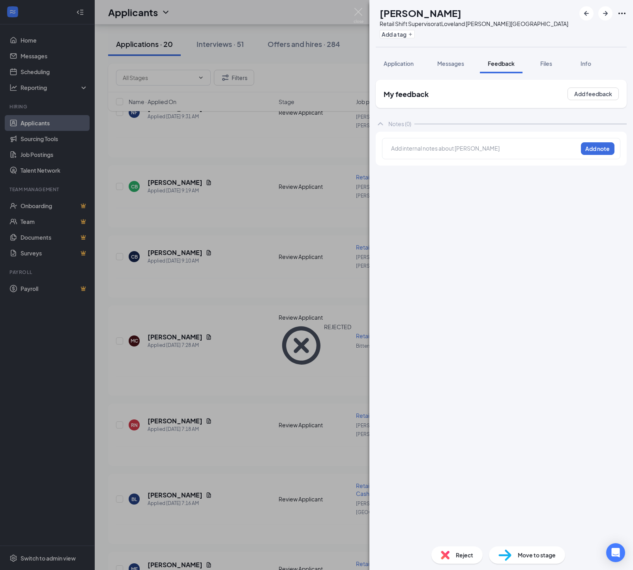
click at [402, 153] on div at bounding box center [484, 148] width 186 height 8
click at [587, 155] on button "Add note" at bounding box center [598, 148] width 34 height 13
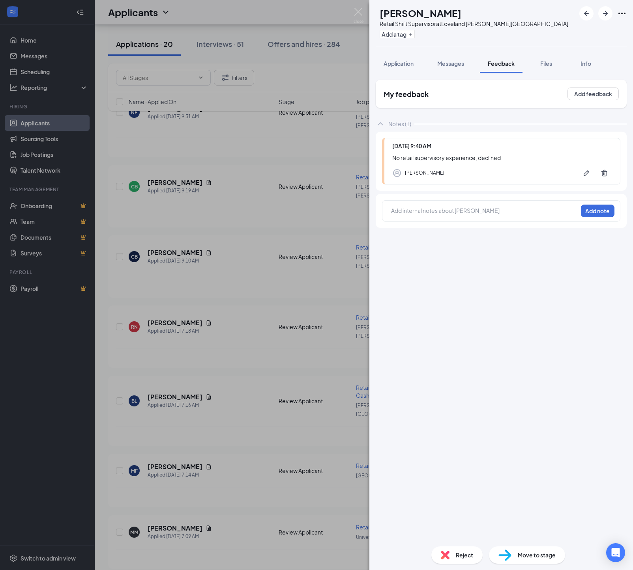
click at [446, 555] on div "Reject" at bounding box center [456, 555] width 51 height 17
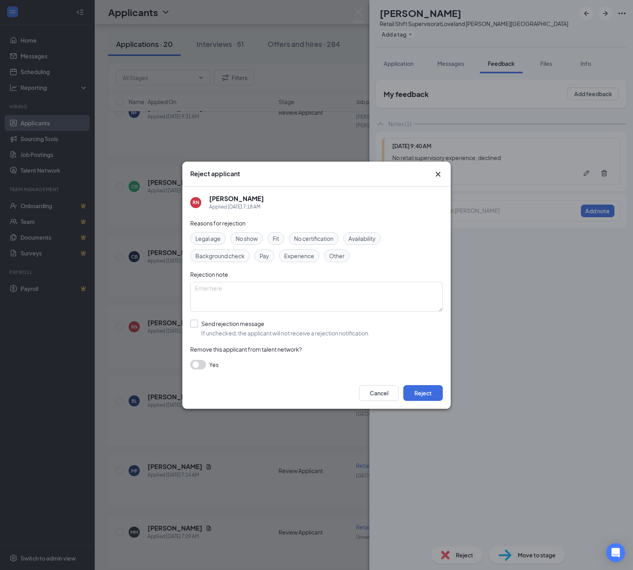
click at [196, 325] on div at bounding box center [194, 324] width 8 height 8
click at [196, 325] on input "Send rejection message If unchecked, the applicant will not receive a rejection…" at bounding box center [279, 328] width 179 height 17
checkbox input "true"
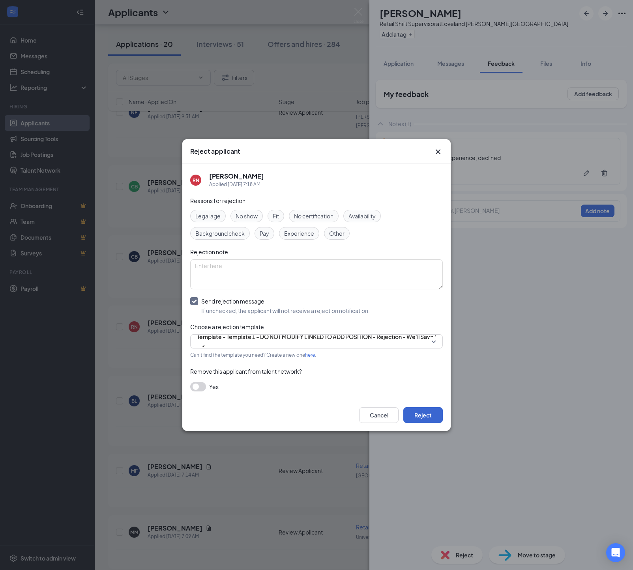
click at [421, 423] on button "Reject" at bounding box center [422, 415] width 39 height 16
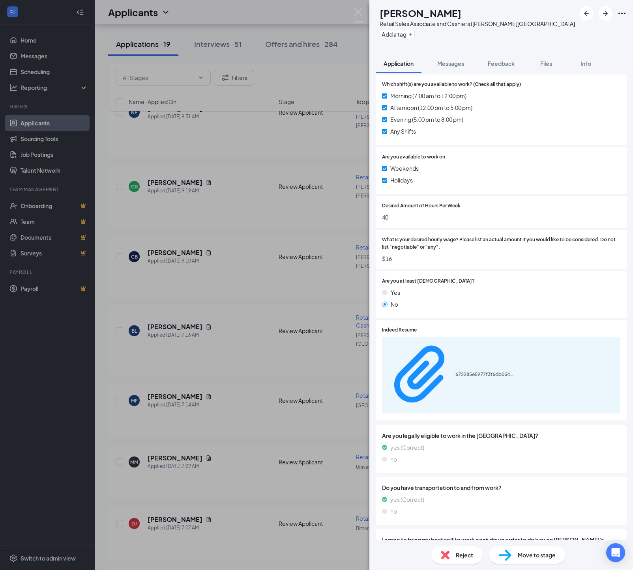
scroll to position [333, 0]
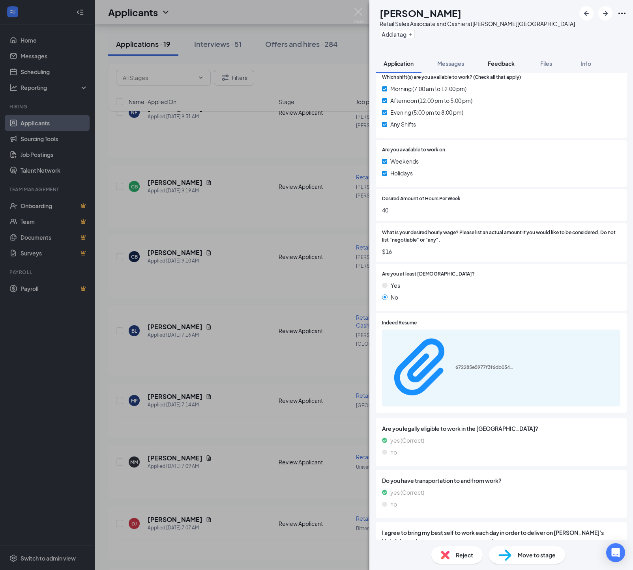
click at [510, 62] on span "Feedback" at bounding box center [501, 63] width 27 height 7
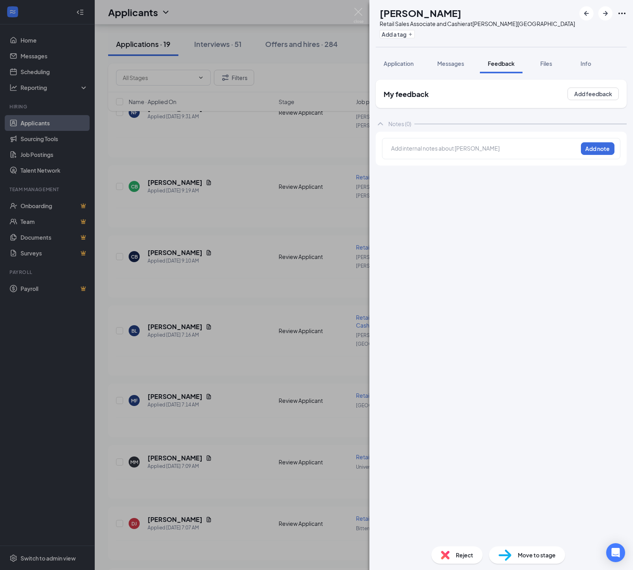
click at [405, 153] on div at bounding box center [484, 148] width 186 height 8
drag, startPoint x: 591, startPoint y: 149, endPoint x: 571, endPoint y: 183, distance: 39.9
click at [591, 149] on button "Add note" at bounding box center [598, 148] width 34 height 13
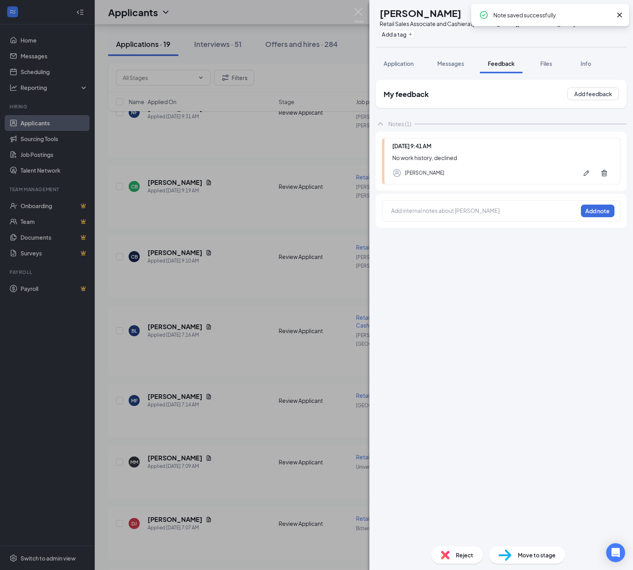
click at [443, 553] on img at bounding box center [445, 555] width 9 height 9
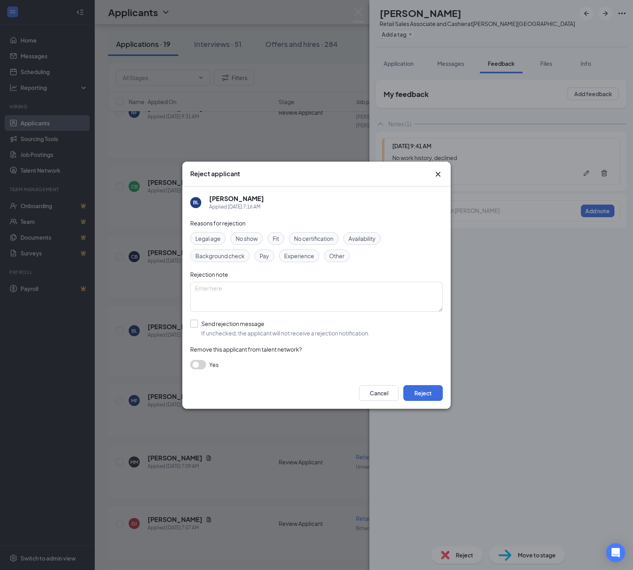
click at [254, 328] on div "Send rejection message" at bounding box center [285, 324] width 168 height 8
click at [254, 329] on input "Send rejection message If unchecked, the applicant will not receive a rejection…" at bounding box center [279, 328] width 179 height 17
checkbox input "true"
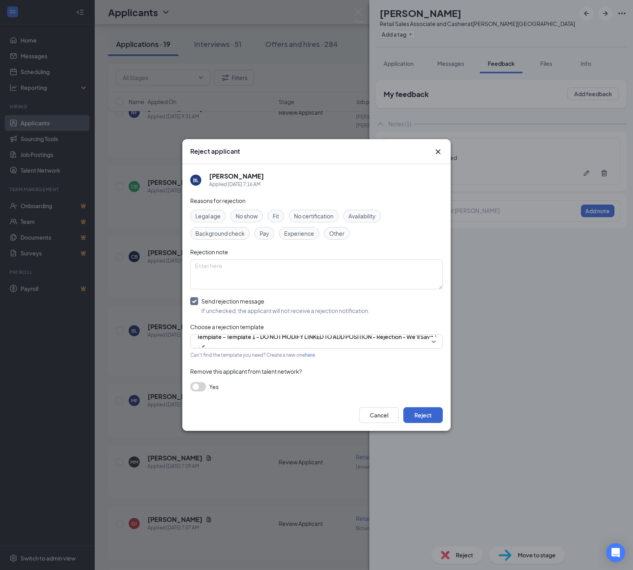
click at [415, 419] on button "Reject" at bounding box center [422, 415] width 39 height 16
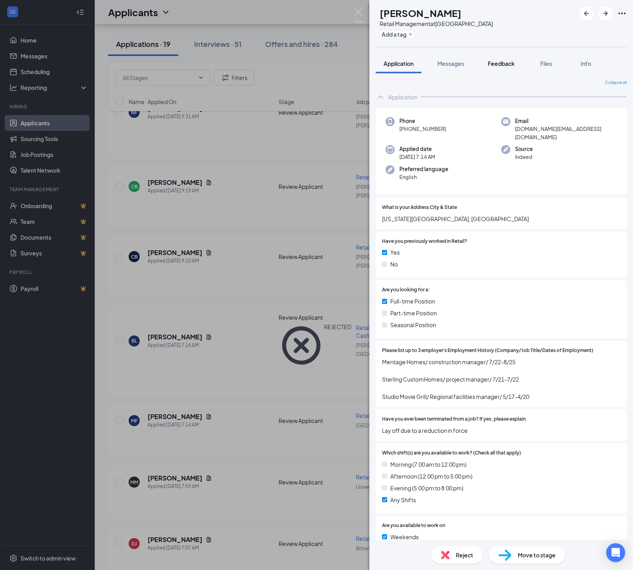
click at [508, 66] on span "Feedback" at bounding box center [501, 63] width 27 height 7
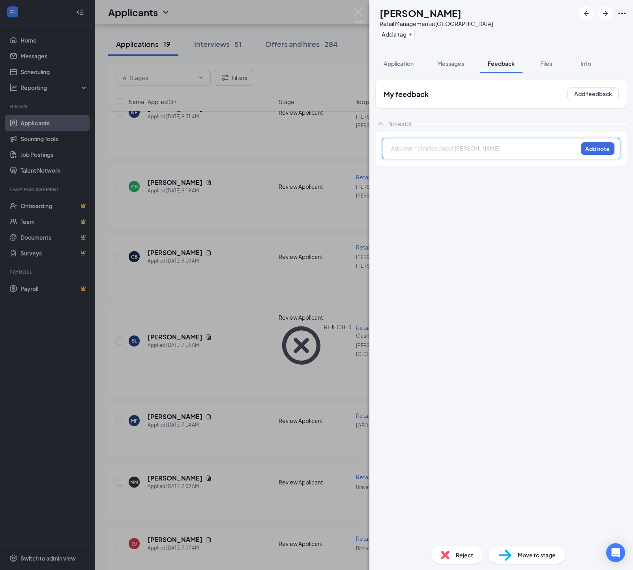
click at [402, 153] on div at bounding box center [484, 148] width 186 height 8
click at [582, 147] on button "Add note" at bounding box center [598, 148] width 34 height 13
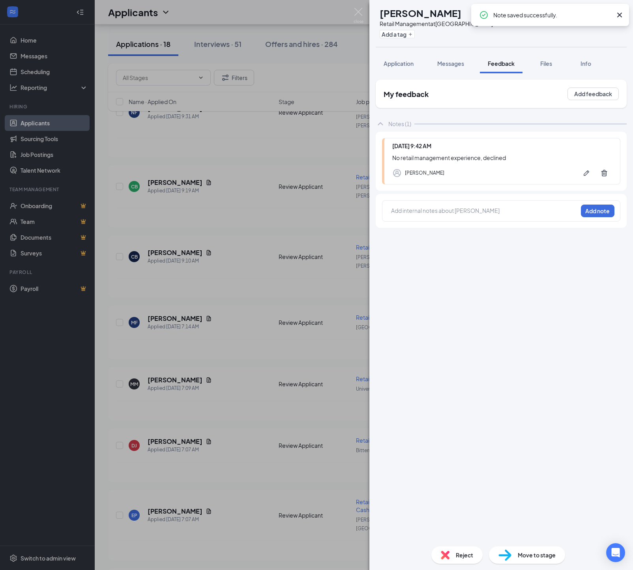
click at [447, 552] on div "Reject" at bounding box center [456, 555] width 51 height 17
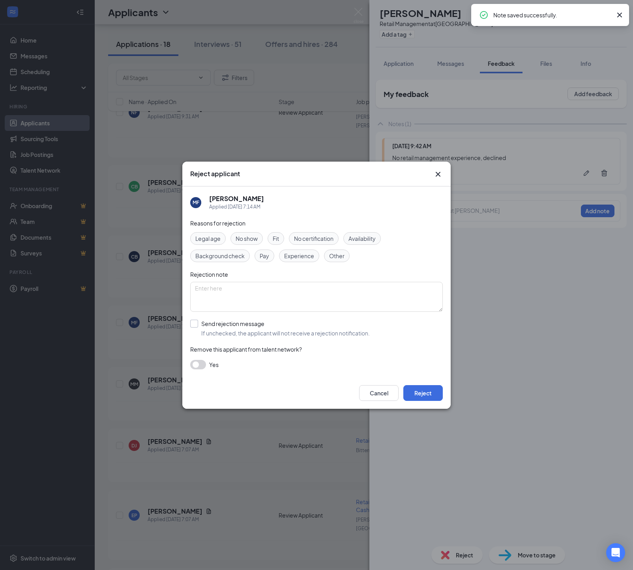
click at [249, 333] on span "If unchecked, the applicant will not receive a rejection notification." at bounding box center [285, 333] width 168 height 8
click at [249, 333] on input "Send rejection message If unchecked, the applicant will not receive a rejection…" at bounding box center [279, 328] width 179 height 17
checkbox input "true"
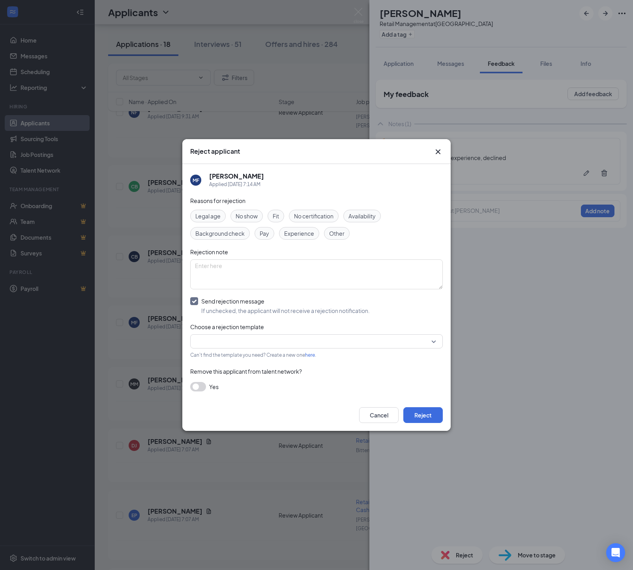
drag, startPoint x: 298, startPoint y: 348, endPoint x: 299, endPoint y: 359, distance: 10.3
click at [298, 348] on input "search" at bounding box center [313, 341] width 237 height 13
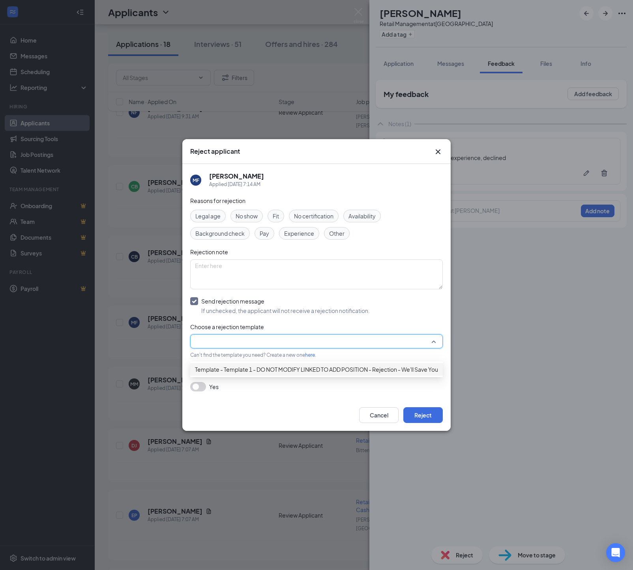
drag, startPoint x: 291, startPoint y: 367, endPoint x: 338, endPoint y: 383, distance: 50.2
click at [292, 367] on span "Template - Template 1 - DO NOT MODIFY LINKED TO ADD POSITION - Rejection - We'l…" at bounding box center [332, 369] width 275 height 9
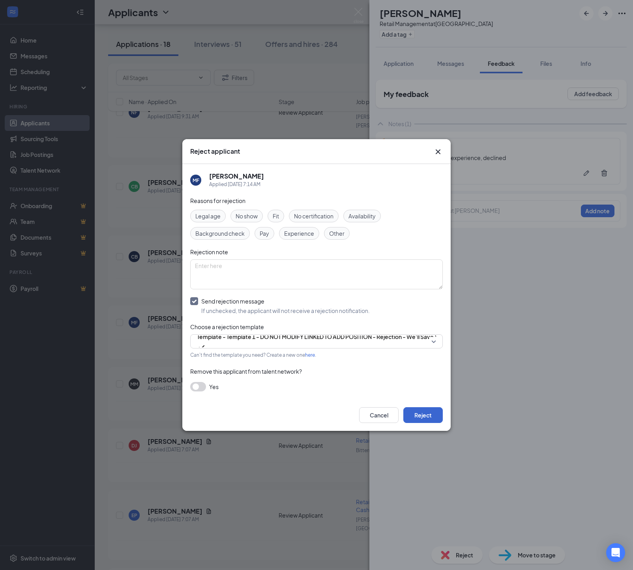
click at [415, 419] on button "Reject" at bounding box center [422, 415] width 39 height 16
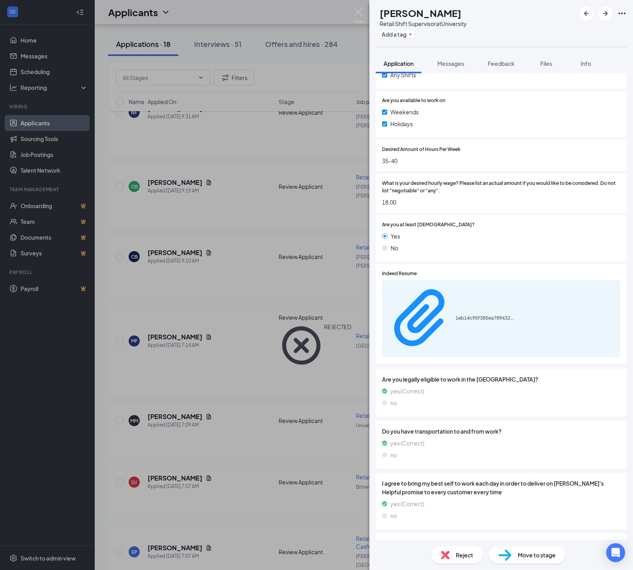
scroll to position [387, 0]
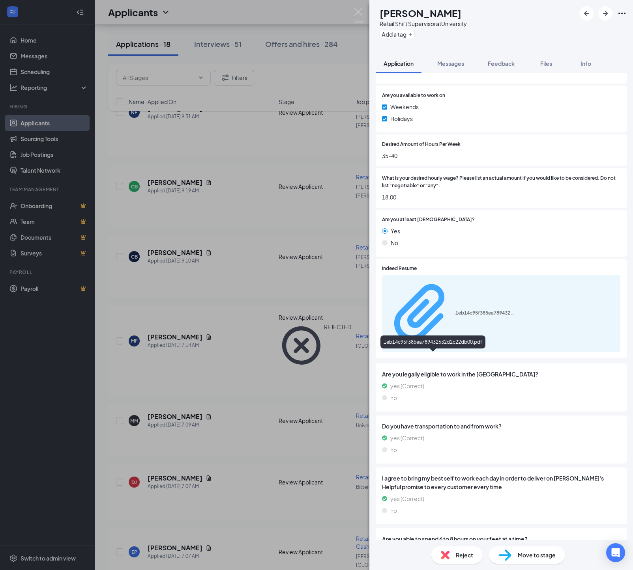
click at [455, 316] on div "1eb14c95f385ea789432632d2c22db00.pdf" at bounding box center [484, 313] width 59 height 6
drag, startPoint x: 499, startPoint y: 59, endPoint x: 501, endPoint y: 62, distance: 4.5
click at [500, 60] on button "Feedback" at bounding box center [501, 64] width 43 height 20
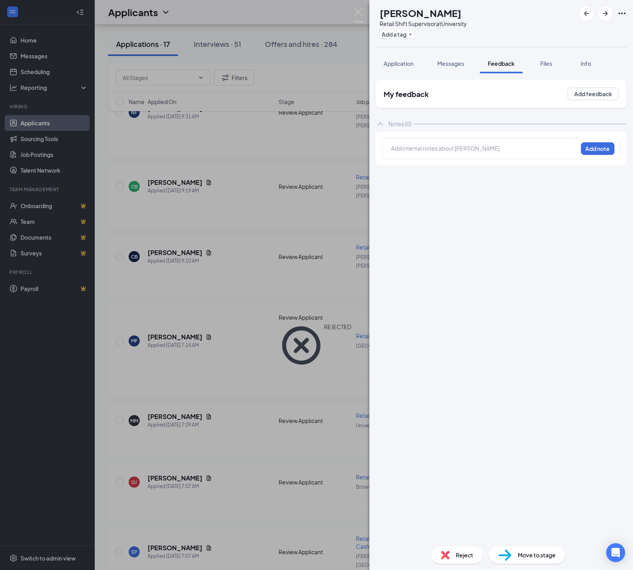
click at [391, 149] on div at bounding box center [484, 149] width 187 height 11
drag, startPoint x: 590, startPoint y: 150, endPoint x: 579, endPoint y: 228, distance: 78.9
click at [590, 150] on button "Add note" at bounding box center [598, 148] width 34 height 13
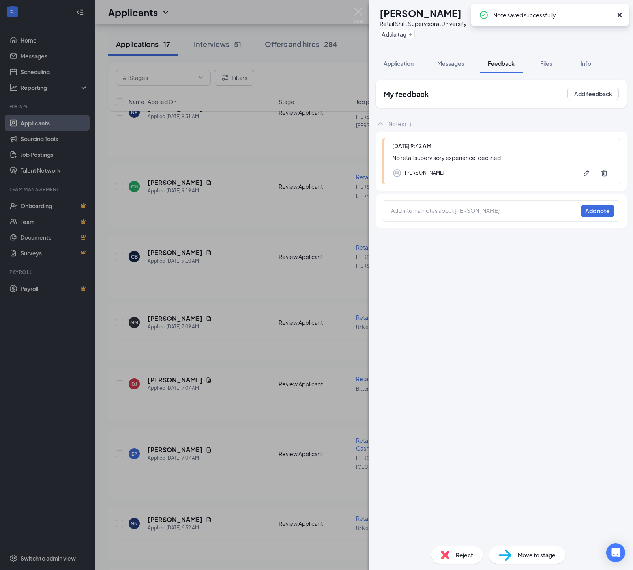
click at [456, 557] on span "Reject" at bounding box center [464, 555] width 17 height 9
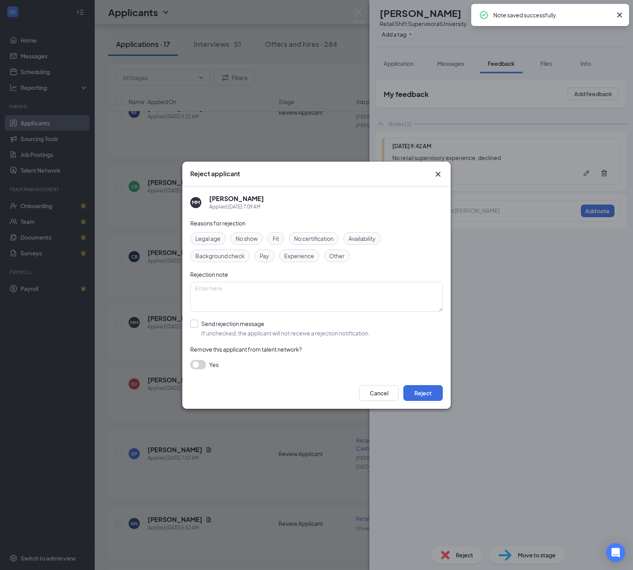
click at [213, 328] on div "Send rejection message" at bounding box center [285, 324] width 168 height 8
click at [213, 329] on input "Send rejection message If unchecked, the applicant will not receive a rejection…" at bounding box center [279, 328] width 179 height 17
checkbox input "true"
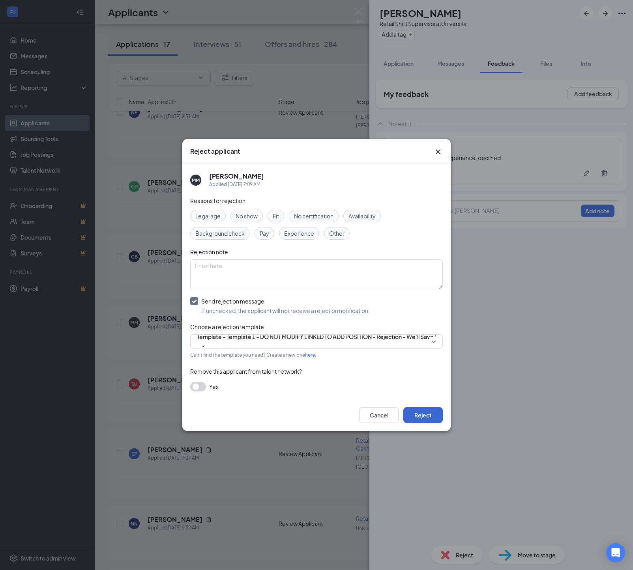
click at [420, 423] on button "Reject" at bounding box center [422, 415] width 39 height 16
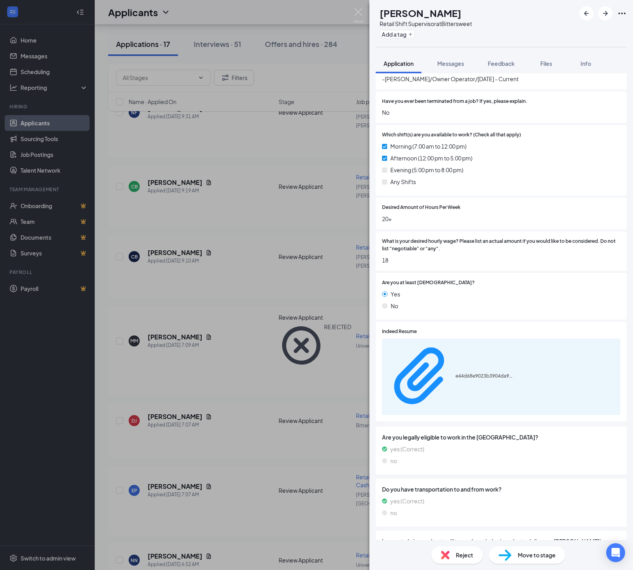
scroll to position [326, 0]
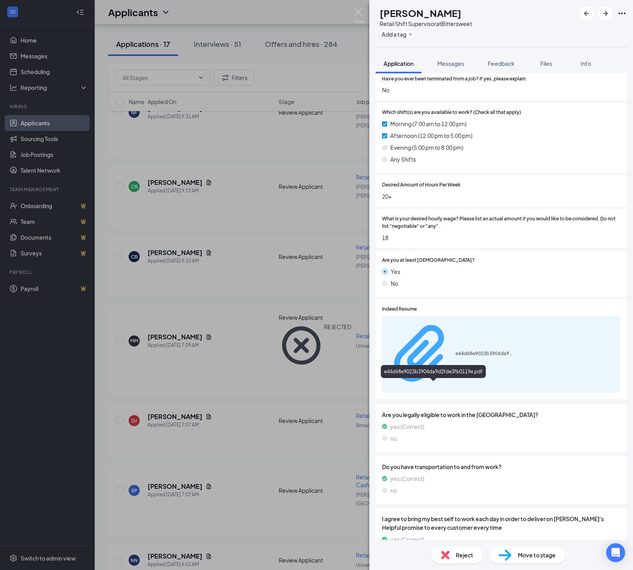
click at [455, 357] on div "e44d68e9023b3904da9d2fde3fb0119e.pdf" at bounding box center [484, 354] width 59 height 6
drag, startPoint x: 514, startPoint y: 63, endPoint x: 505, endPoint y: 89, distance: 27.4
click at [514, 64] on span "Feedback" at bounding box center [501, 63] width 27 height 7
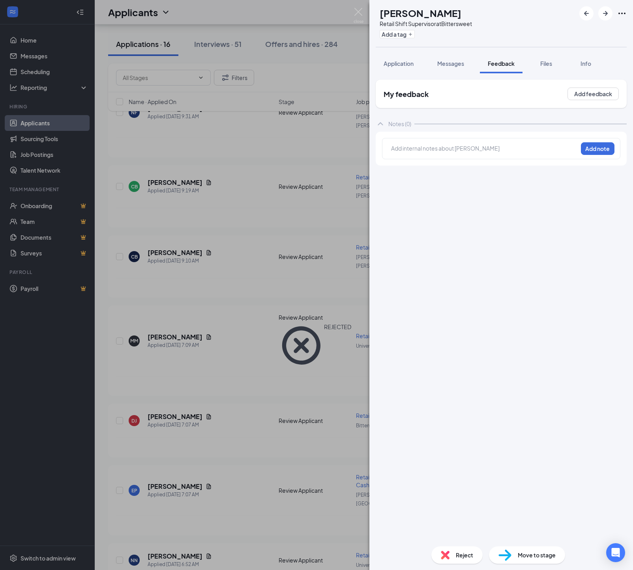
click at [422, 151] on div at bounding box center [484, 148] width 186 height 8
drag, startPoint x: 585, startPoint y: 150, endPoint x: 578, endPoint y: 215, distance: 65.9
click at [585, 151] on button "Add note" at bounding box center [598, 148] width 34 height 13
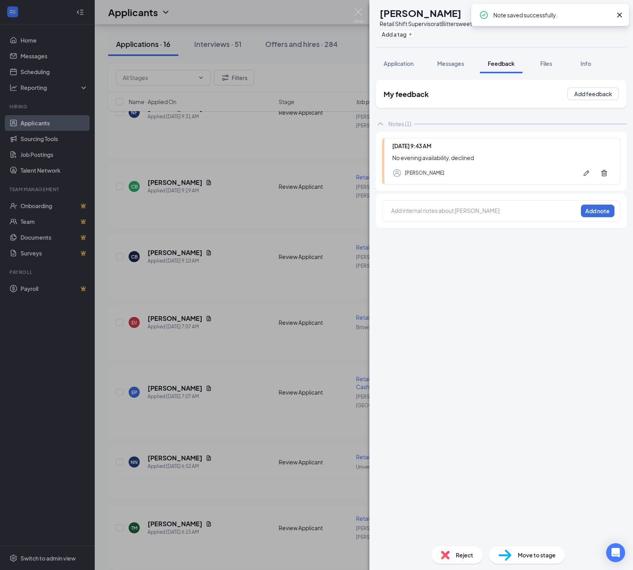
click at [441, 555] on img at bounding box center [445, 555] width 9 height 9
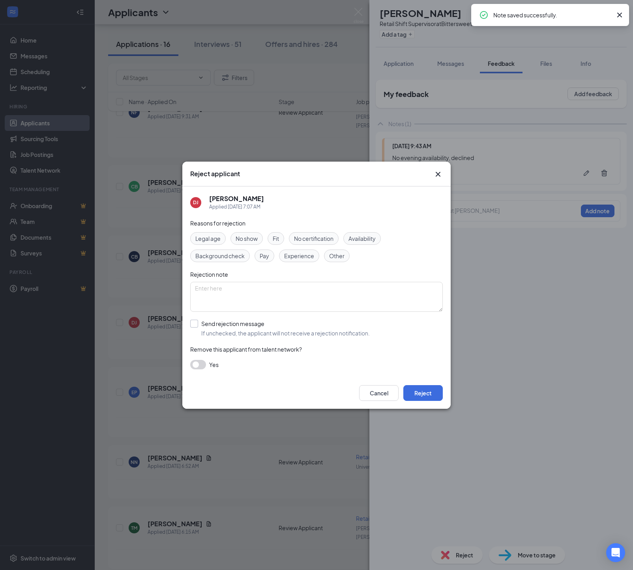
click at [211, 328] on div "Send rejection message" at bounding box center [285, 324] width 168 height 8
click at [211, 330] on input "Send rejection message If unchecked, the applicant will not receive a rejection…" at bounding box center [279, 328] width 179 height 17
checkbox input "true"
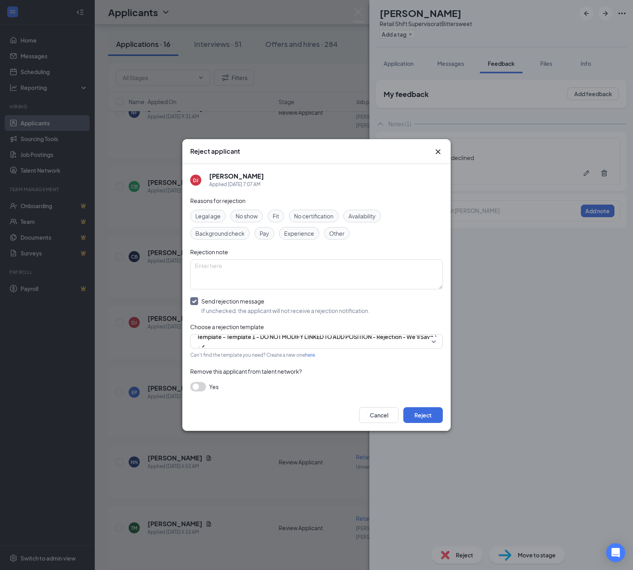
drag, startPoint x: 415, startPoint y: 424, endPoint x: 389, endPoint y: 414, distance: 28.7
click at [415, 423] on button "Reject" at bounding box center [422, 415] width 39 height 16
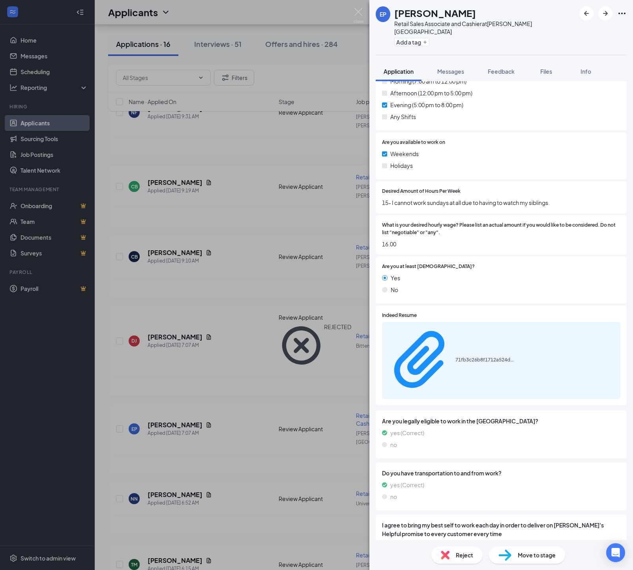
scroll to position [377, 0]
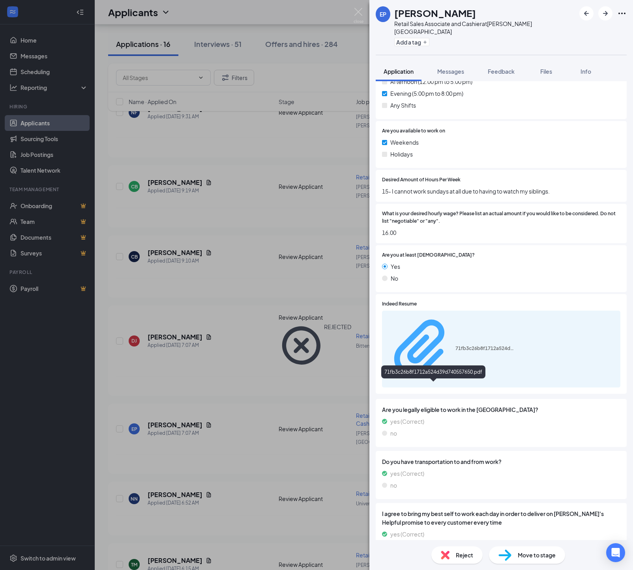
click at [455, 352] on div "71fb3c26b8f1712a524d39d740557650.pdf" at bounding box center [484, 349] width 59 height 6
click at [502, 68] on span "Feedback" at bounding box center [501, 71] width 27 height 7
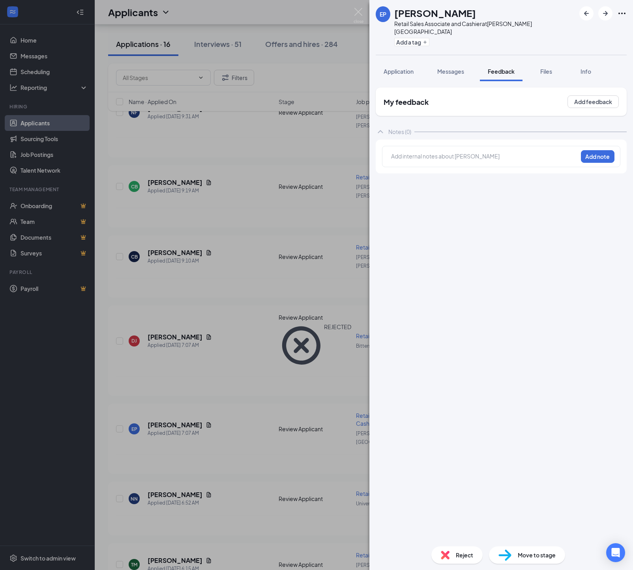
click at [395, 152] on div at bounding box center [484, 156] width 186 height 8
drag, startPoint x: 591, startPoint y: 150, endPoint x: 576, endPoint y: 209, distance: 61.6
click at [591, 150] on button "Add note" at bounding box center [598, 156] width 34 height 13
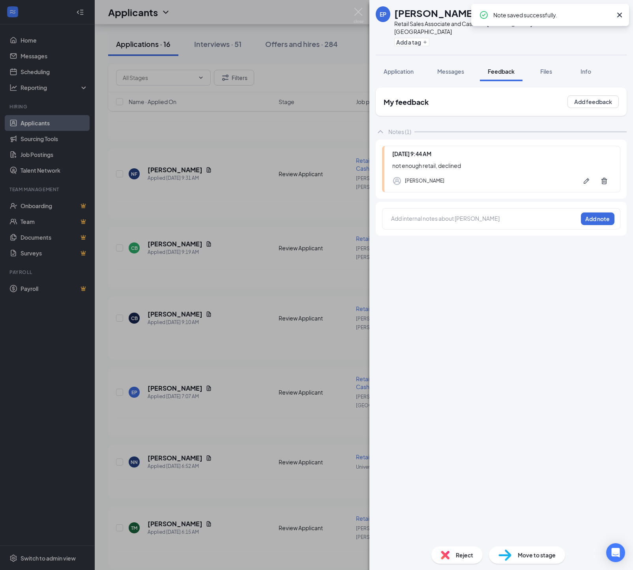
click at [457, 554] on span "Reject" at bounding box center [464, 555] width 17 height 9
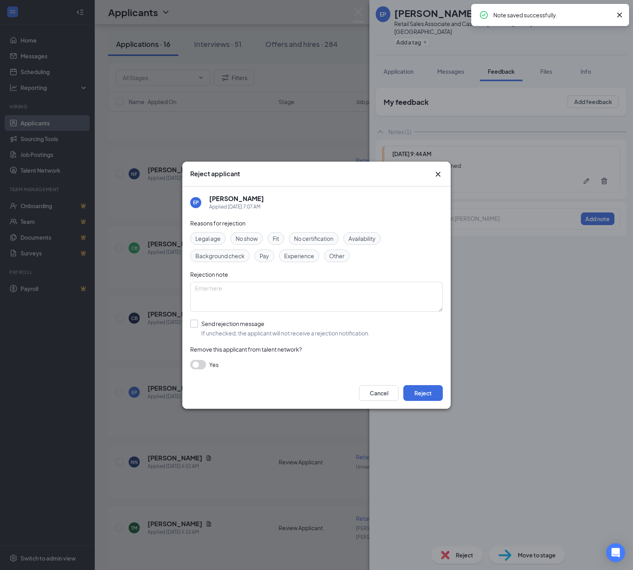
click at [219, 325] on div "Send rejection message" at bounding box center [285, 324] width 168 height 8
click at [219, 325] on input "Send rejection message If unchecked, the applicant will not receive a rejection…" at bounding box center [279, 328] width 179 height 17
checkbox input "true"
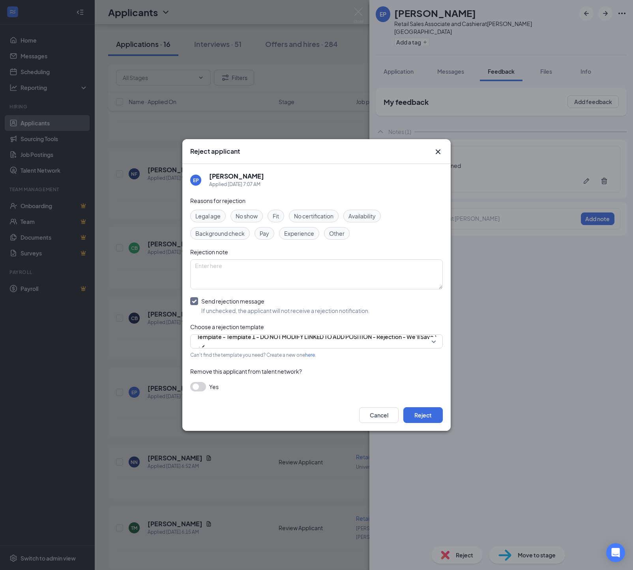
drag, startPoint x: 418, startPoint y: 423, endPoint x: 256, endPoint y: 385, distance: 165.7
click at [418, 423] on button "Reject" at bounding box center [422, 415] width 39 height 16
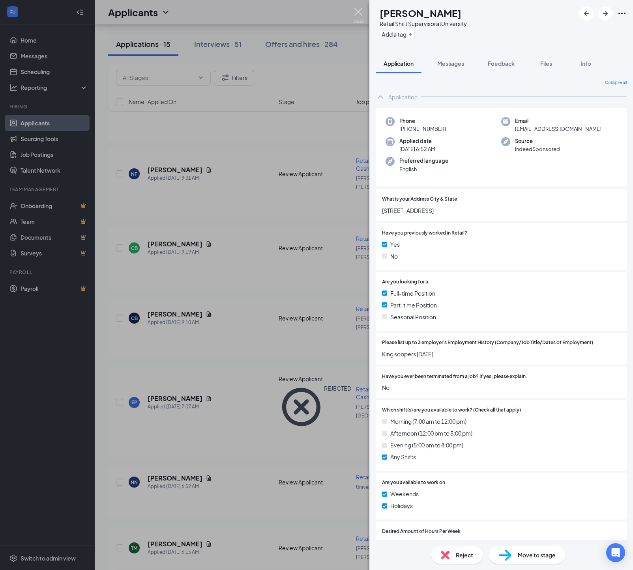
drag, startPoint x: 359, startPoint y: 11, endPoint x: 368, endPoint y: 20, distance: 12.0
click at [359, 11] on img at bounding box center [358, 15] width 10 height 15
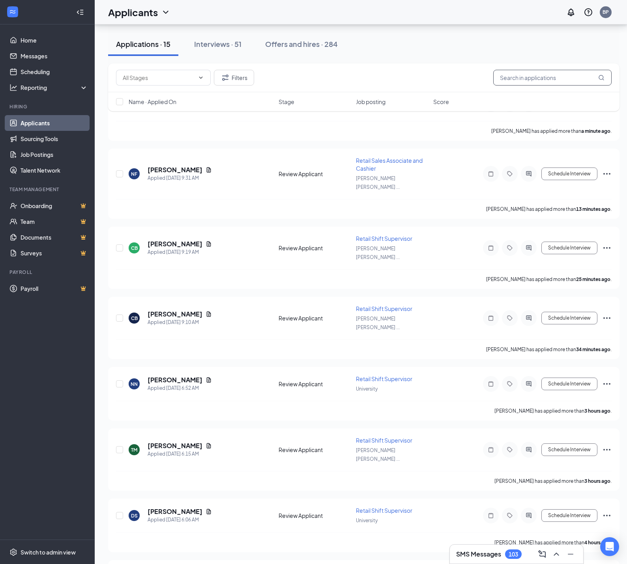
click at [543, 79] on input "text" at bounding box center [552, 78] width 118 height 16
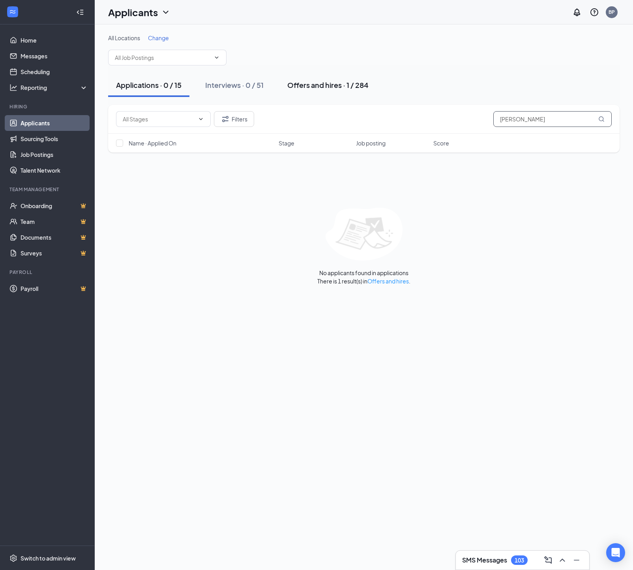
type input "[PERSON_NAME]"
click at [305, 87] on div "Offers and hires · 1 / 284" at bounding box center [327, 85] width 81 height 10
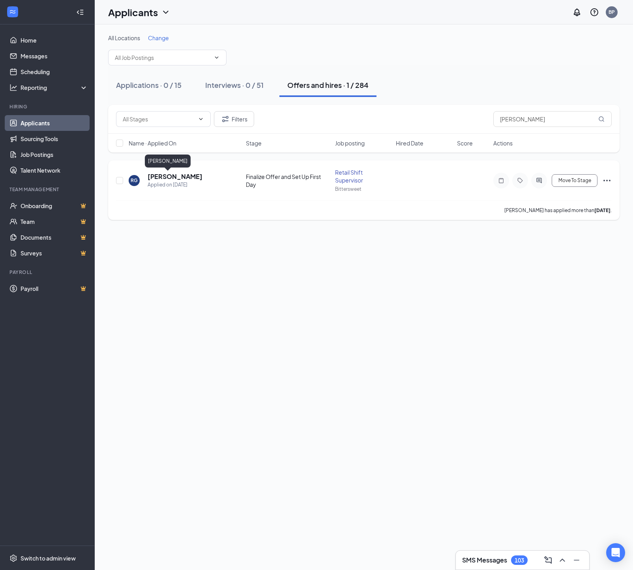
click at [175, 175] on h5 "[PERSON_NAME]" at bounding box center [175, 176] width 55 height 9
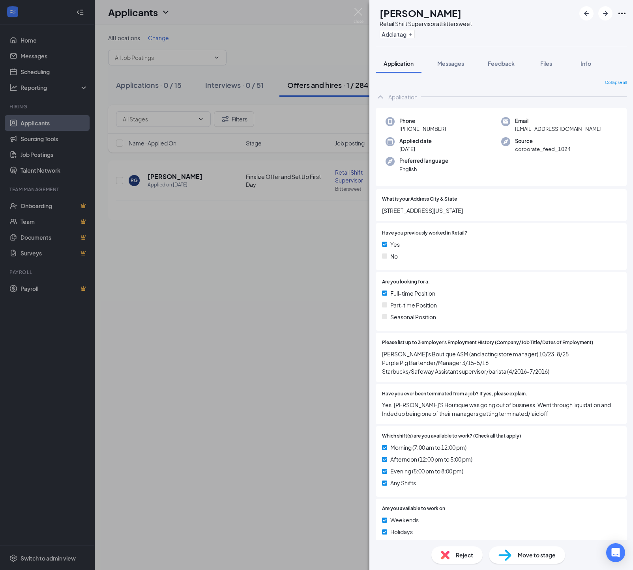
click at [518, 551] on span "Move to stage" at bounding box center [537, 555] width 38 height 9
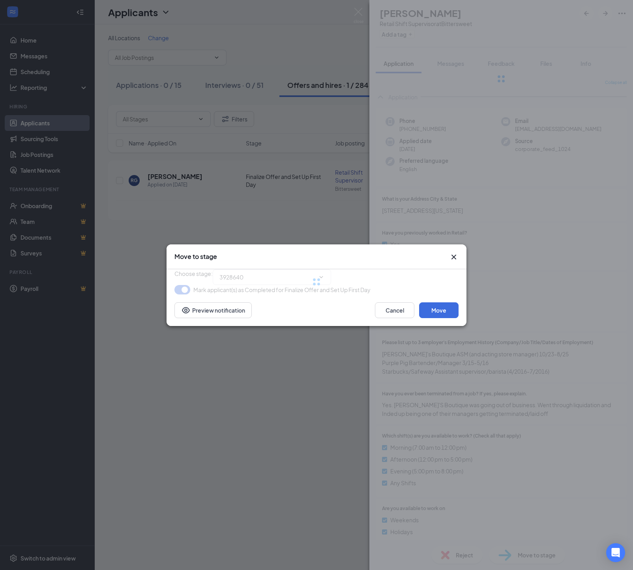
type input "Hiring Complete (final stage)"
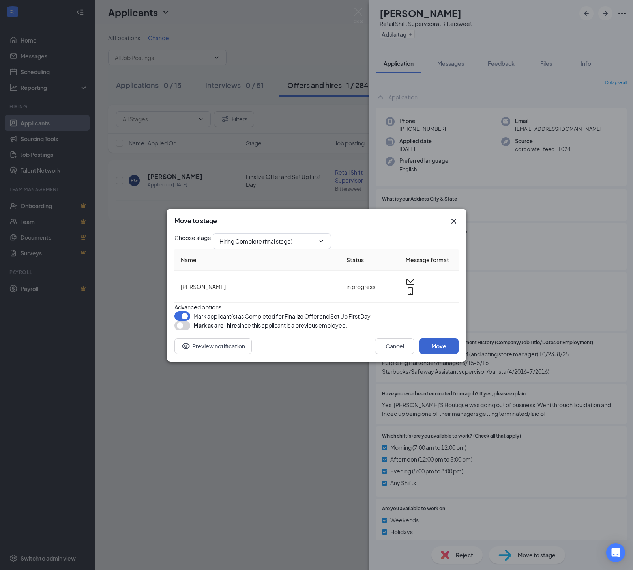
click at [435, 354] on button "Move" at bounding box center [438, 346] width 39 height 16
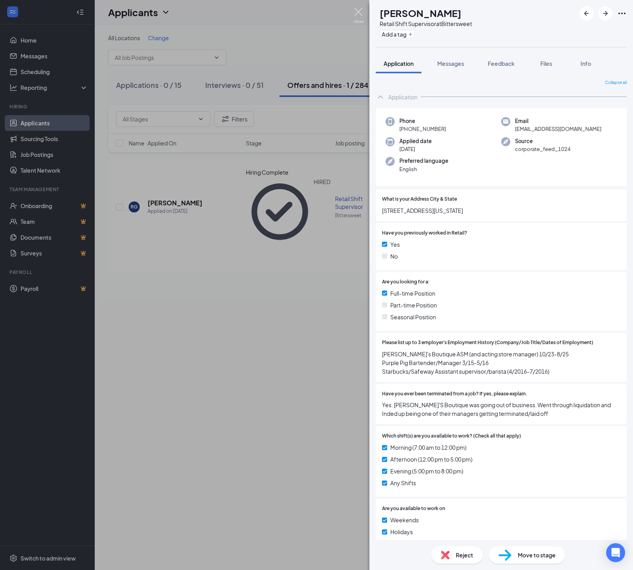
click at [359, 13] on img at bounding box center [358, 15] width 10 height 15
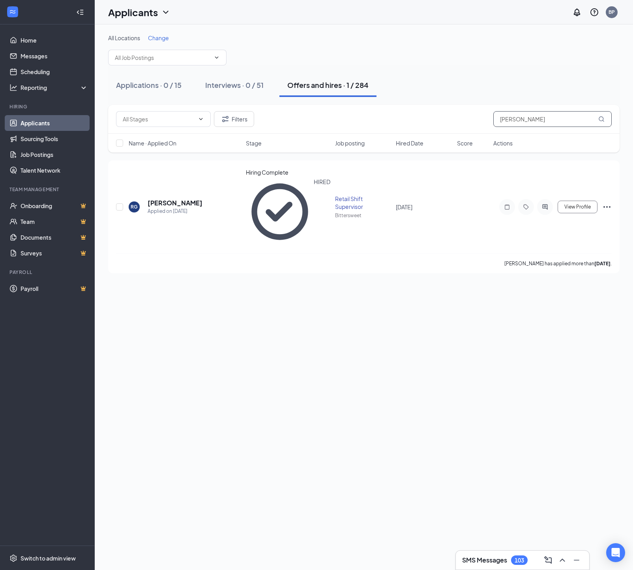
drag, startPoint x: 472, startPoint y: 118, endPoint x: 444, endPoint y: 117, distance: 28.0
click at [444, 117] on div "Filters [PERSON_NAME]" at bounding box center [363, 119] width 495 height 16
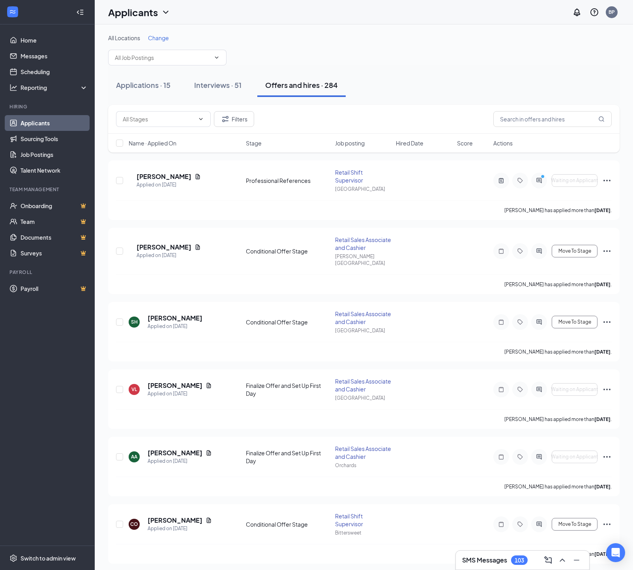
drag, startPoint x: 159, startPoint y: 86, endPoint x: 151, endPoint y: 101, distance: 17.3
click at [158, 87] on div "Applications · 15" at bounding box center [143, 85] width 54 height 10
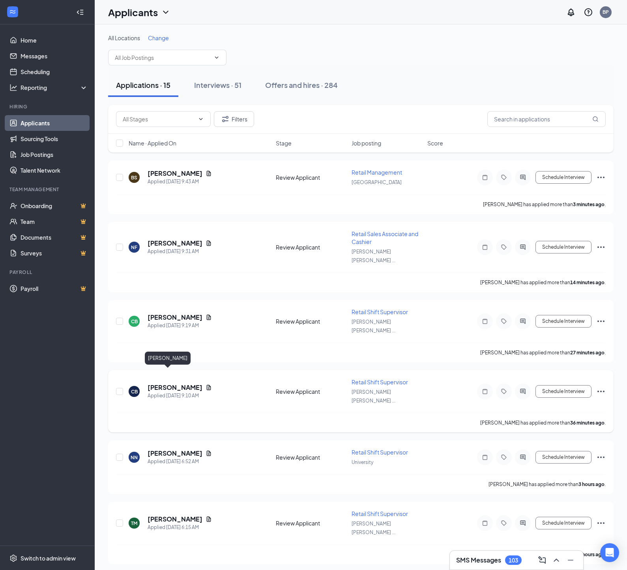
click at [177, 383] on h5 "[PERSON_NAME]" at bounding box center [175, 387] width 55 height 9
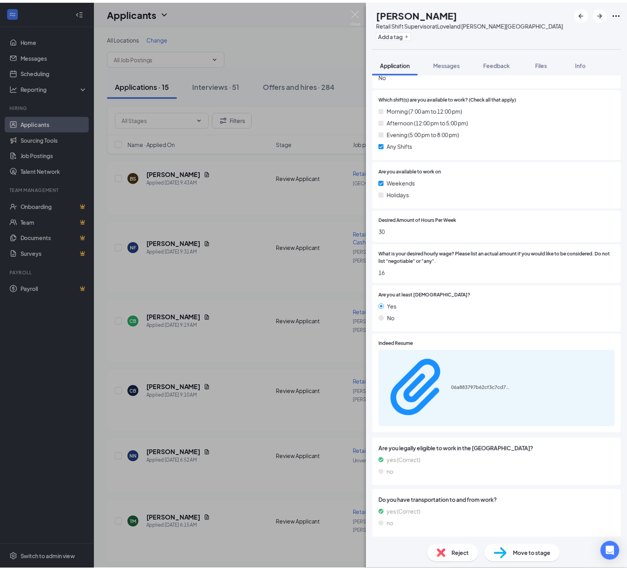
scroll to position [337, 0]
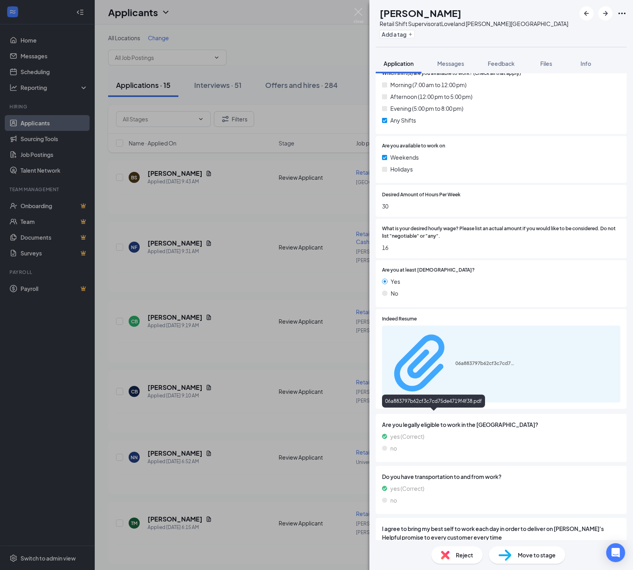
click at [455, 367] on div "06a883797b62cf3c7cd75de4719f4f38.pdf" at bounding box center [484, 364] width 59 height 6
click at [358, 11] on img at bounding box center [358, 15] width 10 height 15
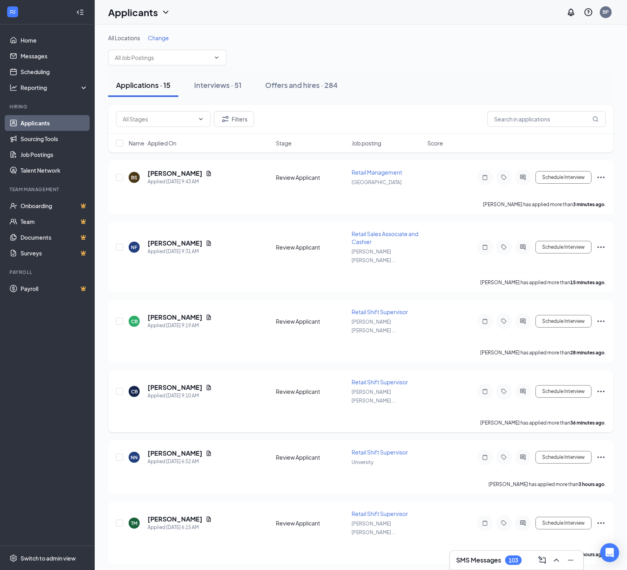
click at [602, 387] on icon "Ellipses" at bounding box center [600, 391] width 9 height 9
click at [544, 453] on p "Move to another position" at bounding box center [565, 449] width 71 height 8
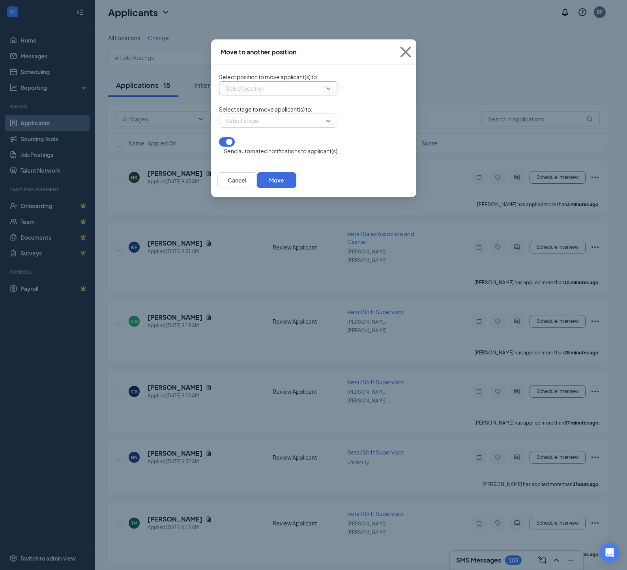
click at [234, 95] on input "search" at bounding box center [275, 88] width 103 height 13
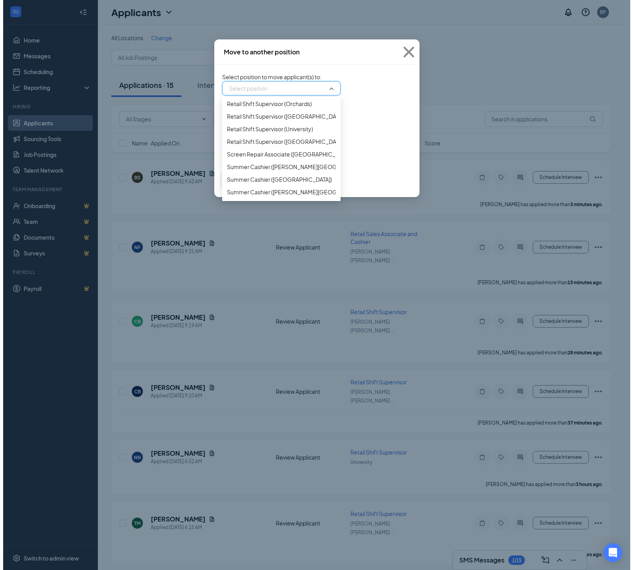
scroll to position [705, 0]
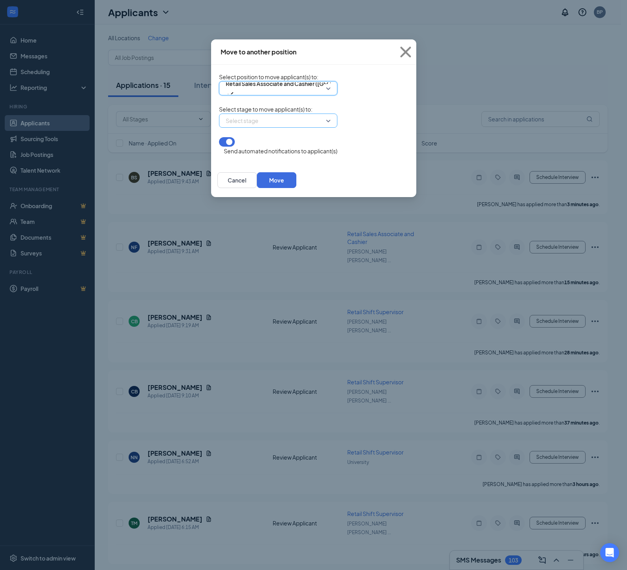
click at [224, 127] on input "search" at bounding box center [275, 120] width 103 height 13
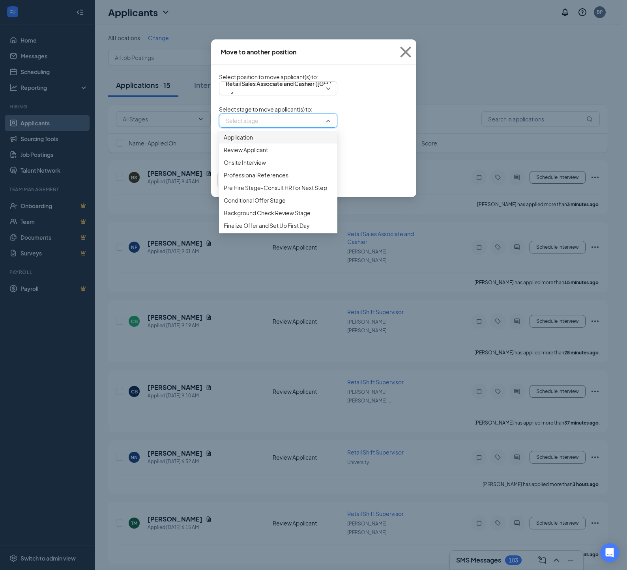
click at [224, 142] on span "Application" at bounding box center [238, 137] width 29 height 9
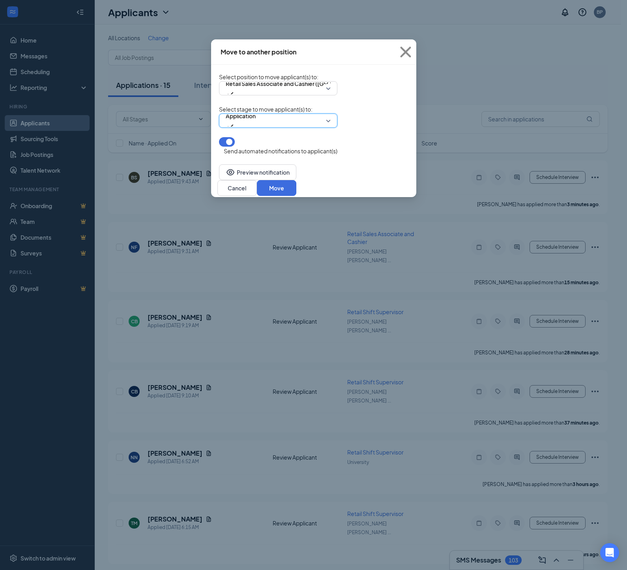
drag, startPoint x: 185, startPoint y: 154, endPoint x: 239, endPoint y: 165, distance: 55.5
click at [219, 147] on button "button" at bounding box center [227, 141] width 16 height 9
click at [296, 184] on button "Move" at bounding box center [276, 188] width 39 height 16
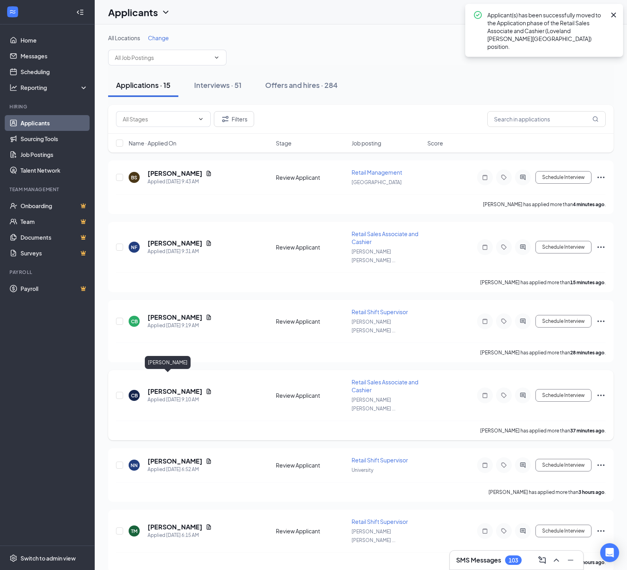
click at [172, 387] on h5 "[PERSON_NAME]" at bounding box center [175, 391] width 55 height 9
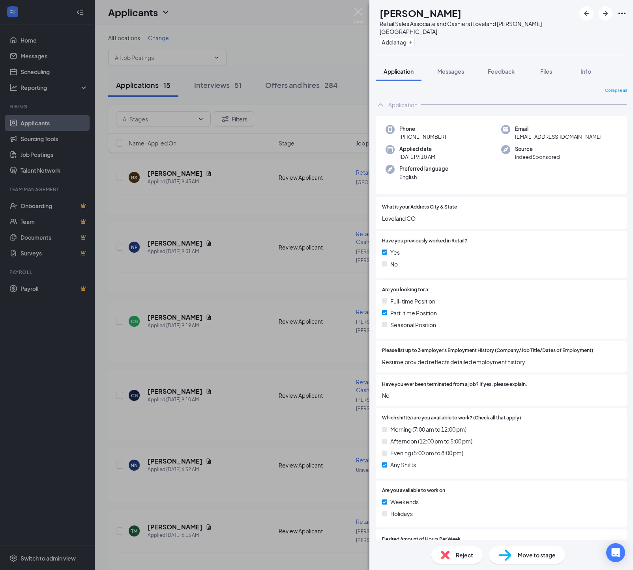
click at [543, 554] on span "Move to stage" at bounding box center [537, 555] width 38 height 9
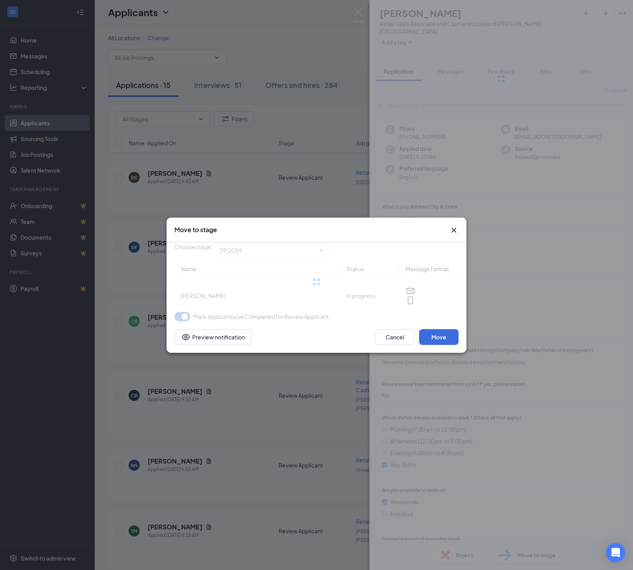
type input "Onsite Interview (next stage)"
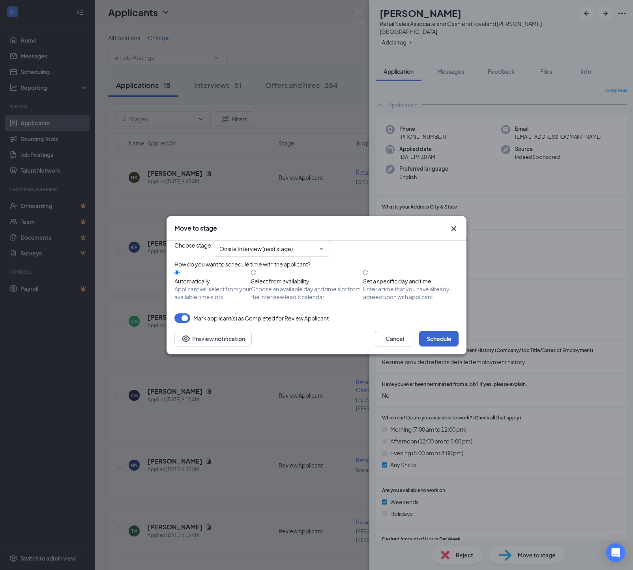
click at [441, 347] on button "Schedule" at bounding box center [438, 339] width 39 height 16
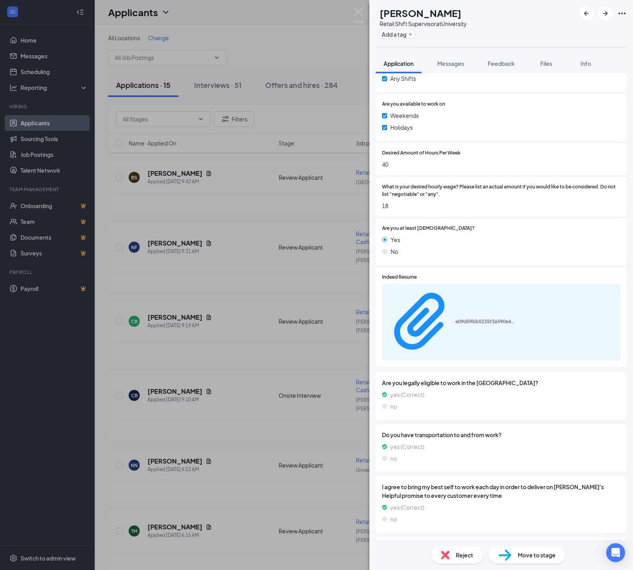
scroll to position [445, 0]
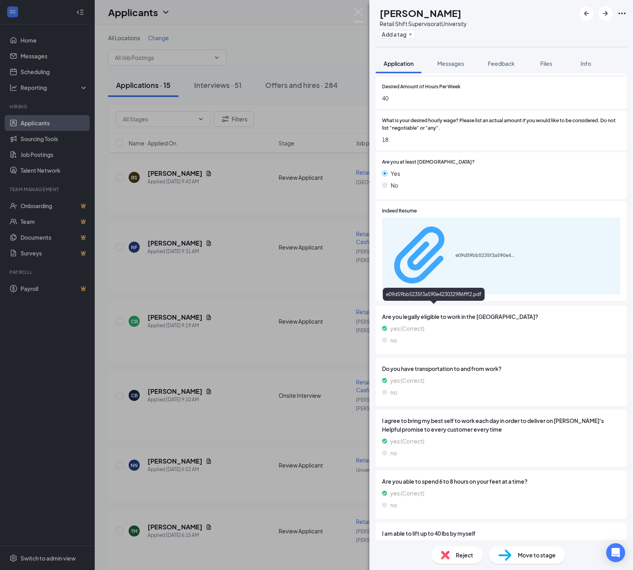
click at [455, 259] on div "e09d59bb5235f3a590e423032986fff2.pdf" at bounding box center [484, 255] width 59 height 6
click at [504, 64] on span "Feedback" at bounding box center [501, 63] width 27 height 7
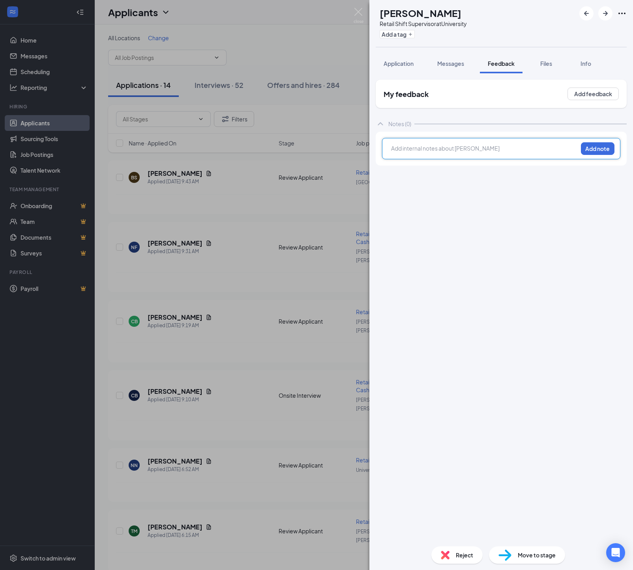
click at [396, 153] on div at bounding box center [484, 148] width 186 height 8
drag, startPoint x: 602, startPoint y: 148, endPoint x: 584, endPoint y: 176, distance: 34.0
click at [602, 148] on button "Add note" at bounding box center [598, 148] width 34 height 13
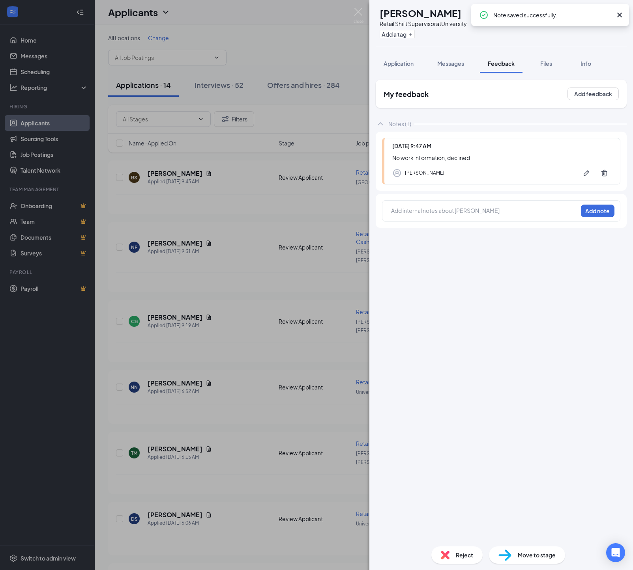
click at [467, 557] on span "Reject" at bounding box center [464, 555] width 17 height 9
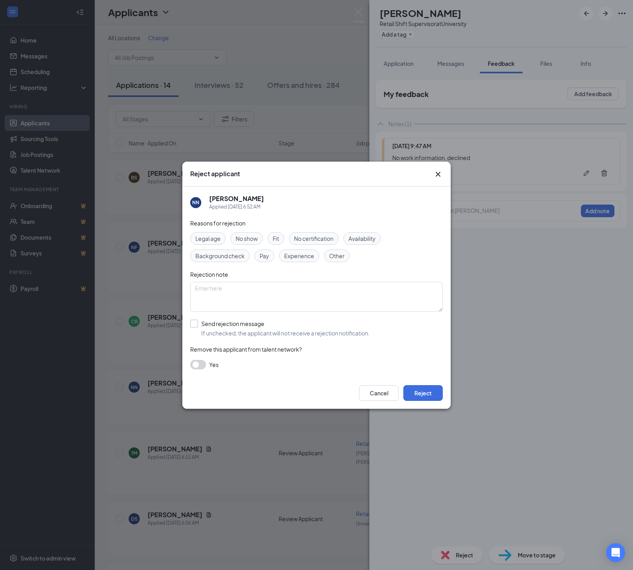
click at [200, 327] on label "Send rejection message If unchecked, the applicant will not receive a rejection…" at bounding box center [279, 328] width 179 height 17
click at [200, 327] on input "Send rejection message If unchecked, the applicant will not receive a rejection…" at bounding box center [279, 328] width 179 height 17
checkbox input "true"
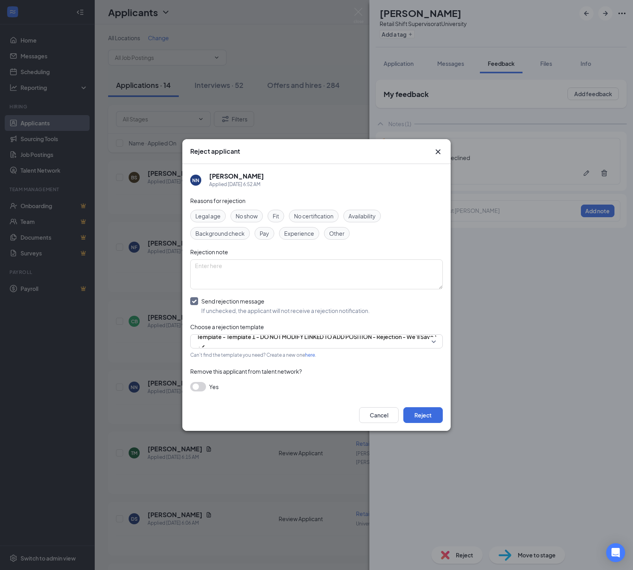
drag, startPoint x: 424, startPoint y: 428, endPoint x: 401, endPoint y: 421, distance: 24.0
click at [422, 423] on button "Reject" at bounding box center [422, 415] width 39 height 16
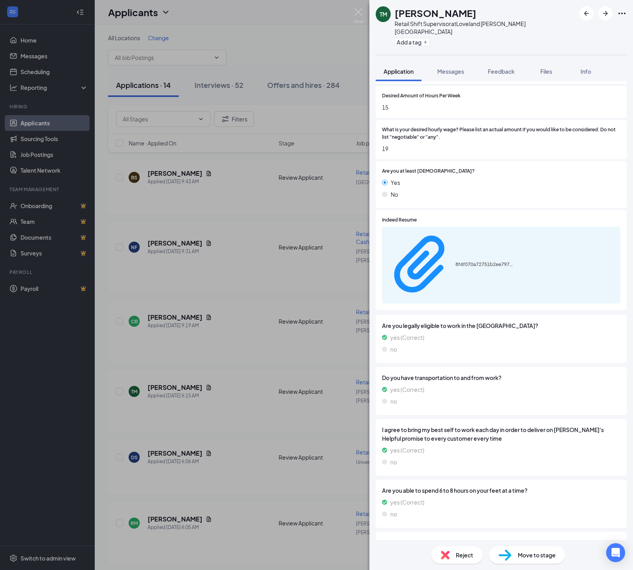
scroll to position [480, 0]
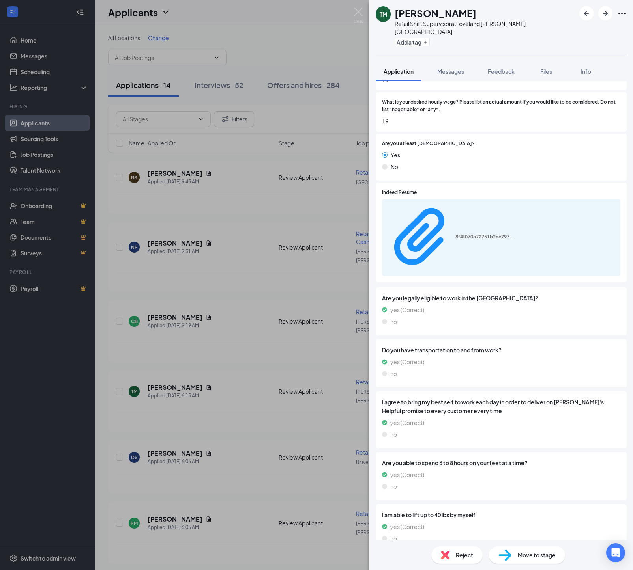
click at [436, 276] on div "8f4f070a72751b2ee7976d5d52eed812.pdf" at bounding box center [501, 237] width 238 height 77
click at [455, 240] on div "8f4f070a72751b2ee7976d5d52eed812.pdf" at bounding box center [484, 237] width 59 height 6
click at [531, 553] on span "Move to stage" at bounding box center [537, 555] width 38 height 9
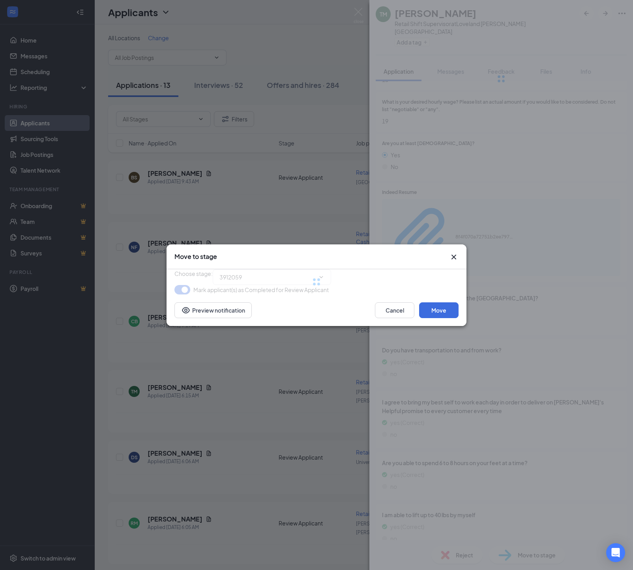
type input "Onsite Interview (next stage)"
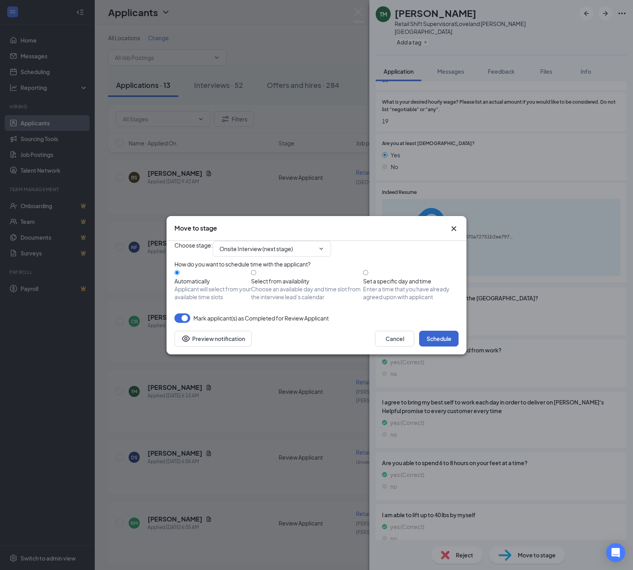
click at [433, 347] on button "Schedule" at bounding box center [438, 339] width 39 height 16
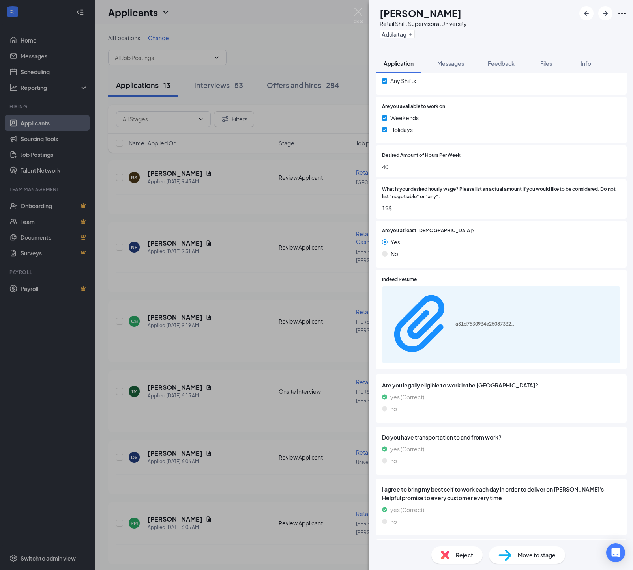
scroll to position [406, 0]
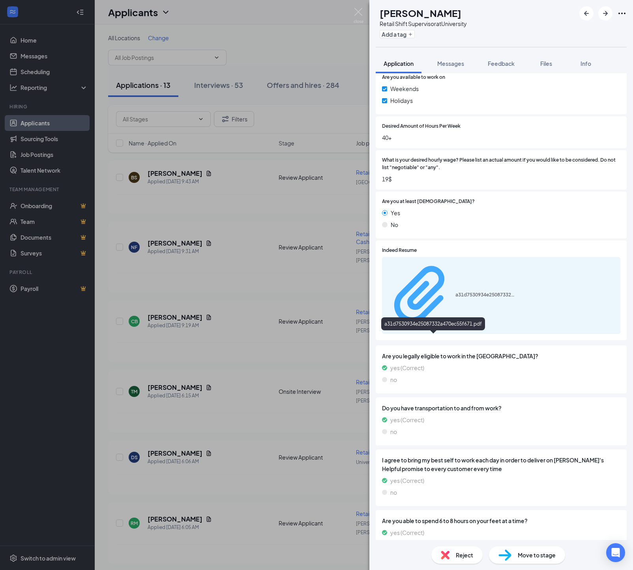
click at [455, 298] on div "a31d7530934e25087332a470ec55f671.pdf" at bounding box center [484, 295] width 59 height 6
click at [512, 62] on span "Feedback" at bounding box center [501, 63] width 27 height 7
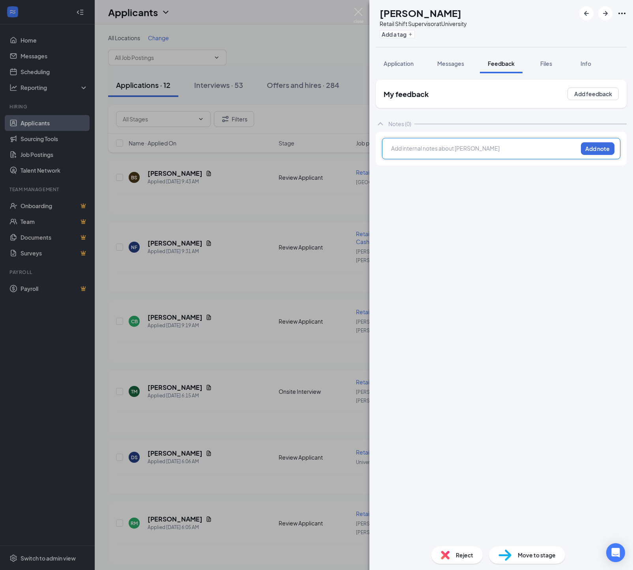
click at [400, 149] on div at bounding box center [484, 148] width 186 height 8
drag, startPoint x: 584, startPoint y: 150, endPoint x: 568, endPoint y: 164, distance: 20.9
click at [584, 150] on button "Add note" at bounding box center [598, 148] width 34 height 13
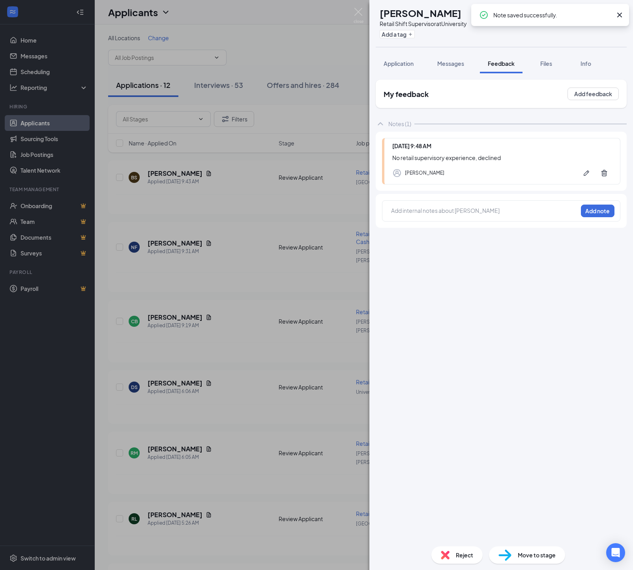
click at [448, 553] on div "Reject" at bounding box center [456, 555] width 51 height 17
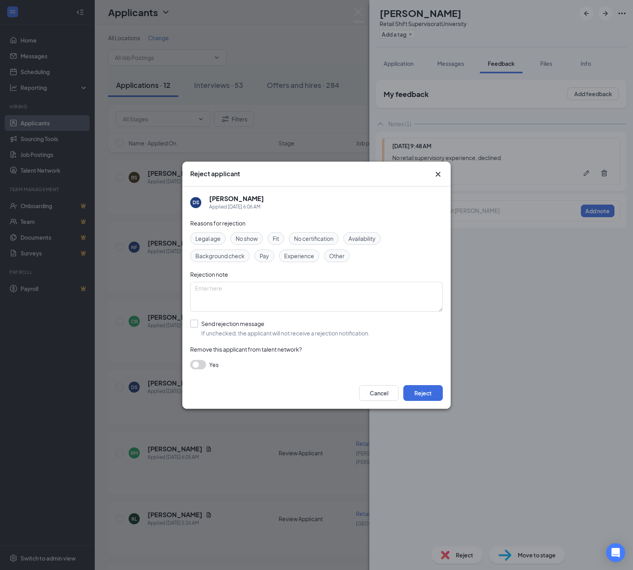
click at [234, 328] on div "Send rejection message" at bounding box center [285, 324] width 168 height 8
click at [234, 329] on input "Send rejection message If unchecked, the applicant will not receive a rejection…" at bounding box center [279, 328] width 179 height 17
checkbox input "true"
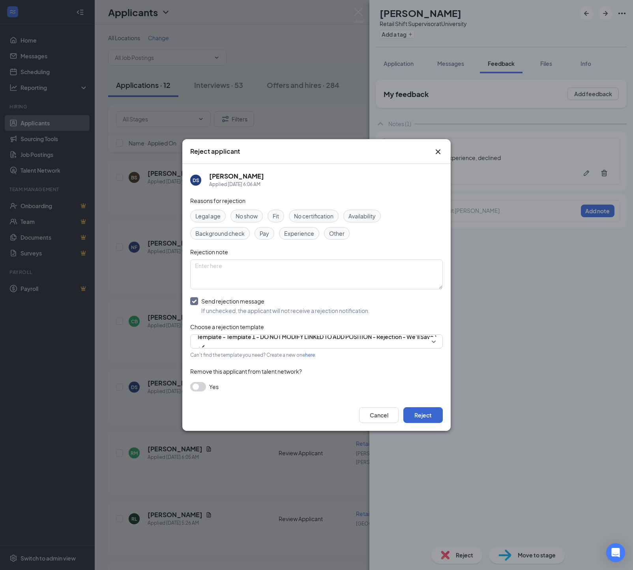
click at [424, 423] on button "Reject" at bounding box center [422, 415] width 39 height 16
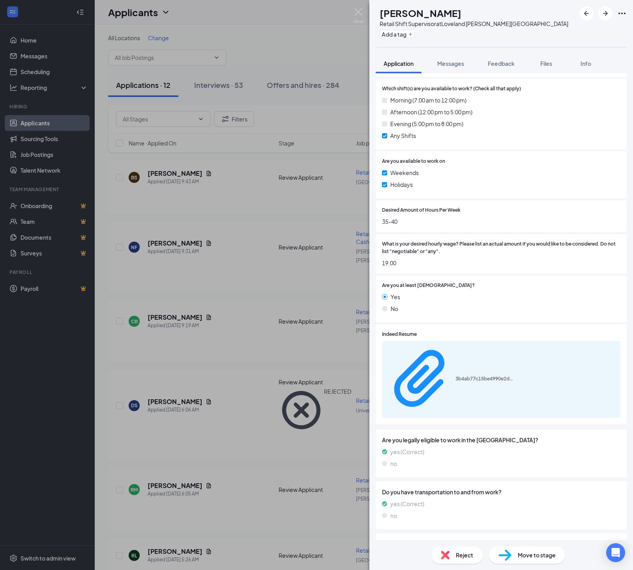
scroll to position [339, 0]
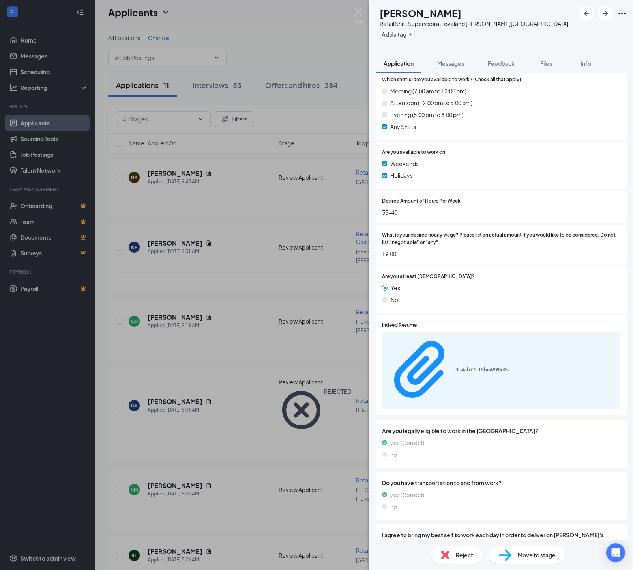
click at [503, 556] on img at bounding box center [504, 555] width 13 height 11
type input "Onsite Interview (next stage)"
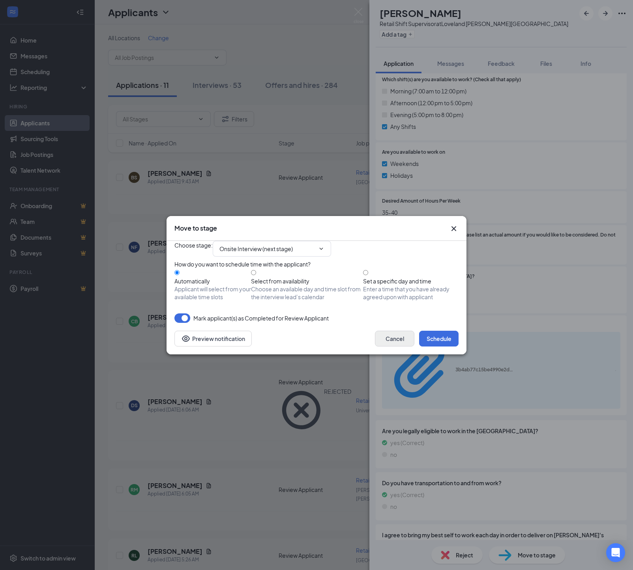
drag, startPoint x: 428, startPoint y: 364, endPoint x: 402, endPoint y: 358, distance: 26.8
click at [428, 347] on button "Schedule" at bounding box center [438, 339] width 39 height 16
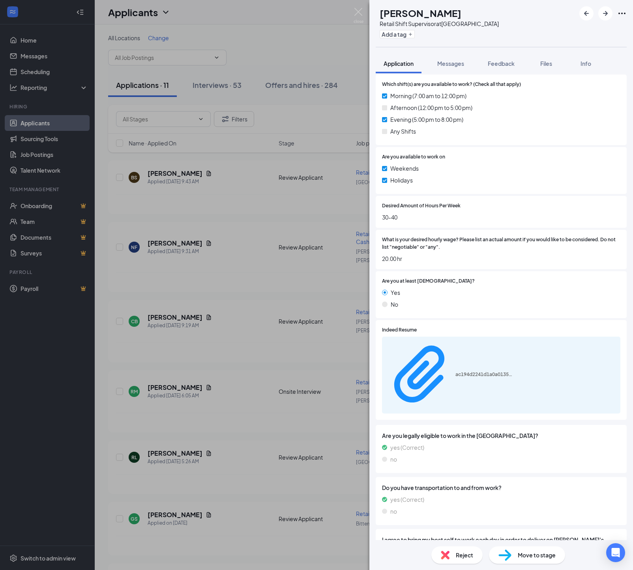
scroll to position [362, 0]
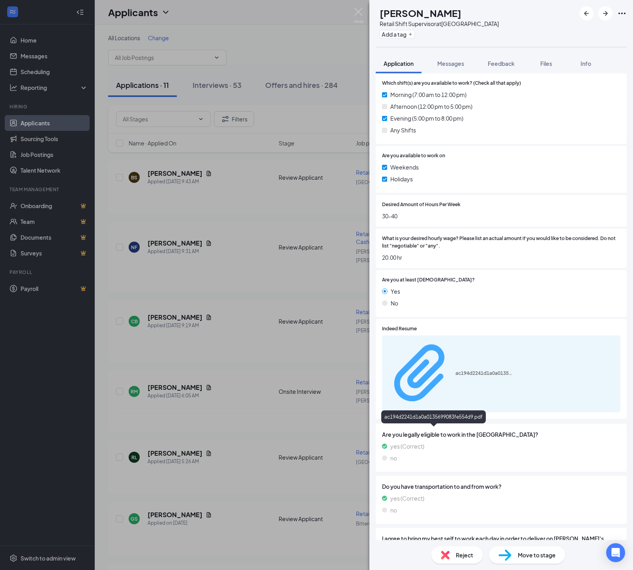
click at [455, 377] on div "ac194d2241d1a0a0135699083fe554d9.pdf" at bounding box center [484, 373] width 59 height 6
click at [498, 65] on span "Feedback" at bounding box center [501, 63] width 27 height 7
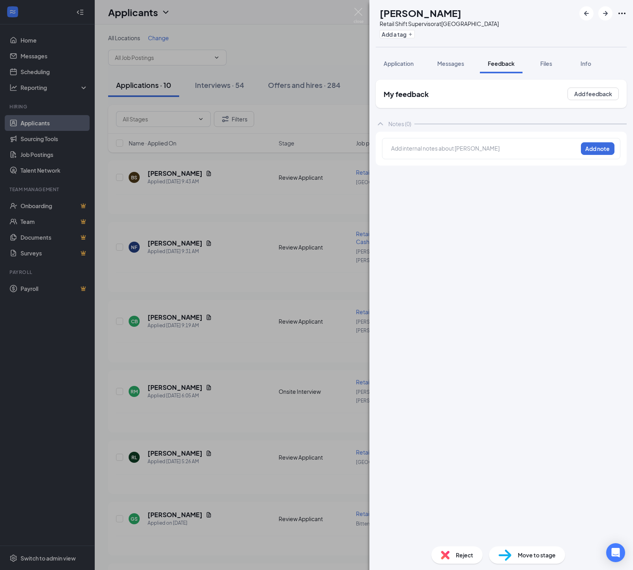
click at [396, 151] on div at bounding box center [484, 148] width 186 height 8
drag, startPoint x: 601, startPoint y: 150, endPoint x: 512, endPoint y: 144, distance: 89.0
click at [600, 150] on button "Add note" at bounding box center [598, 148] width 34 height 13
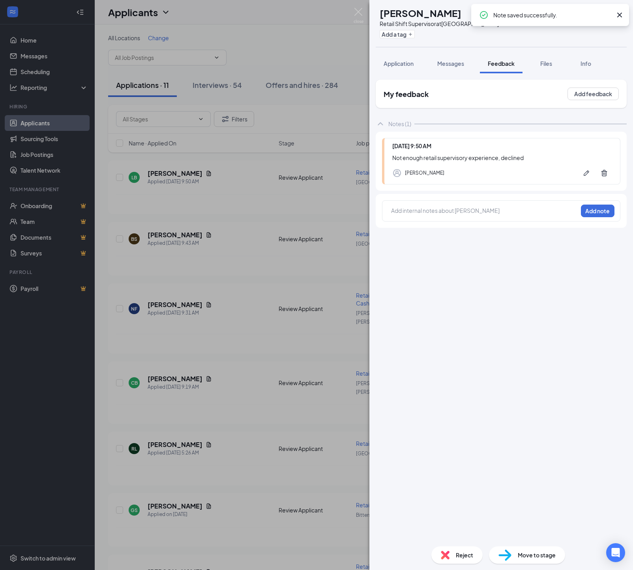
click at [451, 557] on div "Reject" at bounding box center [456, 555] width 51 height 17
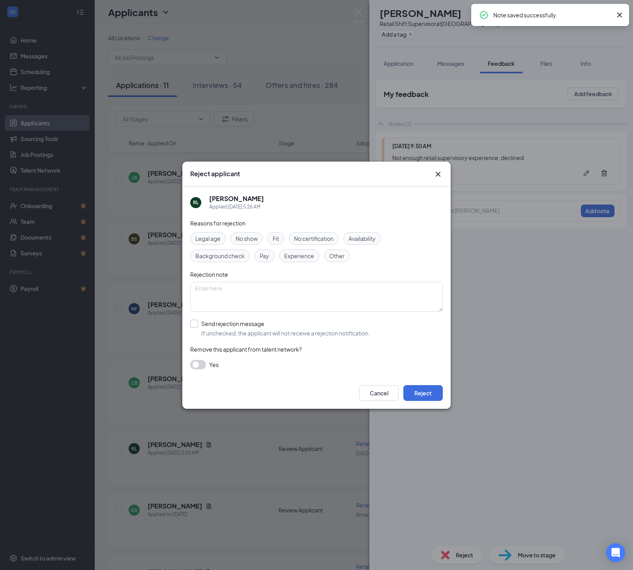
click at [229, 331] on div "Send rejection message If unchecked, the applicant will not receive a rejection…" at bounding box center [285, 328] width 168 height 17
click at [229, 331] on input "Send rejection message If unchecked, the applicant will not receive a rejection…" at bounding box center [279, 328] width 179 height 17
checkbox input "true"
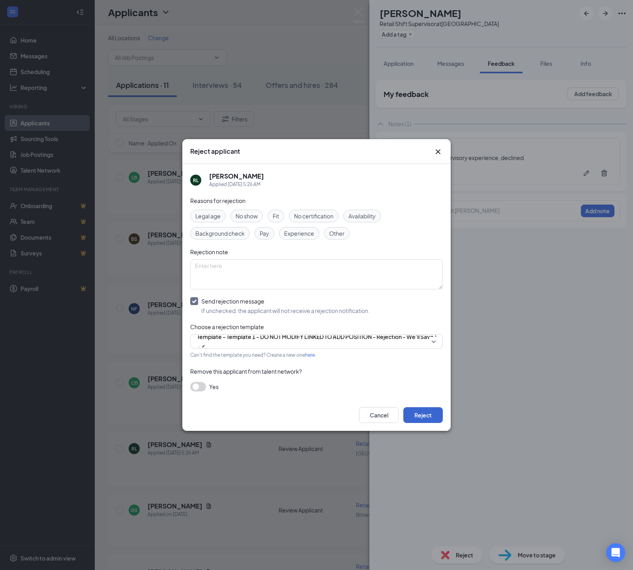
click at [411, 423] on button "Reject" at bounding box center [422, 415] width 39 height 16
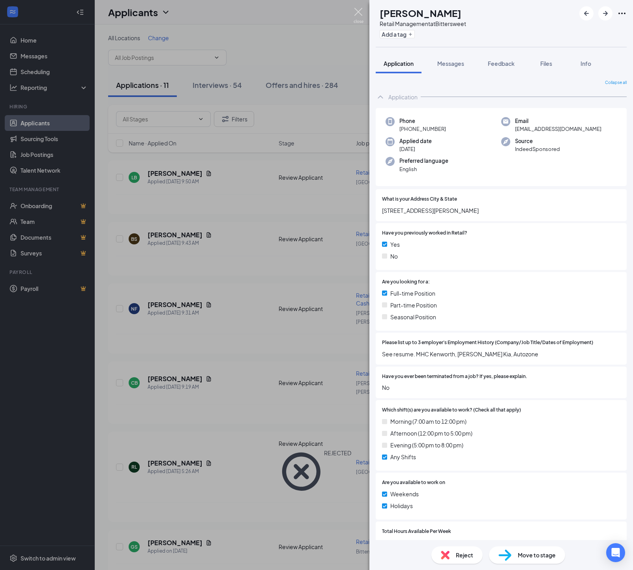
click at [360, 10] on img at bounding box center [358, 15] width 10 height 15
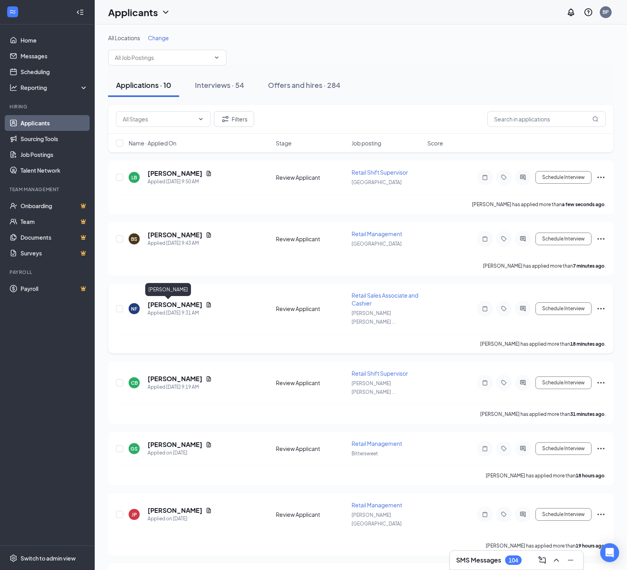
click at [163, 308] on h5 "[PERSON_NAME]" at bounding box center [175, 305] width 55 height 9
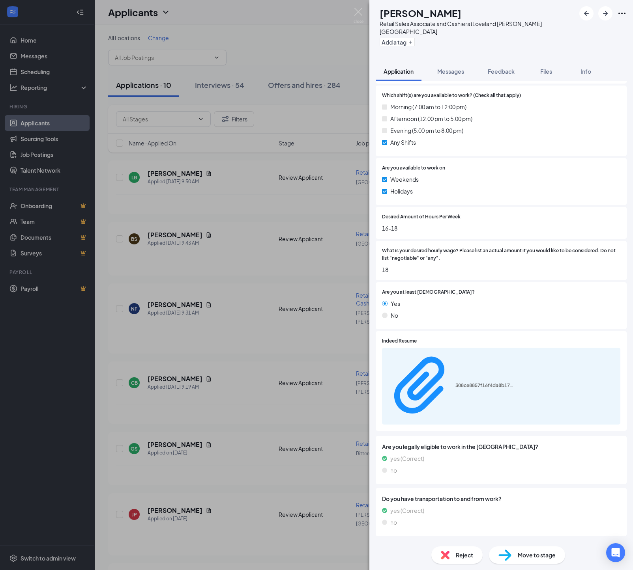
scroll to position [339, 0]
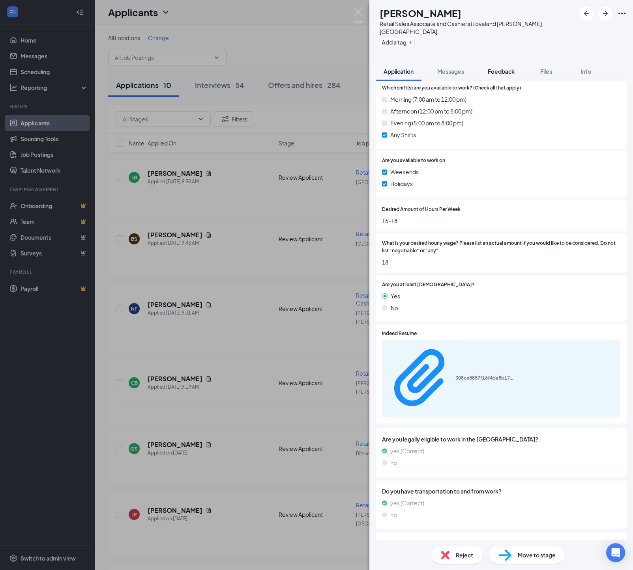
click at [507, 73] on span "Feedback" at bounding box center [501, 71] width 27 height 7
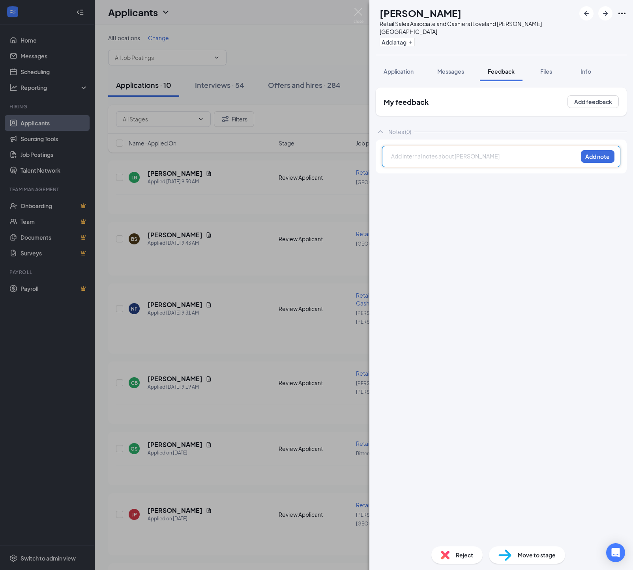
click at [397, 157] on div at bounding box center [484, 156] width 186 height 8
drag, startPoint x: 593, startPoint y: 161, endPoint x: 578, endPoint y: 224, distance: 65.4
click at [593, 161] on button "Add note" at bounding box center [598, 156] width 34 height 13
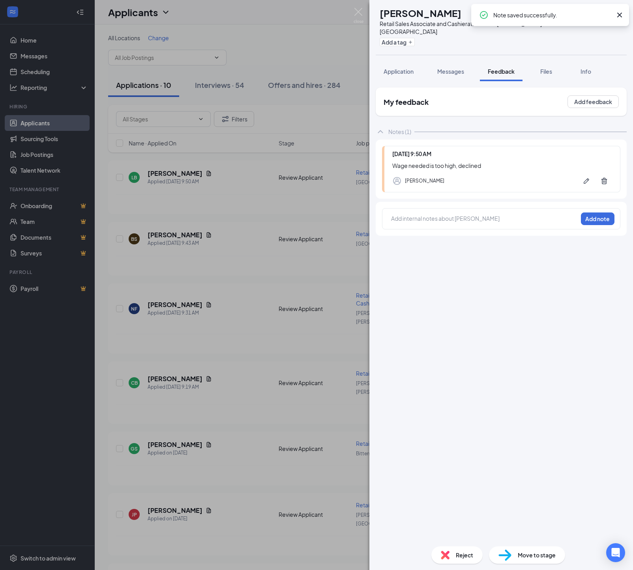
click at [456, 552] on span "Reject" at bounding box center [464, 555] width 17 height 9
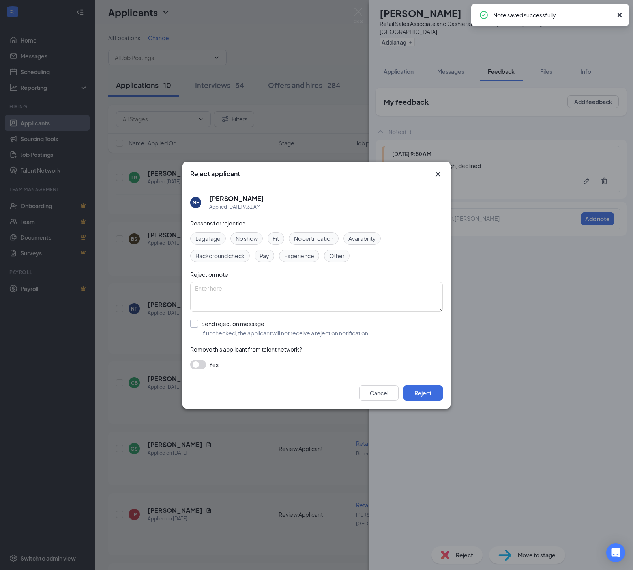
click at [241, 331] on div "Send rejection message If unchecked, the applicant will not receive a rejection…" at bounding box center [285, 328] width 168 height 17
click at [241, 331] on input "Send rejection message If unchecked, the applicant will not receive a rejection…" at bounding box center [279, 328] width 179 height 17
checkbox input "true"
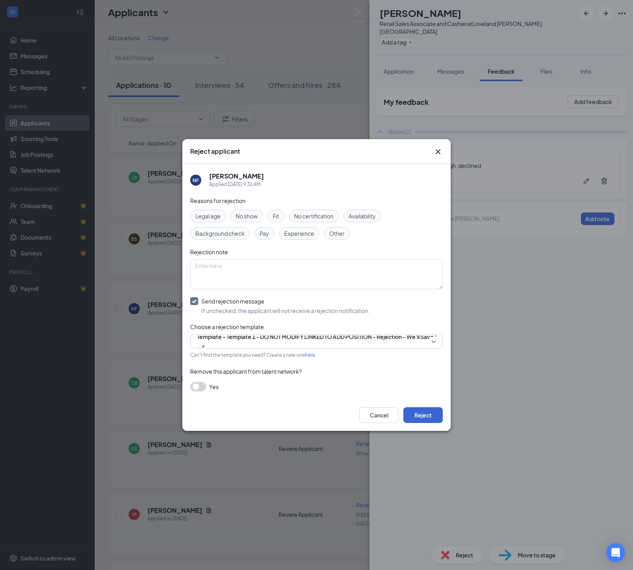
click at [418, 423] on button "Reject" at bounding box center [422, 415] width 39 height 16
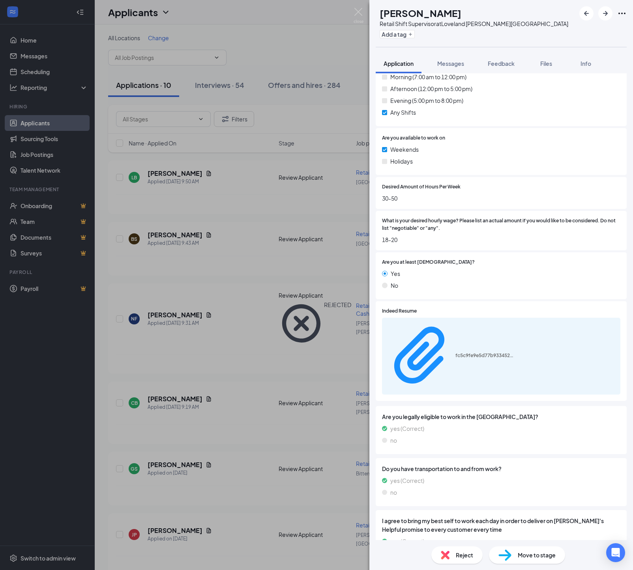
scroll to position [388, 0]
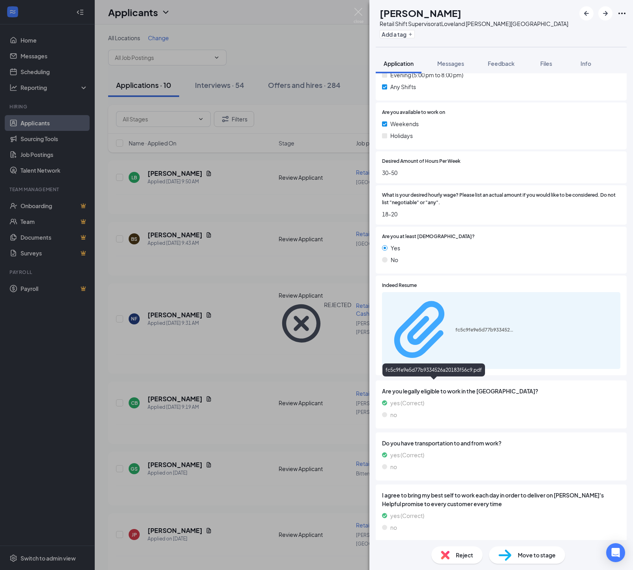
click at [455, 333] on div "fc5c9fe9e5d77b9334526a20183f56c9.pdf" at bounding box center [484, 330] width 59 height 6
click at [508, 67] on span "Feedback" at bounding box center [501, 63] width 27 height 7
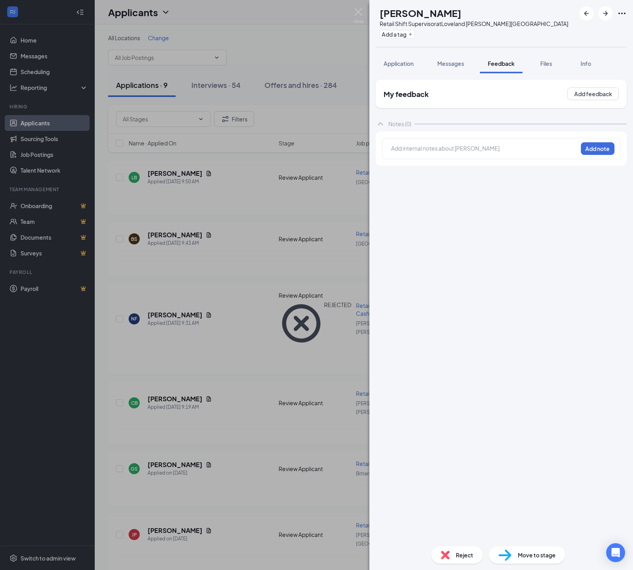
drag, startPoint x: 402, startPoint y: 166, endPoint x: 397, endPoint y: 163, distance: 5.8
click at [401, 159] on div "Add internal notes about [PERSON_NAME] Add note" at bounding box center [501, 148] width 238 height 21
click at [396, 153] on div at bounding box center [484, 148] width 186 height 8
drag, startPoint x: 587, startPoint y: 161, endPoint x: 571, endPoint y: 209, distance: 51.3
click at [586, 155] on button "Add note" at bounding box center [598, 148] width 34 height 13
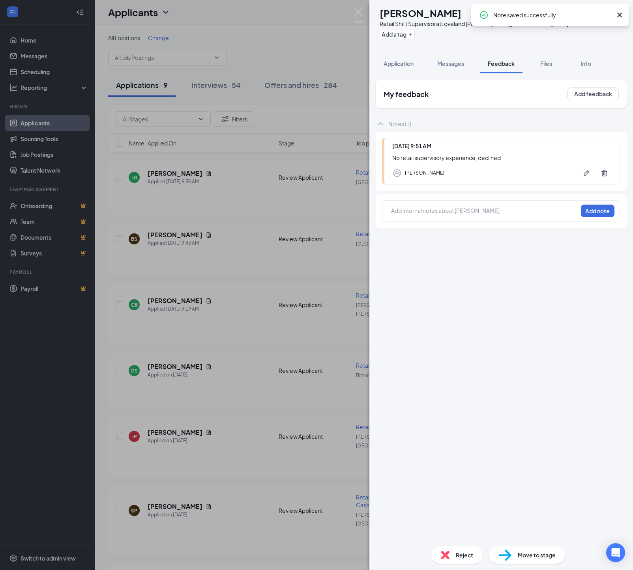
click at [458, 557] on span "Reject" at bounding box center [464, 555] width 17 height 9
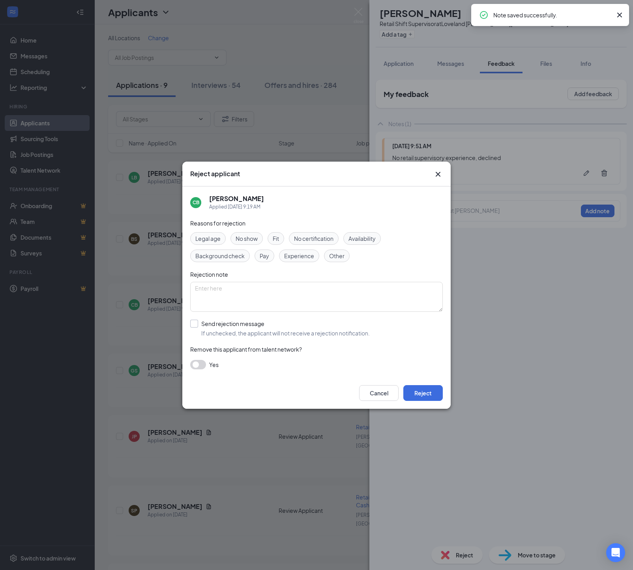
click at [228, 326] on div "Send rejection message" at bounding box center [285, 324] width 168 height 8
click at [228, 326] on input "Send rejection message If unchecked, the applicant will not receive a rejection…" at bounding box center [279, 328] width 179 height 17
checkbox input "true"
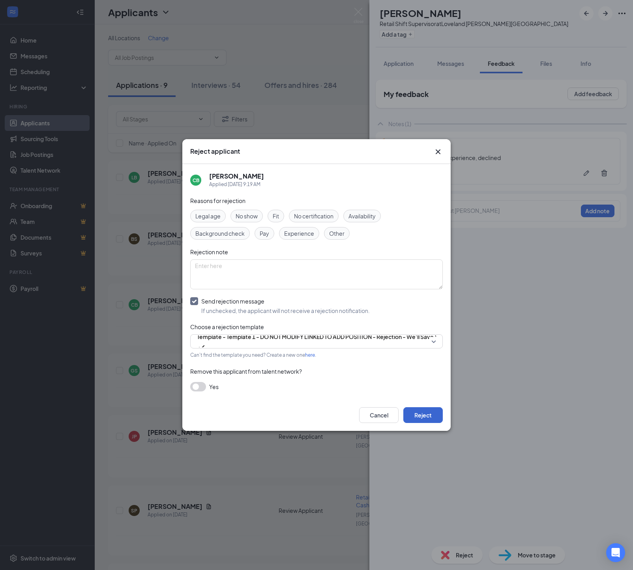
click at [425, 423] on button "Reject" at bounding box center [422, 415] width 39 height 16
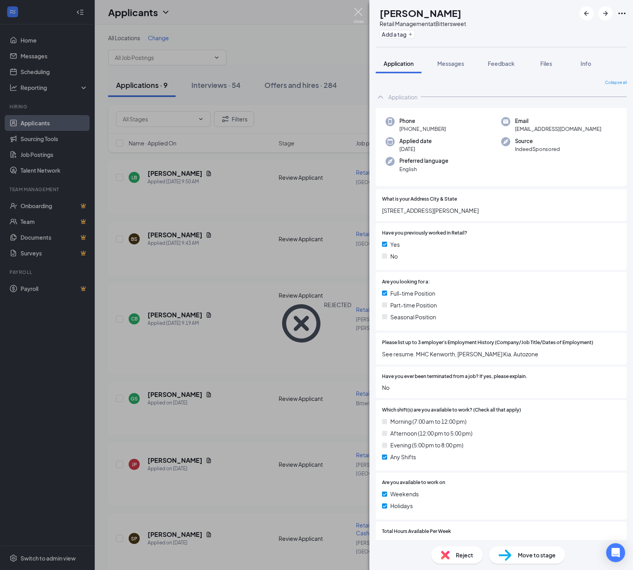
click at [360, 11] on img at bounding box center [358, 15] width 10 height 15
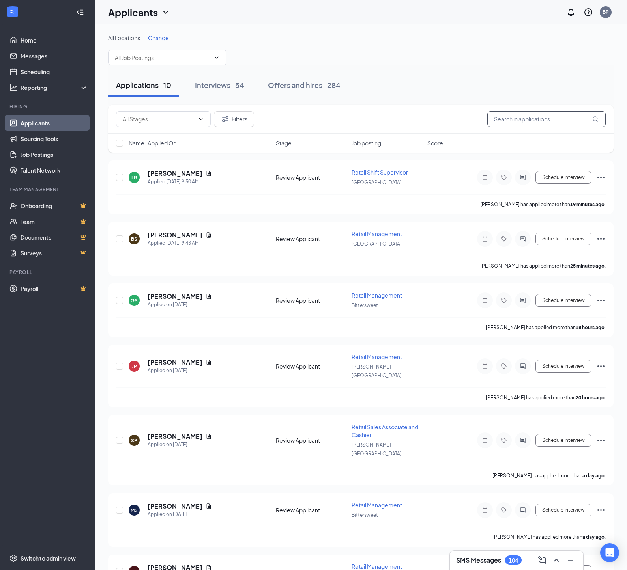
click at [512, 119] on input "text" at bounding box center [546, 119] width 118 height 16
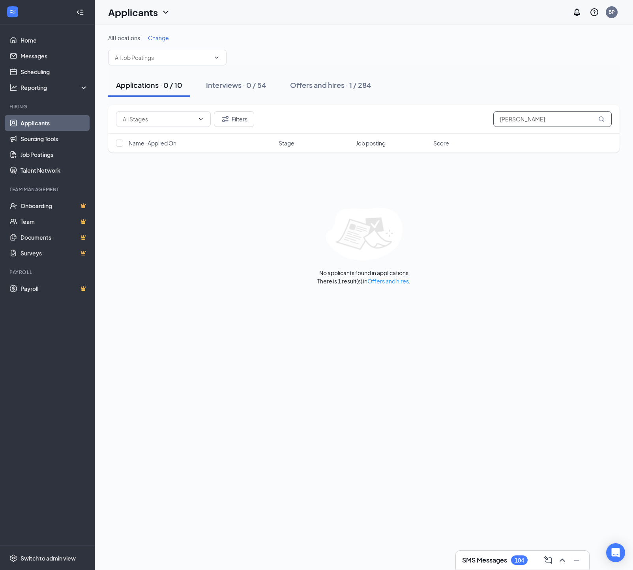
scroll to position [0, 0]
type input "[PERSON_NAME]"
click at [304, 84] on div "Offers and hires · 1 / 284" at bounding box center [330, 85] width 81 height 10
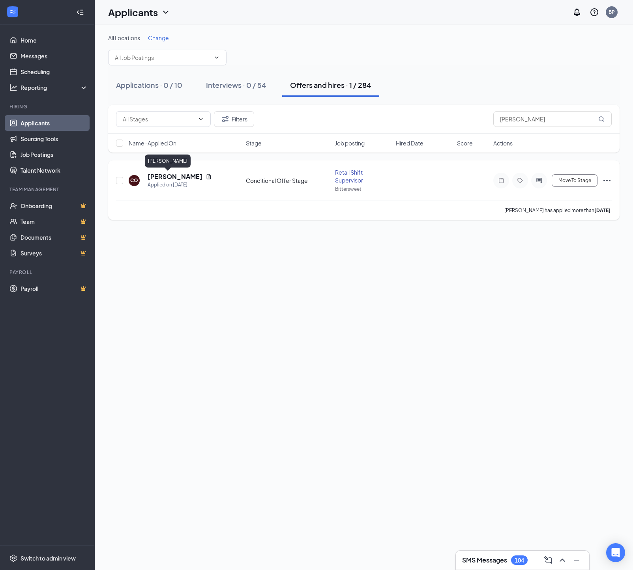
click at [159, 179] on h5 "[PERSON_NAME]" at bounding box center [175, 176] width 55 height 9
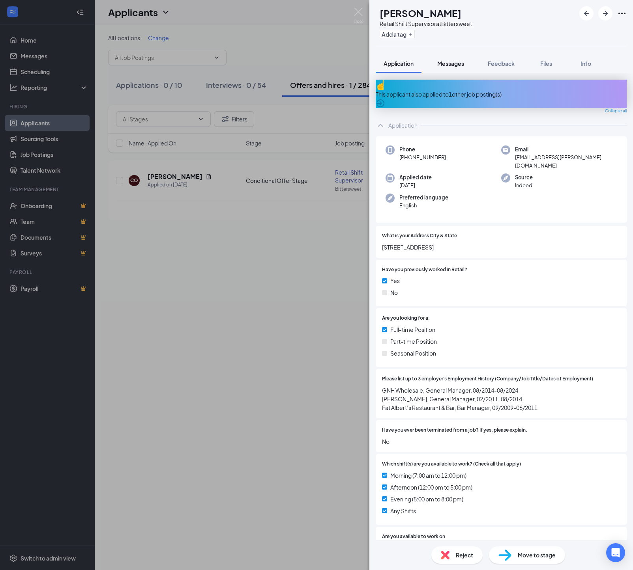
click at [456, 65] on span "Messages" at bounding box center [450, 63] width 27 height 7
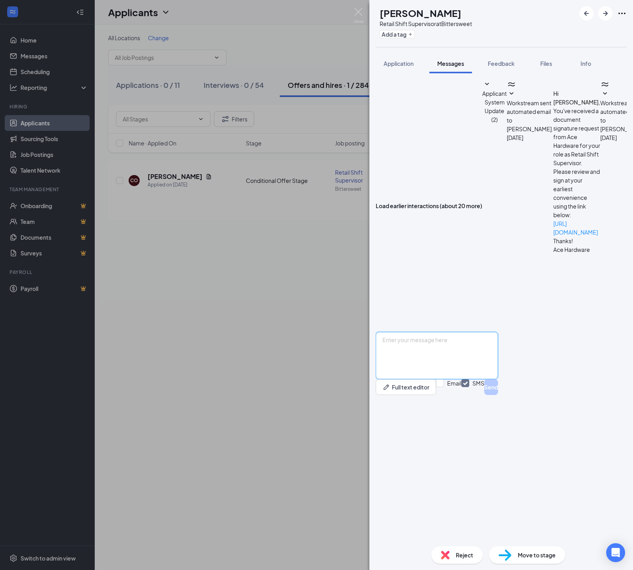
click at [421, 379] on textarea at bounding box center [437, 355] width 122 height 47
type textarea "[PERSON_NAME], Can you start [DATE][DATE] 9:00 am? Thanks, [PERSON_NAME]"
click at [498, 395] on button "Send" at bounding box center [491, 387] width 14 height 16
click at [406, 379] on textarea at bounding box center [437, 355] width 122 height 47
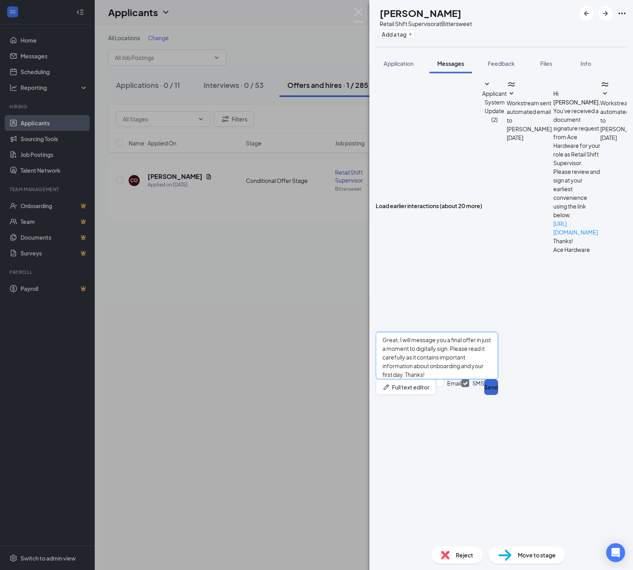
type textarea "Great, I will message you a final offer in just a moment to digitally sign. Ple…"
click at [498, 395] on button "Send" at bounding box center [491, 387] width 14 height 16
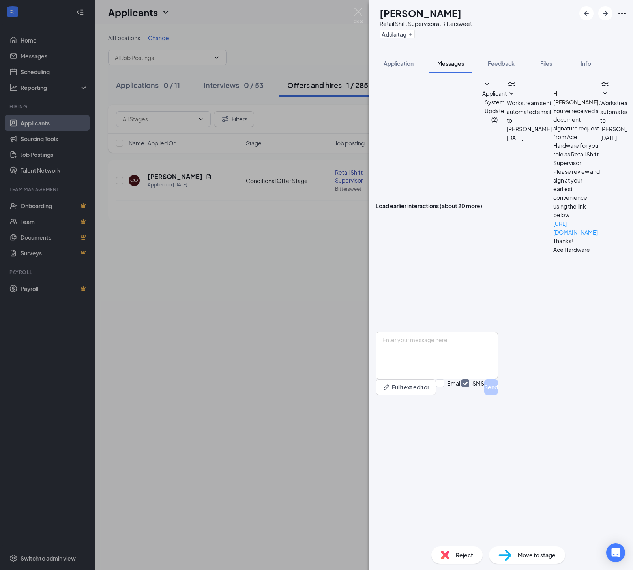
scroll to position [113, 0]
click at [456, 557] on span "Reject" at bounding box center [464, 555] width 17 height 9
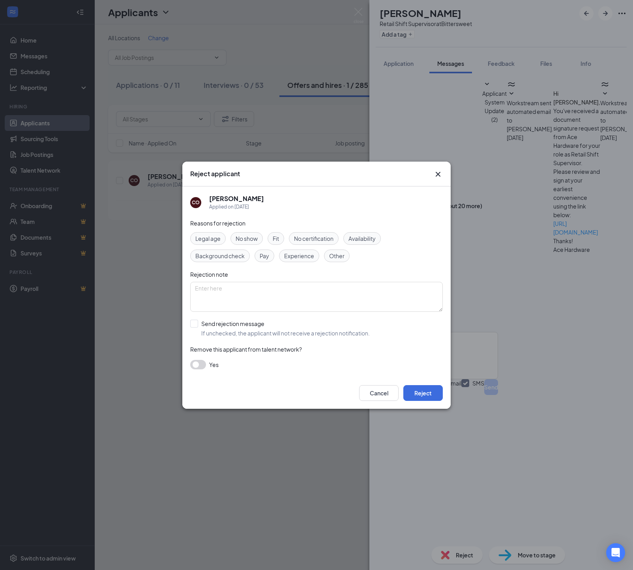
click at [376, 398] on button "Cancel" at bounding box center [378, 393] width 39 height 16
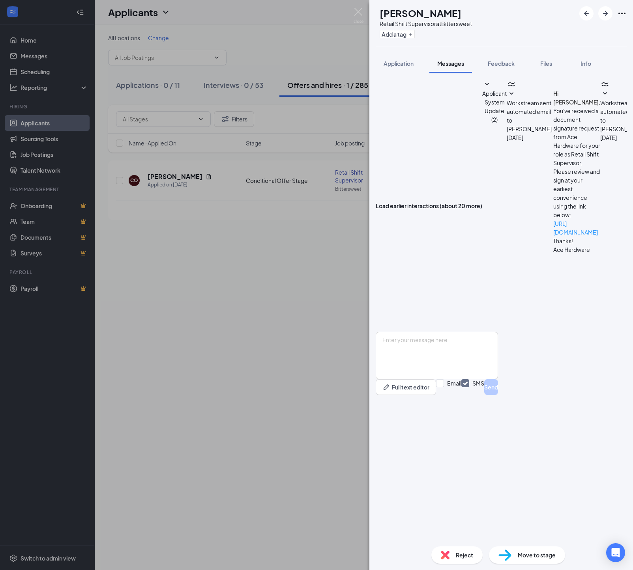
click at [506, 555] on img at bounding box center [504, 555] width 13 height 11
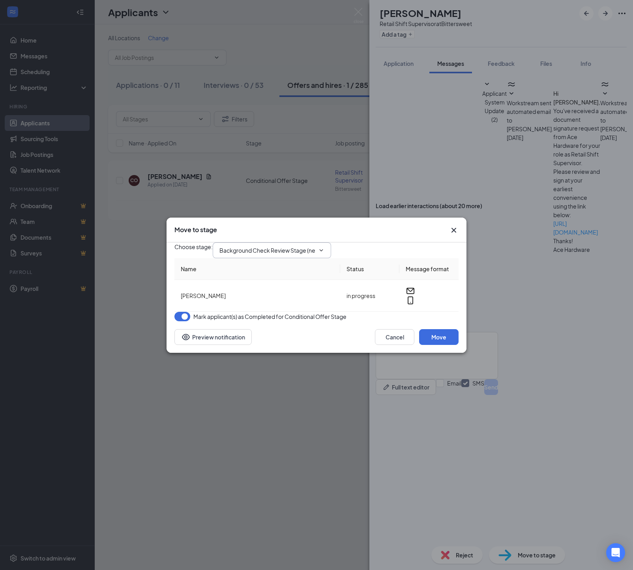
click at [255, 246] on input "Background Check Review Stage (next stage)" at bounding box center [266, 250] width 95 height 9
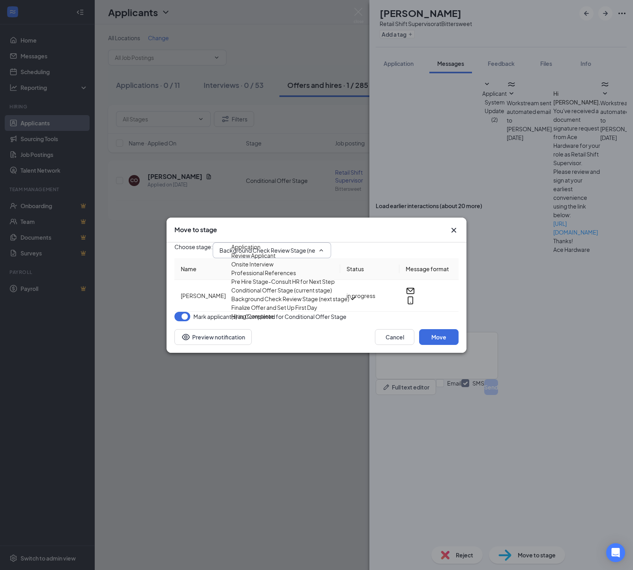
scroll to position [85, 0]
click at [289, 308] on div "Finalize Offer and Set Up First Day" at bounding box center [274, 307] width 86 height 9
type input "Finalize Offer and Set Up First Day"
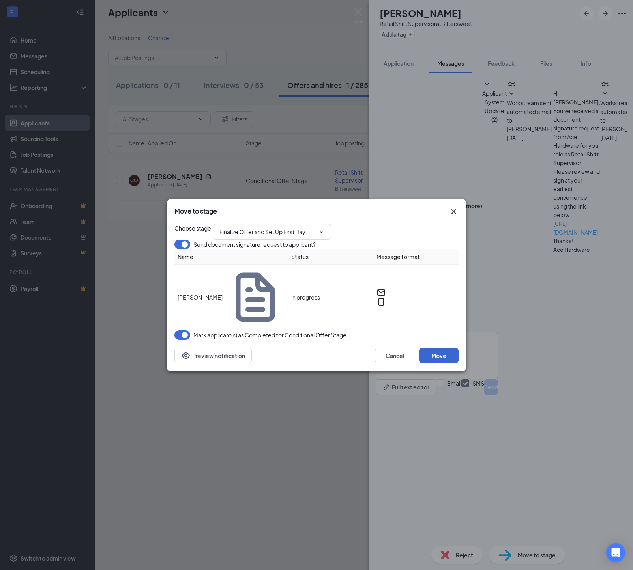
click at [443, 363] on button "Move" at bounding box center [438, 356] width 39 height 16
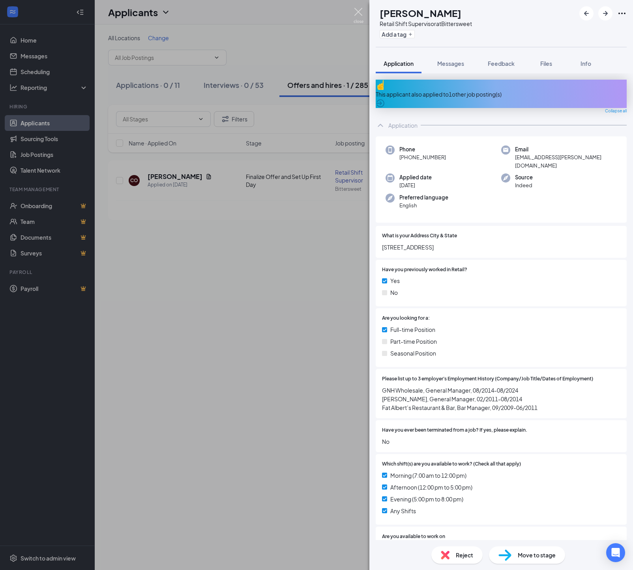
drag, startPoint x: 359, startPoint y: 11, endPoint x: 337, endPoint y: 31, distance: 29.6
click at [359, 11] on img at bounding box center [358, 15] width 10 height 15
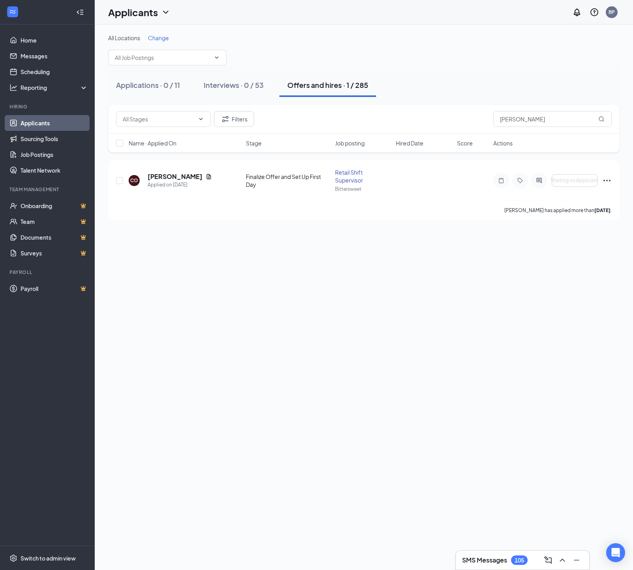
drag, startPoint x: 367, startPoint y: 415, endPoint x: 87, endPoint y: 418, distance: 280.1
click at [365, 415] on div "All Locations Change Applications · 0 / 11 Interviews · 0 / 53 Offers and hires…" at bounding box center [364, 297] width 538 height 546
click at [172, 179] on h5 "[PERSON_NAME]" at bounding box center [175, 176] width 55 height 9
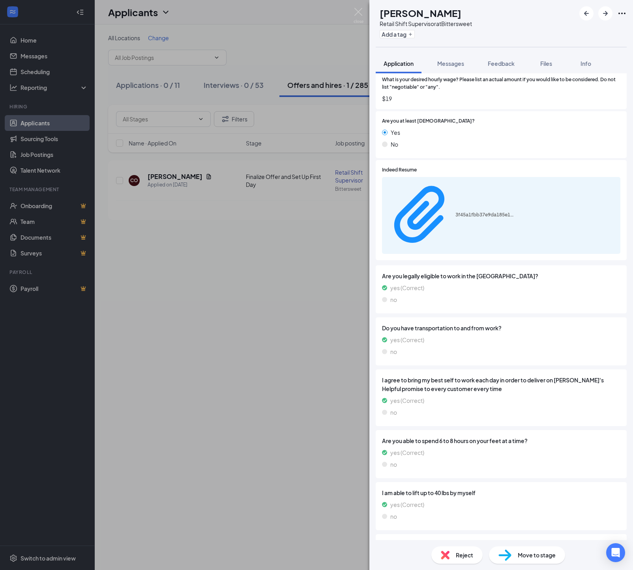
scroll to position [535, 0]
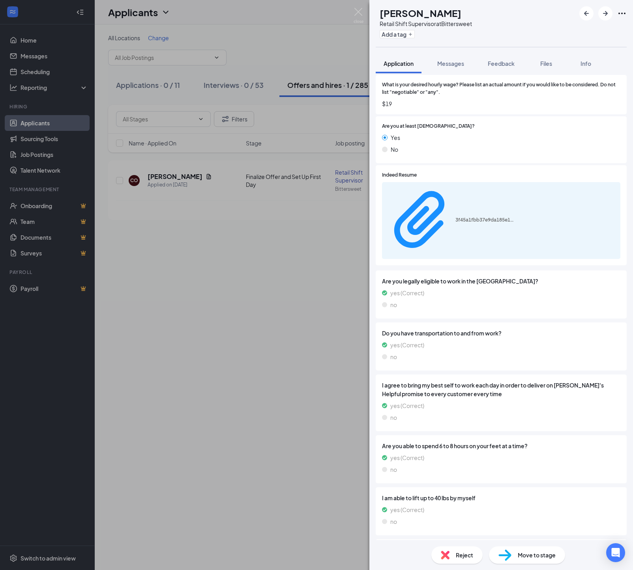
click at [520, 557] on span "Move to stage" at bounding box center [537, 555] width 38 height 9
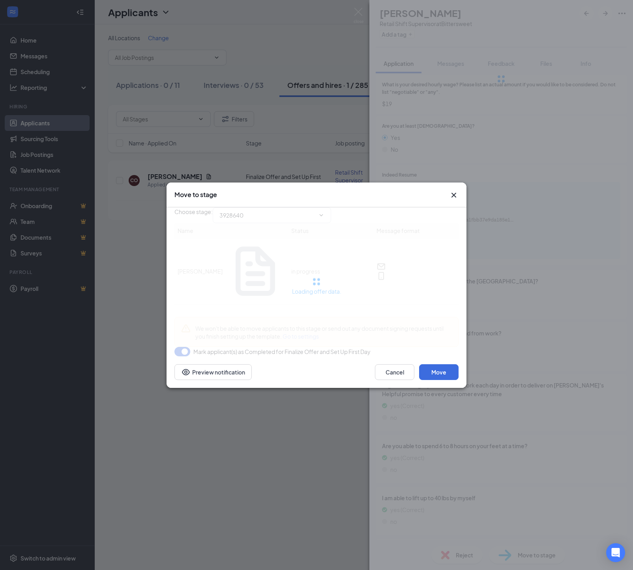
type input "Hiring Complete (final stage)"
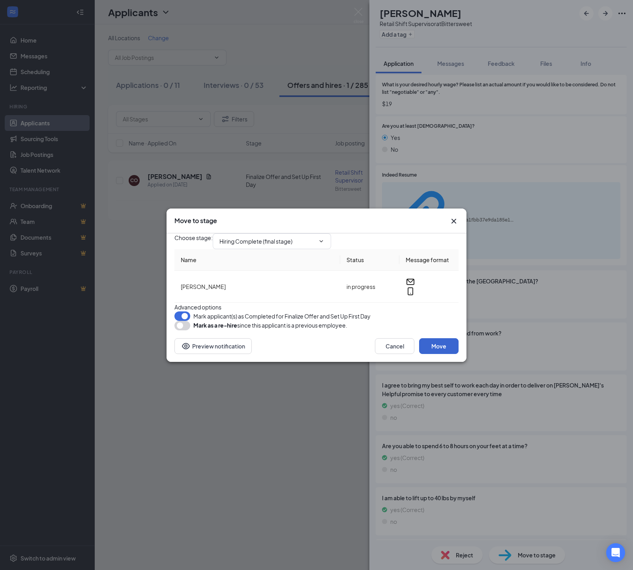
click at [435, 354] on button "Move" at bounding box center [438, 346] width 39 height 16
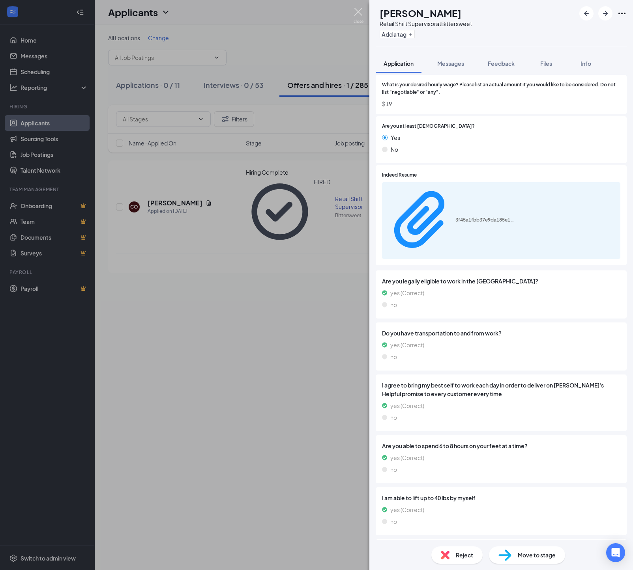
click at [359, 12] on img at bounding box center [358, 15] width 10 height 15
drag, startPoint x: 359, startPoint y: 12, endPoint x: 363, endPoint y: 18, distance: 6.8
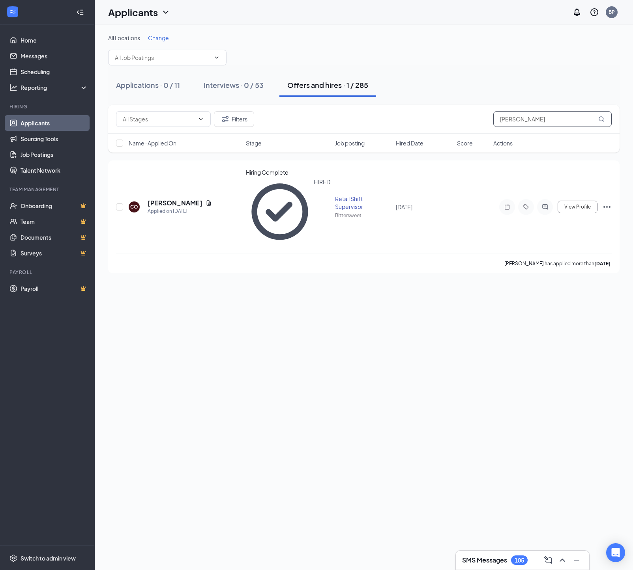
drag, startPoint x: 523, startPoint y: 122, endPoint x: 396, endPoint y: 112, distance: 127.0
click at [396, 112] on div "Filters [PERSON_NAME]" at bounding box center [363, 119] width 495 height 16
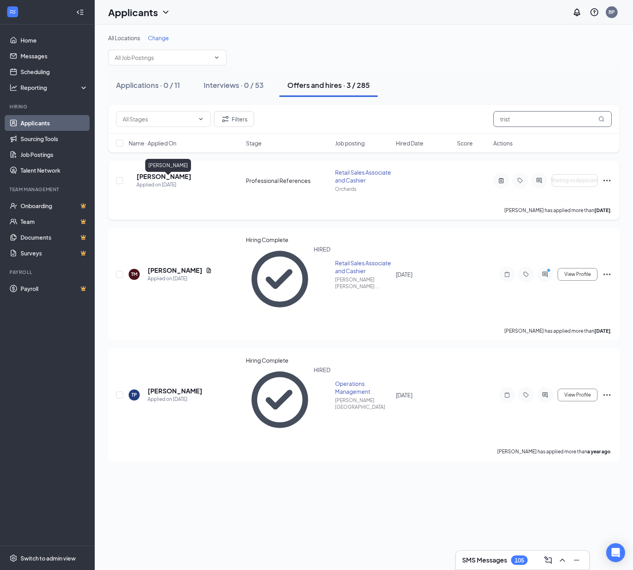
type input "trist"
click at [189, 181] on h5 "[PERSON_NAME]" at bounding box center [163, 176] width 55 height 9
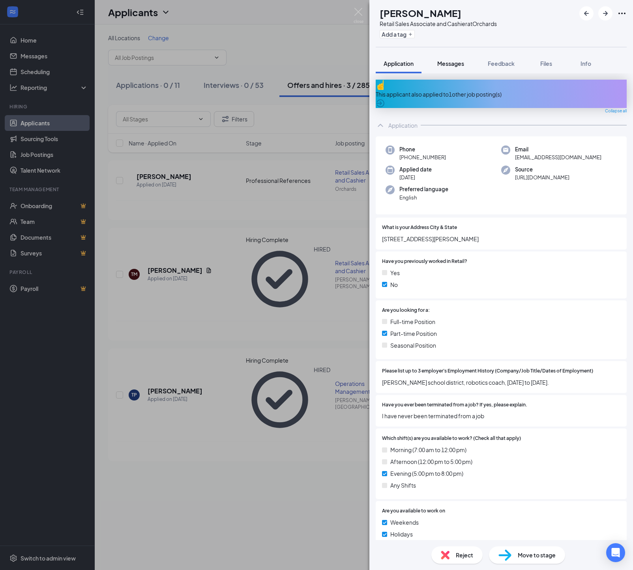
click at [460, 64] on span "Messages" at bounding box center [450, 63] width 27 height 7
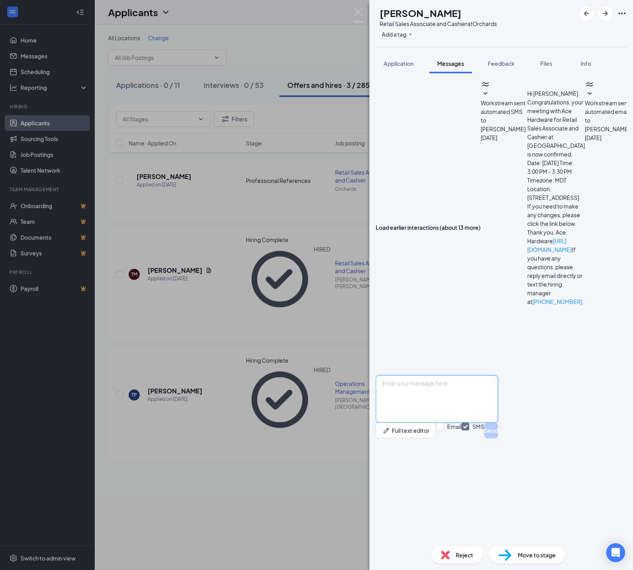
click at [408, 423] on textarea at bounding box center [437, 399] width 122 height 47
type textarea "[PERSON_NAME], It's [PERSON_NAME] at Ace Hardware. Please call me [DATE] when y…"
click at [356, 12] on img at bounding box center [358, 15] width 10 height 15
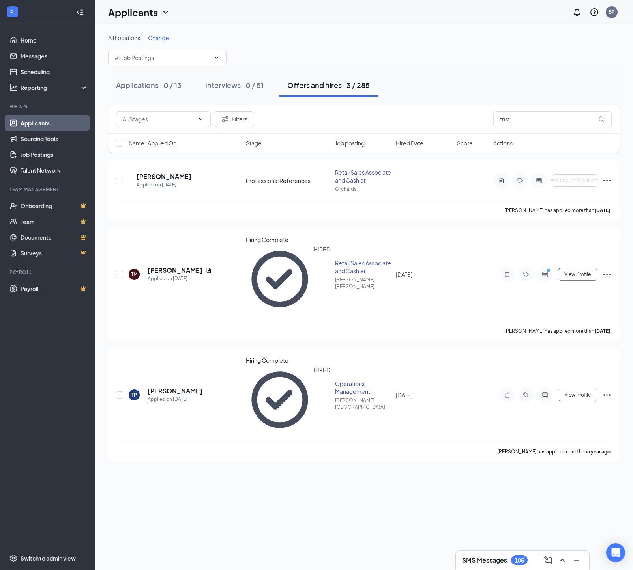
click at [428, 65] on div "All Locations Change" at bounding box center [363, 50] width 511 height 32
click at [409, 60] on div "All Locations Change" at bounding box center [363, 50] width 511 height 32
